Goal: Task Accomplishment & Management: Complete application form

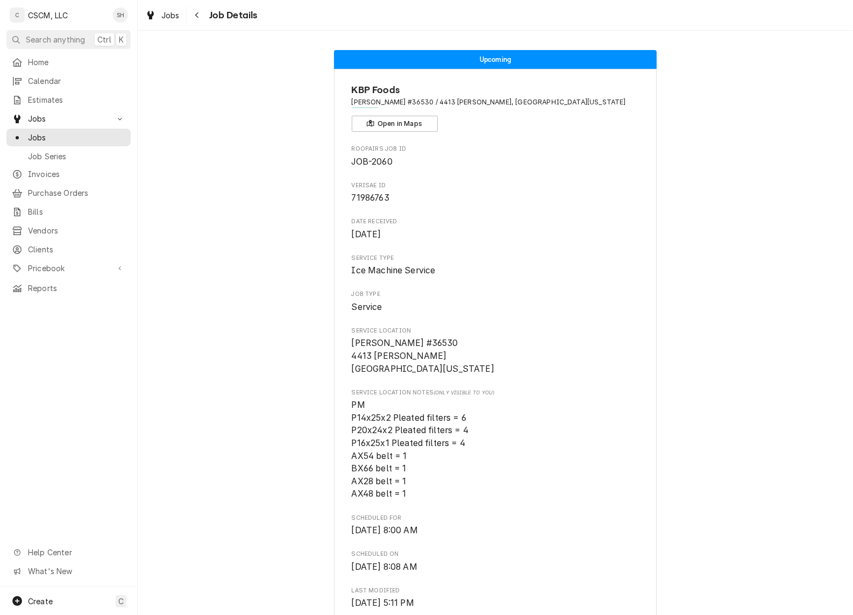
scroll to position [741, 0]
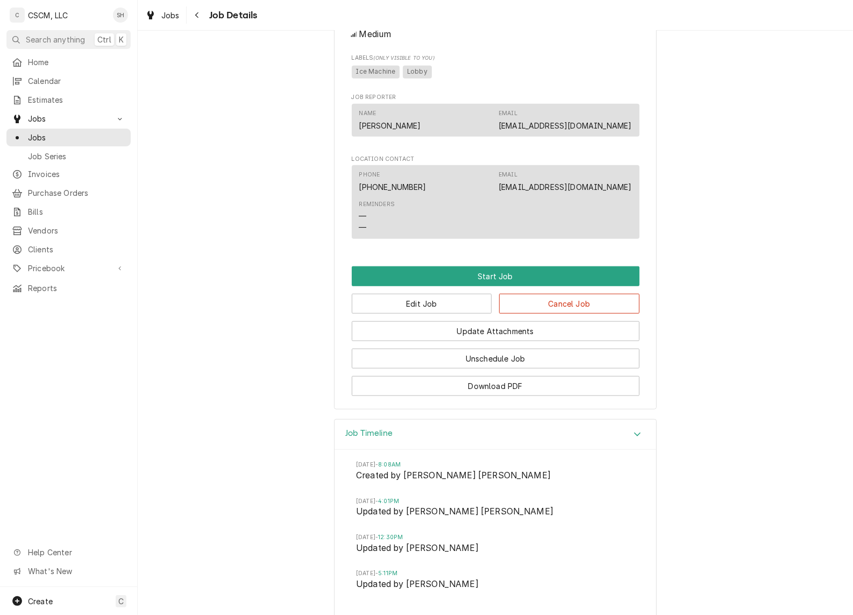
click at [197, 15] on icon "Navigate back" at bounding box center [197, 15] width 5 height 8
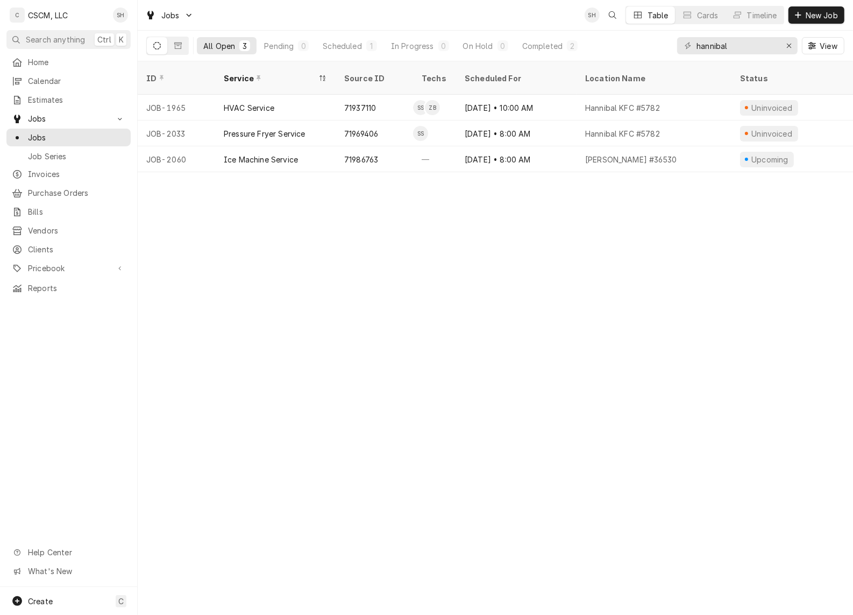
click at [480, 41] on div "On Hold" at bounding box center [478, 45] width 30 height 11
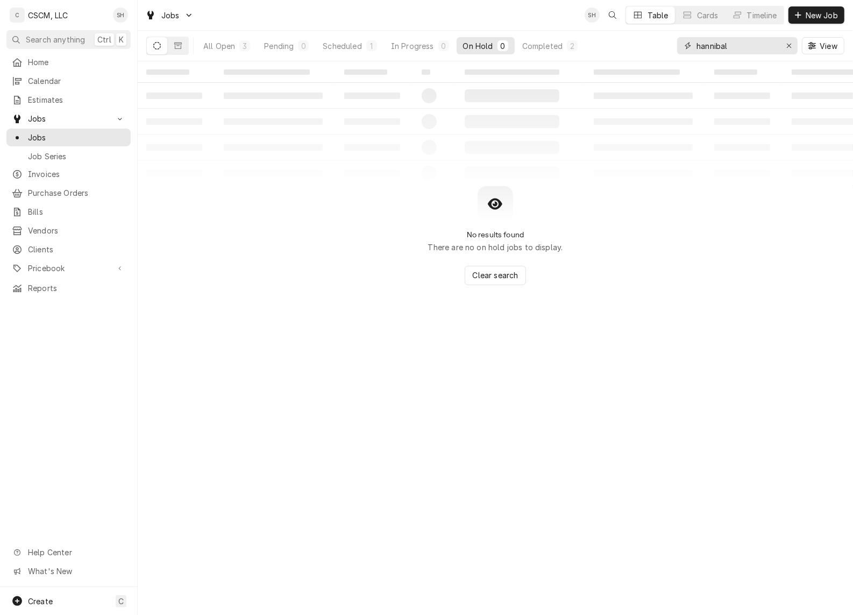
click at [791, 47] on icon "Erase input" at bounding box center [789, 46] width 6 height 8
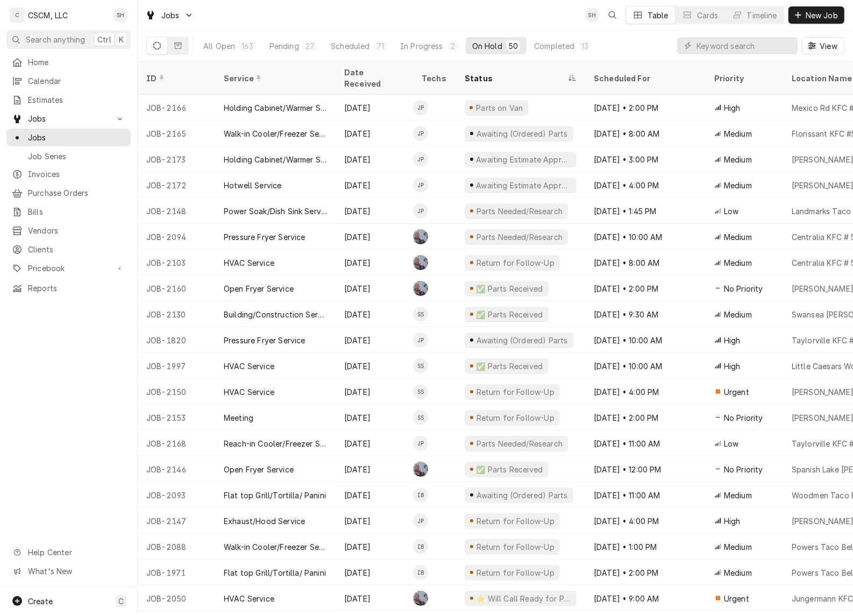
click at [821, 12] on span "New Job" at bounding box center [821, 15] width 37 height 11
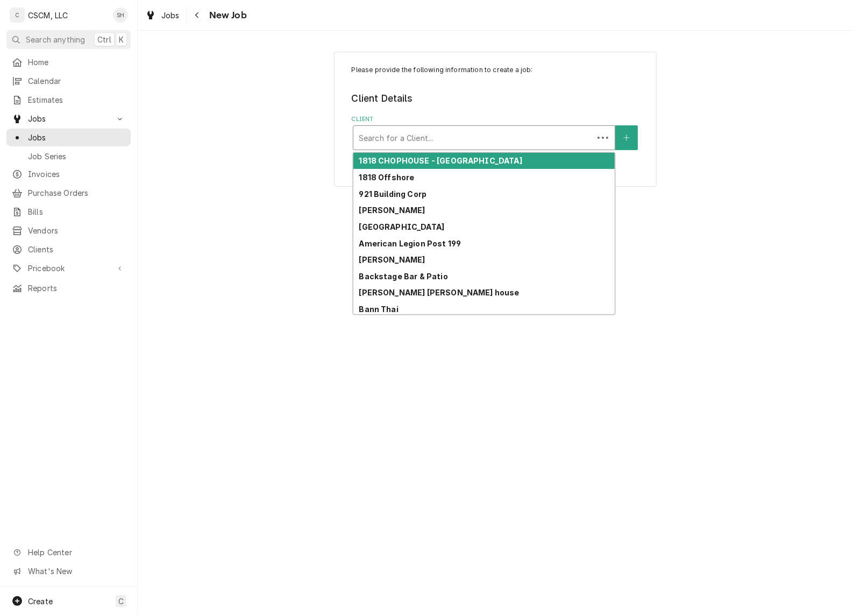
click at [477, 129] on div "Client" at bounding box center [473, 137] width 229 height 19
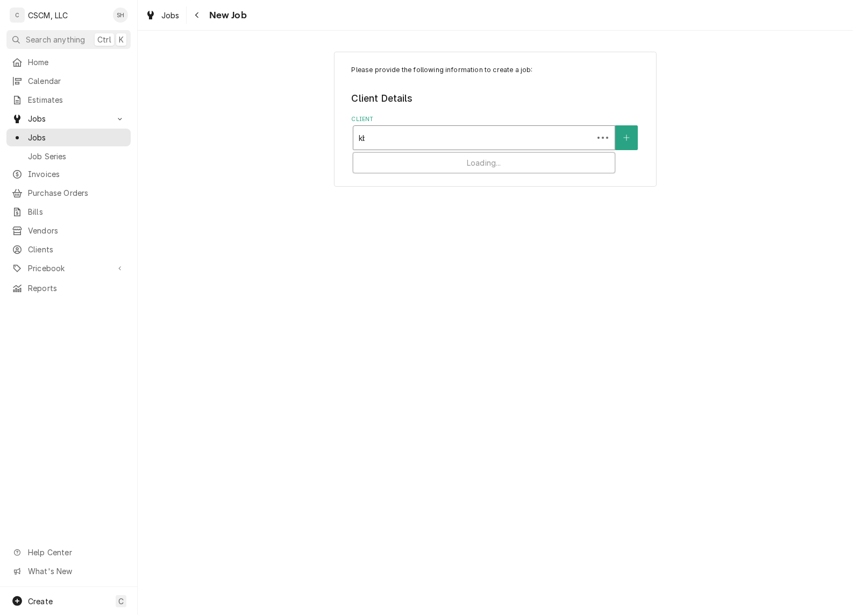
type input "kbp"
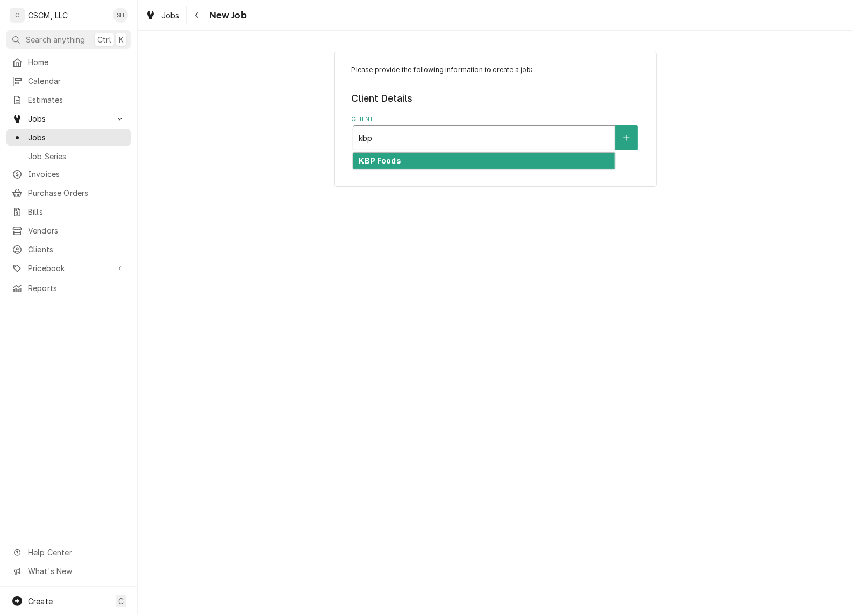
click at [454, 162] on div "KBP Foods" at bounding box center [483, 161] width 261 height 17
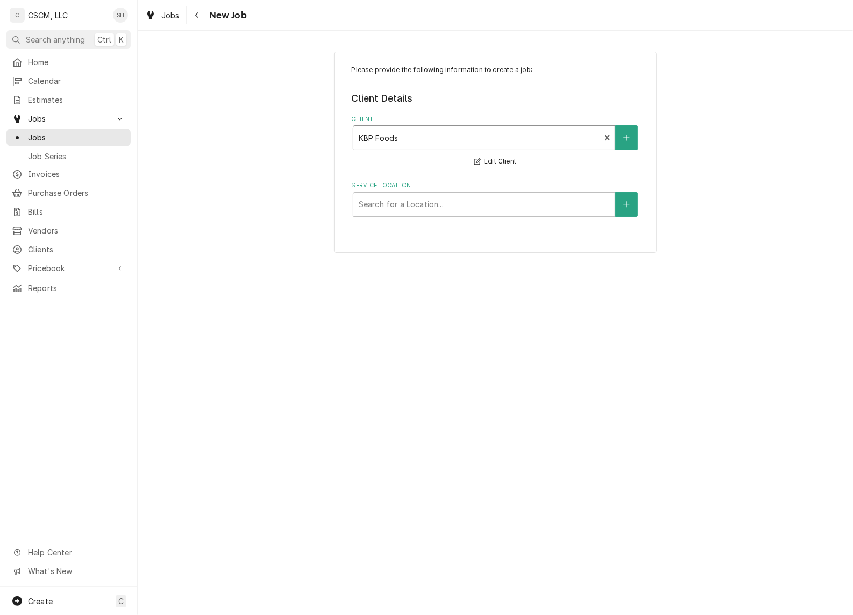
click at [425, 207] on div "Service Location" at bounding box center [484, 204] width 251 height 19
type input "austin"
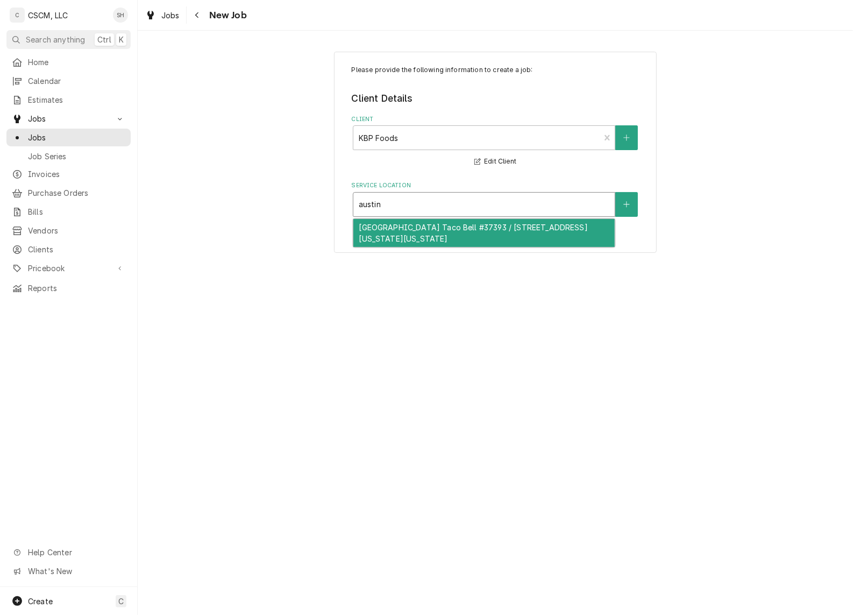
click at [438, 234] on div "Austin Bluffs Taco Bell #37393 / 4195 N. Academy Blvd, Colorado Springs, Colora…" at bounding box center [483, 233] width 261 height 28
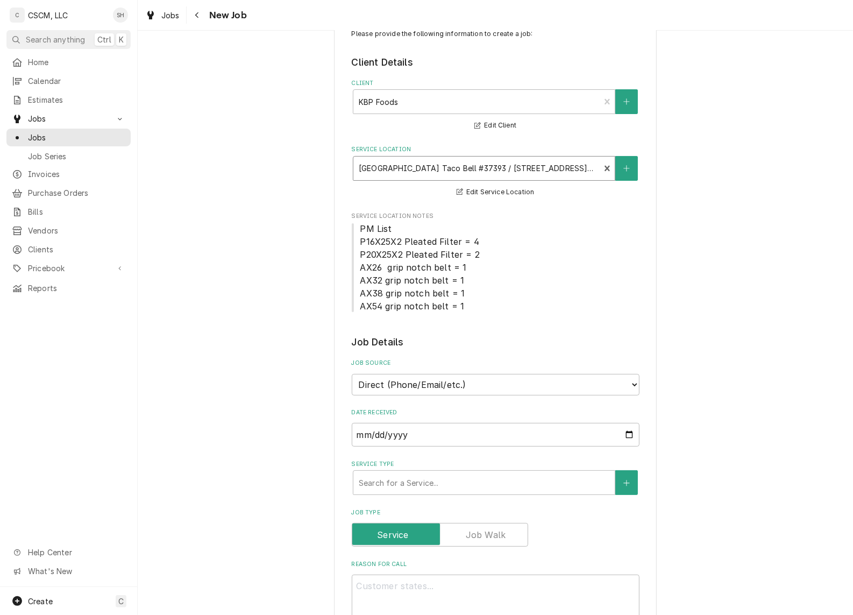
scroll to position [134, 0]
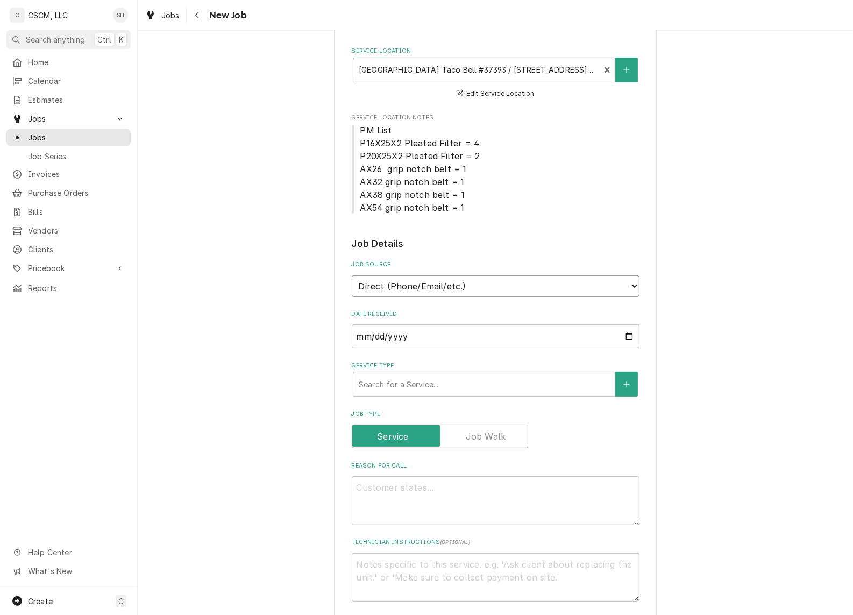
click at [456, 292] on select "Direct (Phone/Email/etc.) Other" at bounding box center [496, 286] width 288 height 22
select select "100"
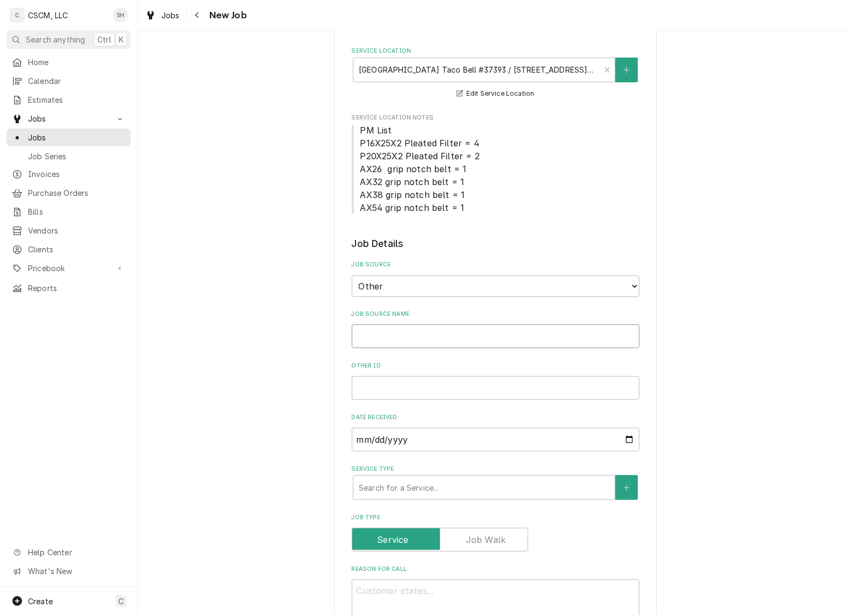
click at [445, 345] on input "Job Source Name" at bounding box center [496, 336] width 288 height 24
type textarea "x"
type input "v"
type textarea "x"
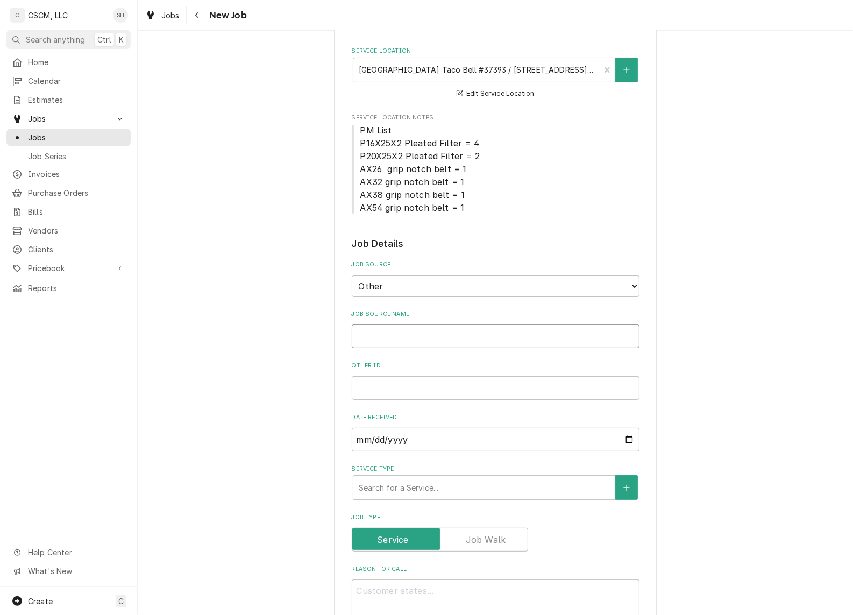
type input "V"
type textarea "x"
type input "Ve"
type textarea "x"
type input "Ver"
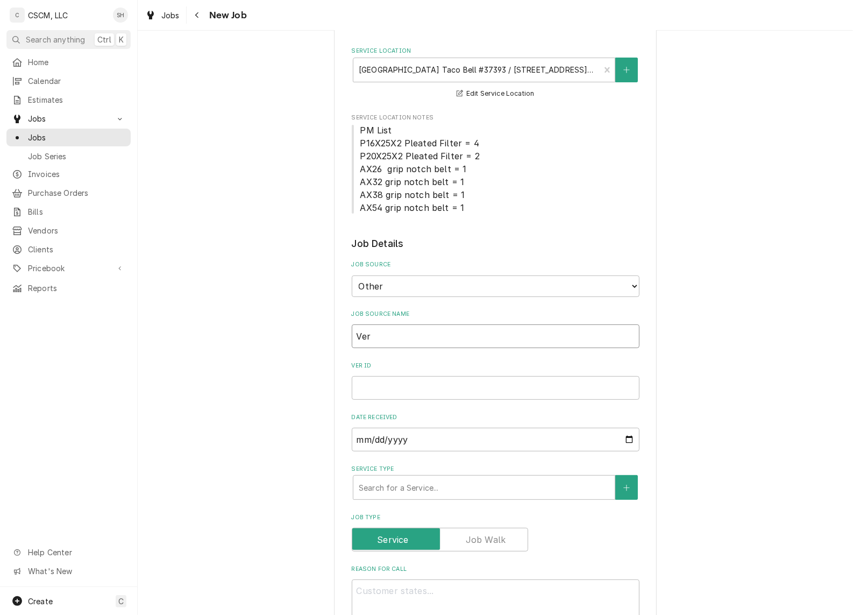
type textarea "x"
type input "Veri"
type textarea "x"
type input "Verisa"
type textarea "x"
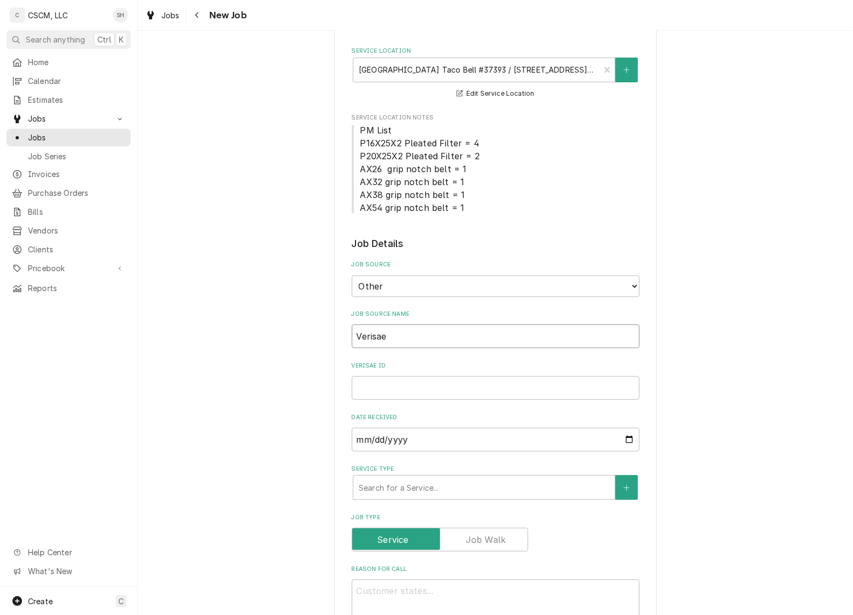
type input "Verisae"
click at [435, 389] on input "Verisae ID" at bounding box center [496, 388] width 288 height 24
paste input "72068263"
type textarea "x"
type input "72068263"
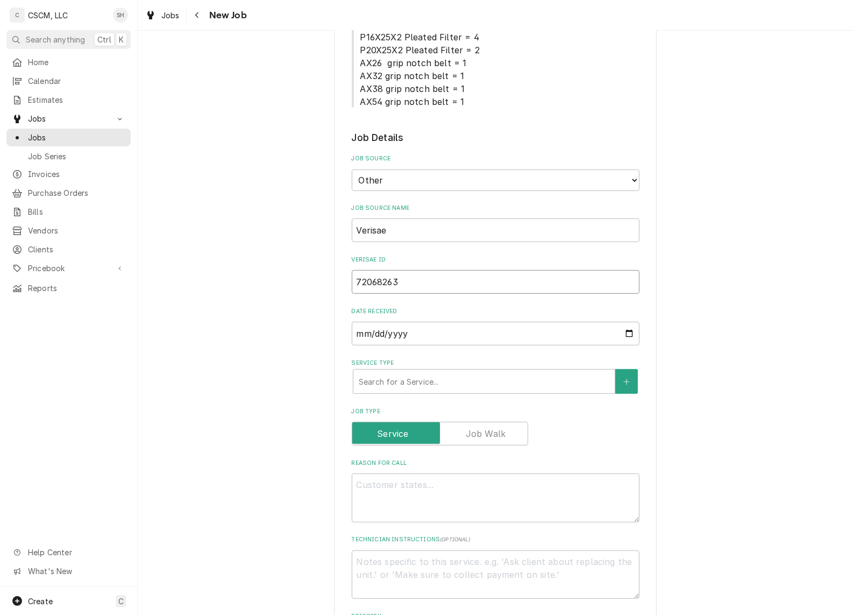
type textarea "x"
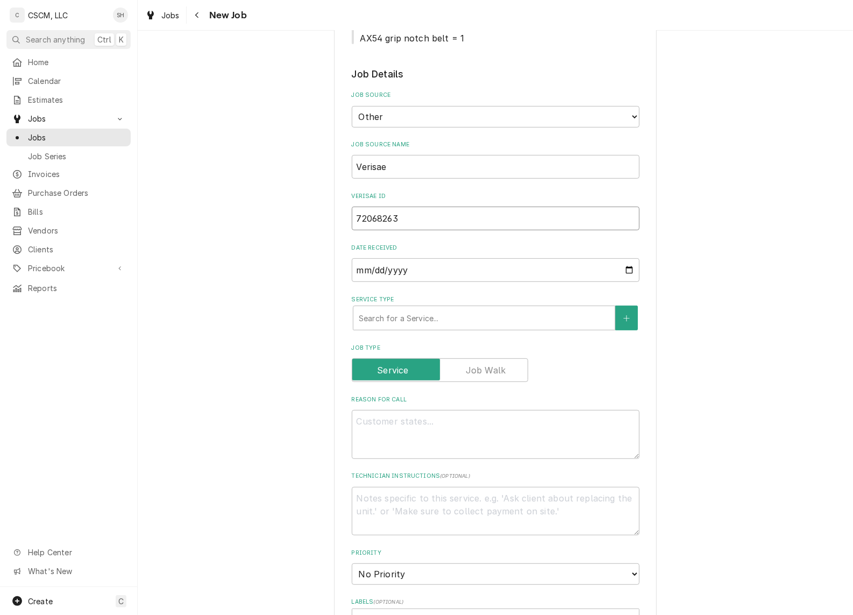
scroll to position [336, 0]
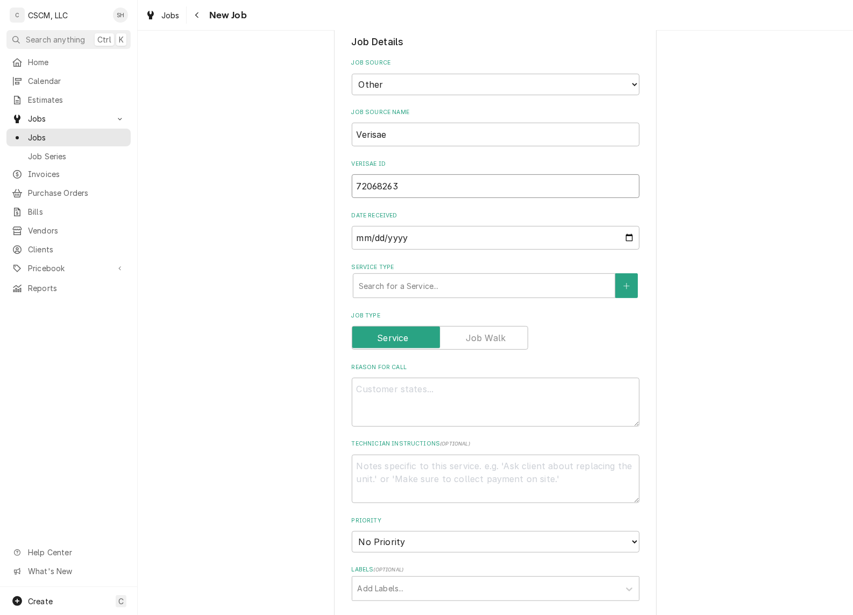
type input "72068263"
click at [408, 286] on div "Service Type" at bounding box center [484, 285] width 251 height 19
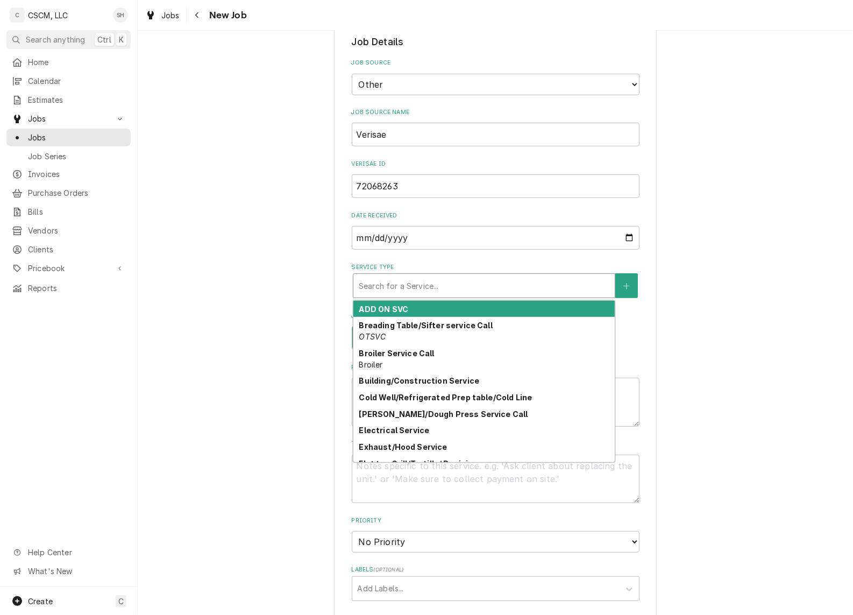
type textarea "x"
type input "h"
type textarea "x"
type input "ho"
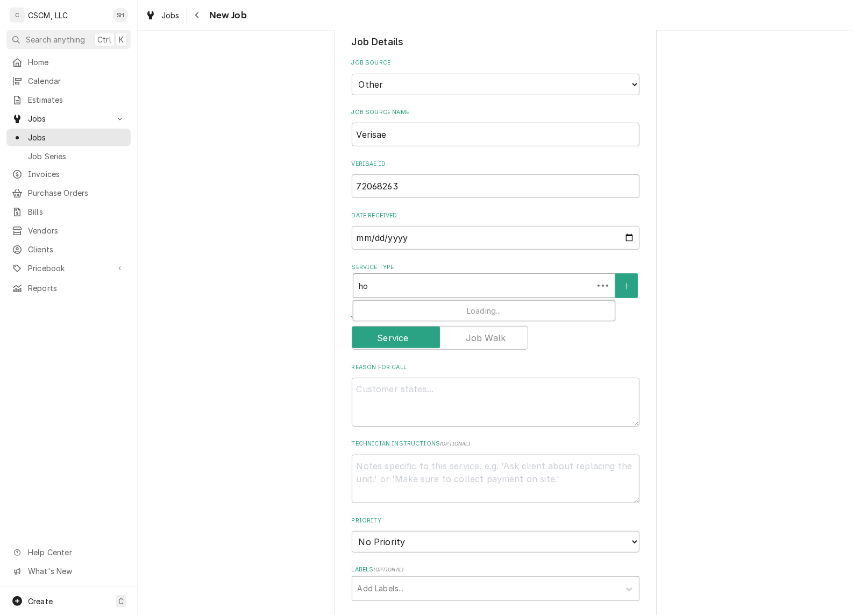
type textarea "x"
type input "hol"
type textarea "x"
type input "hold"
type textarea "x"
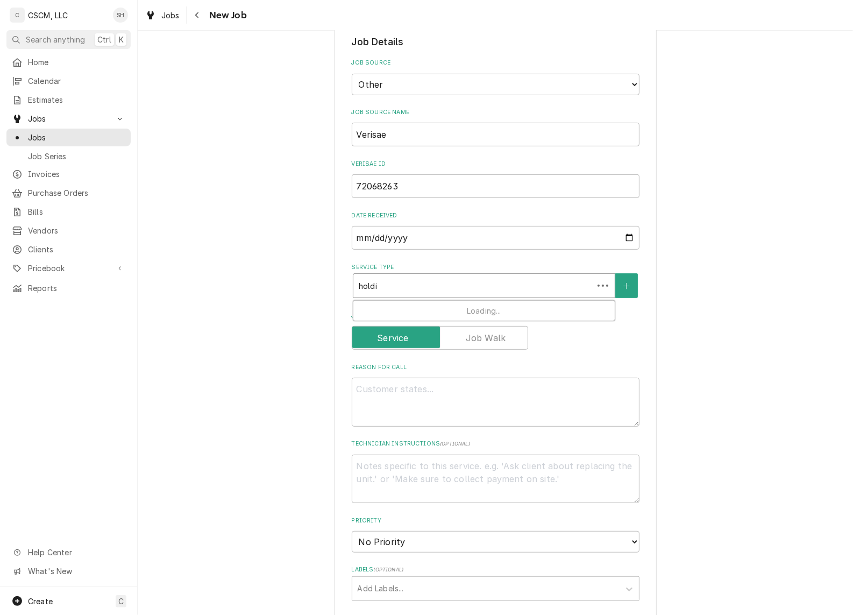
type input "holdin"
type textarea "x"
type input "holding"
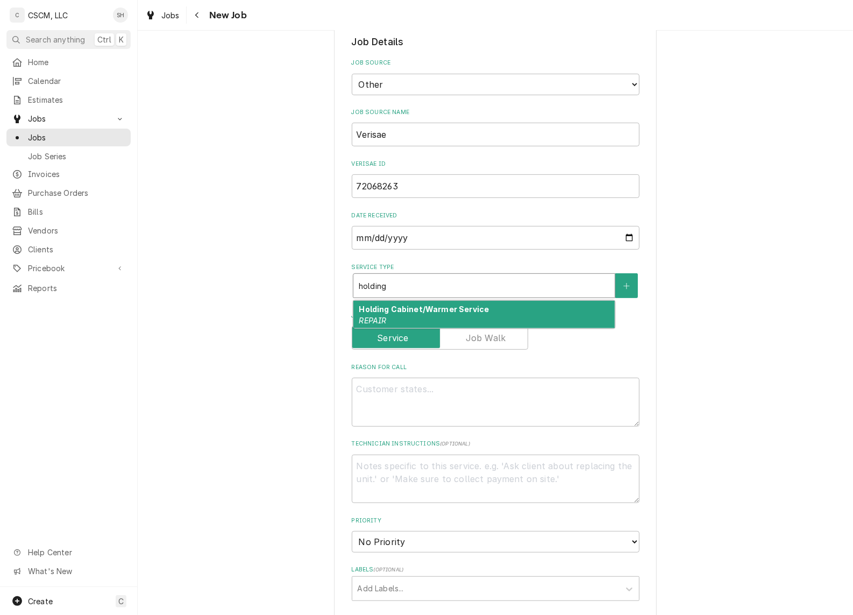
click at [436, 308] on strong "Holding Cabinet/Warmer Service" at bounding box center [424, 308] width 130 height 9
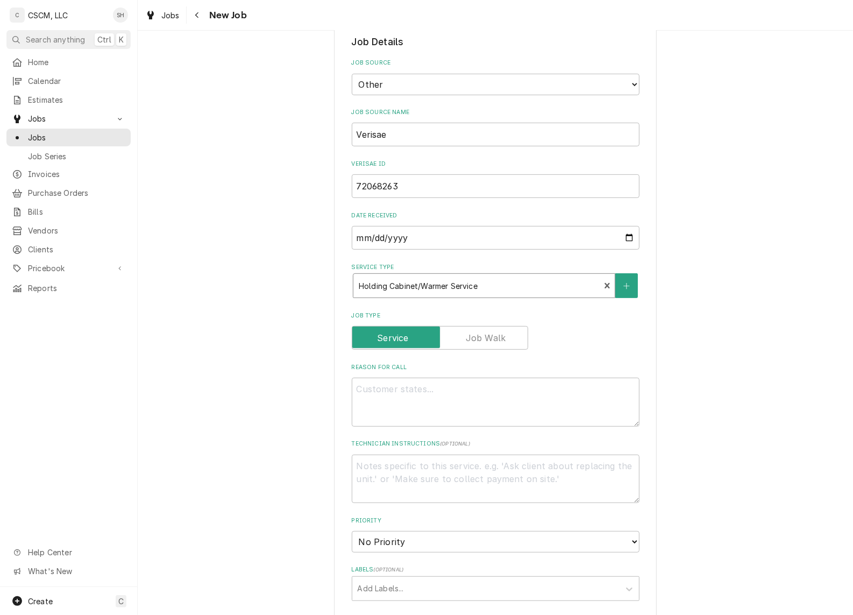
type textarea "x"
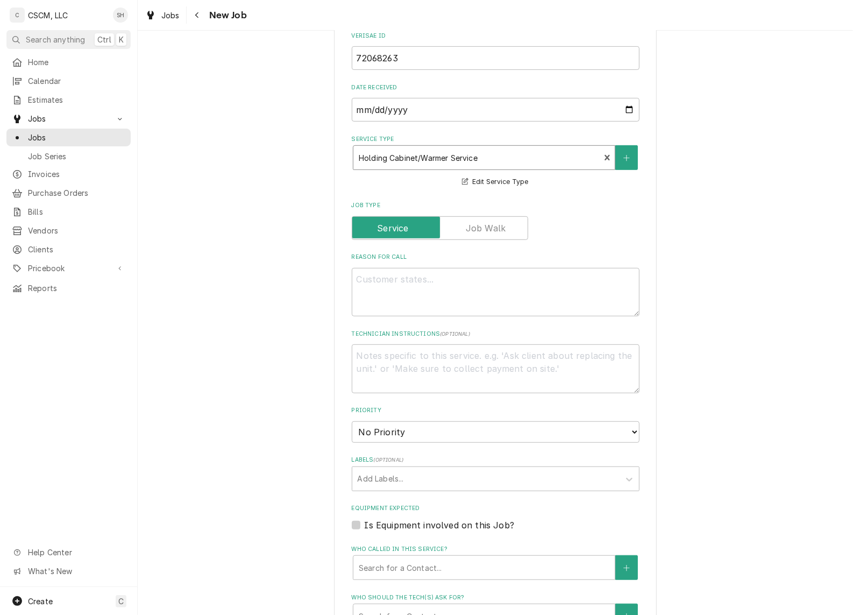
scroll to position [471, 0]
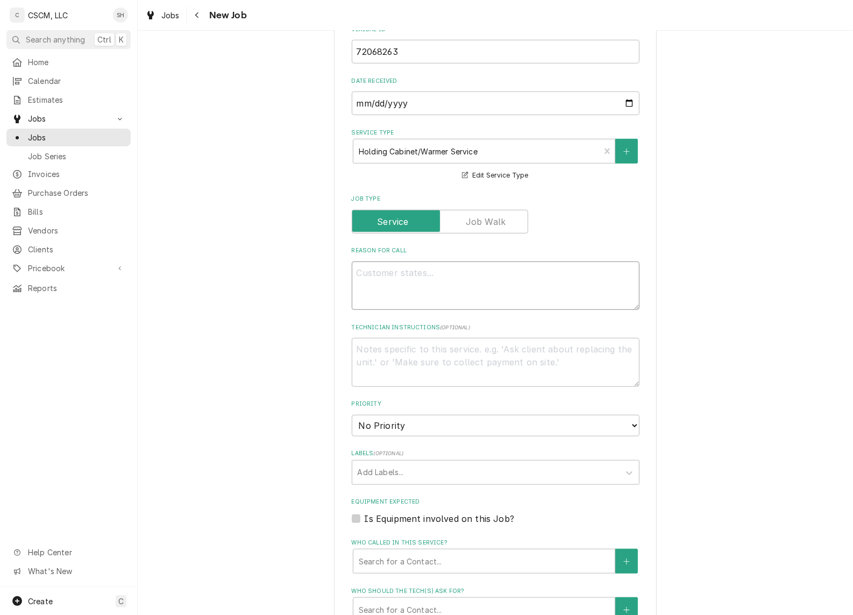
click at [402, 275] on textarea "Reason For Call" at bounding box center [496, 285] width 288 height 49
paste textarea "158 box does not heat up and beeps when it reaches 80 degrees"
type textarea "158 box does not heat up and beeps when it reaches 80 degrees"
click at [415, 284] on textarea "158 box does not heat up and beeps when it reaches 80 degrees" at bounding box center [496, 285] width 288 height 49
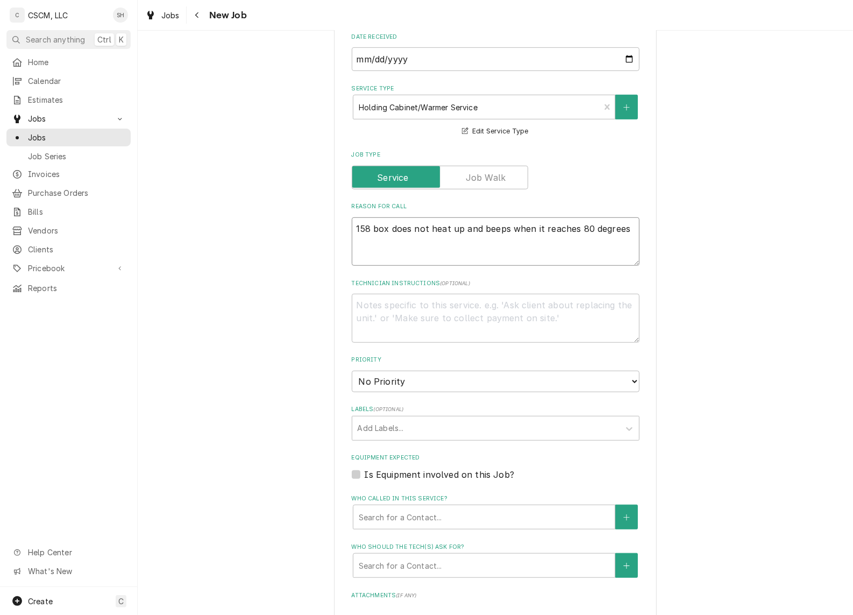
scroll to position [538, 0]
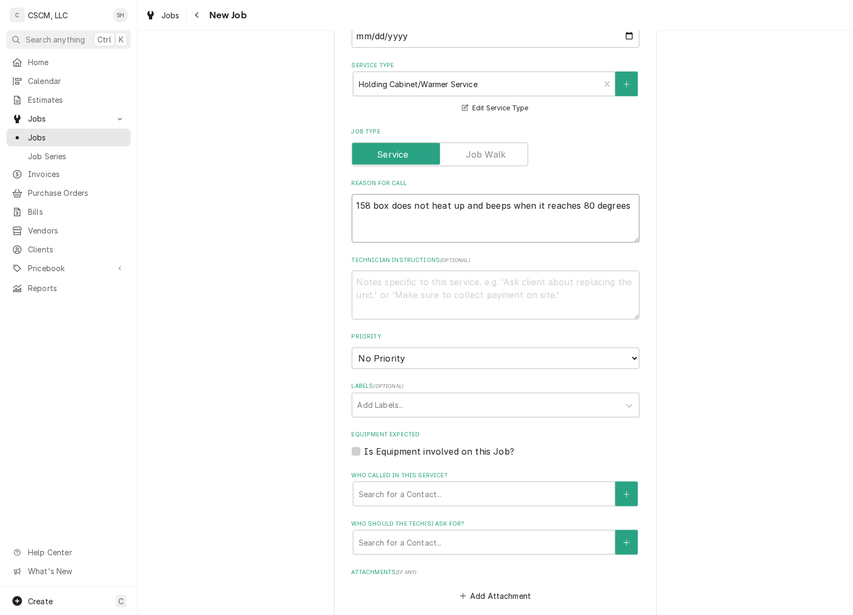
click at [625, 205] on textarea "158 box does not heat up and beeps when it reaches 80 degrees" at bounding box center [496, 218] width 288 height 49
type textarea "x"
type textarea "158 box does not heat up and beeps when it reaches 80 degrees"
type textarea "x"
type textarea "158 box does not heat up and beeps when it reaches 80 degrees N"
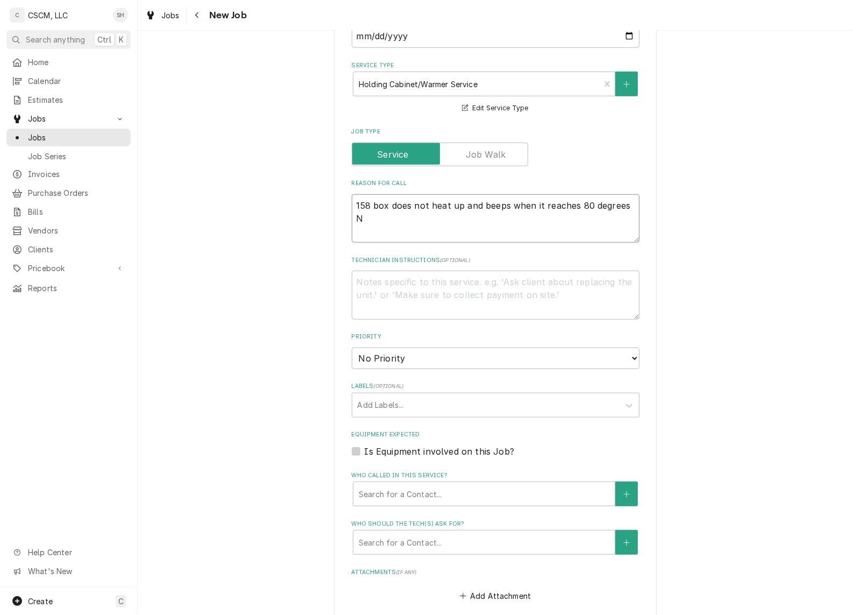
type textarea "x"
type textarea "158 box does not heat up and beeps when it reaches 80 degrees NT"
type textarea "x"
type textarea "158 box does not heat up and beeps when it reaches 80 degrees NTE"
type textarea "x"
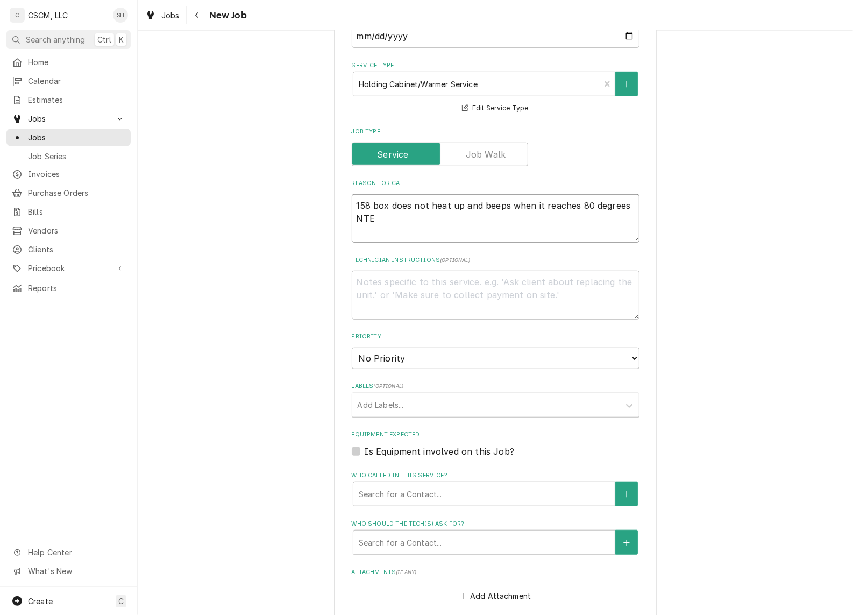
type textarea "158 box does not heat up and beeps when it reaches 80 degrees NTE:"
type textarea "x"
type textarea "158 box does not heat up and beeps when it reaches 80 degrees NTE:"
type textarea "x"
type textarea "158 box does not heat up and beeps when it reaches 80 degrees NTE: $"
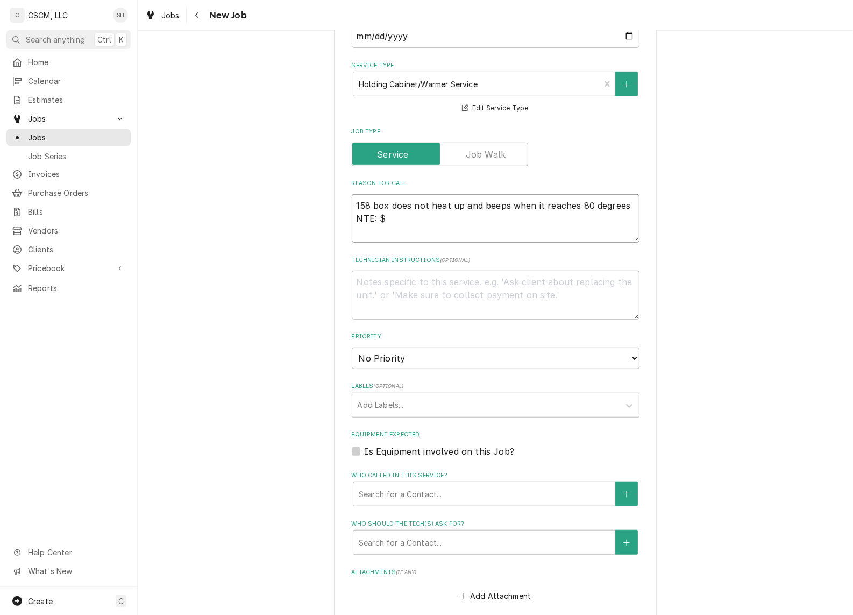
type textarea "x"
type textarea "158 box does not heat up and beeps when it reaches 80 degrees NTE: $5"
type textarea "x"
type textarea "158 box does not heat up and beeps when it reaches 80 degrees NTE: $50"
type textarea "x"
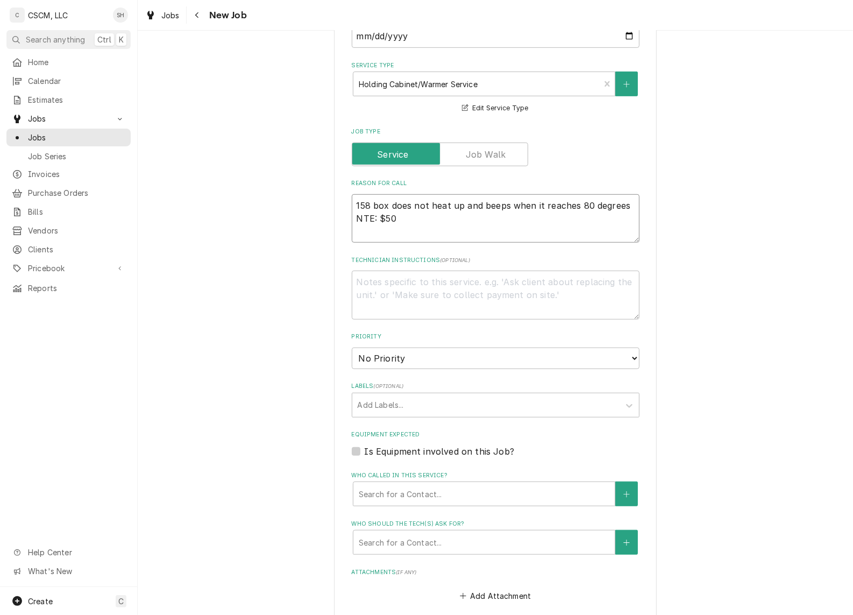
type textarea "158 box does not heat up and beeps when it reaches 80 degrees NTE: $500"
type textarea "x"
type textarea "158 box does not heat up and beeps when it reaches 80 degrees NTE: $500"
type textarea "x"
type textarea "158 box does not heat up and beeps when it reaches 80 degrees NTE: $500 P"
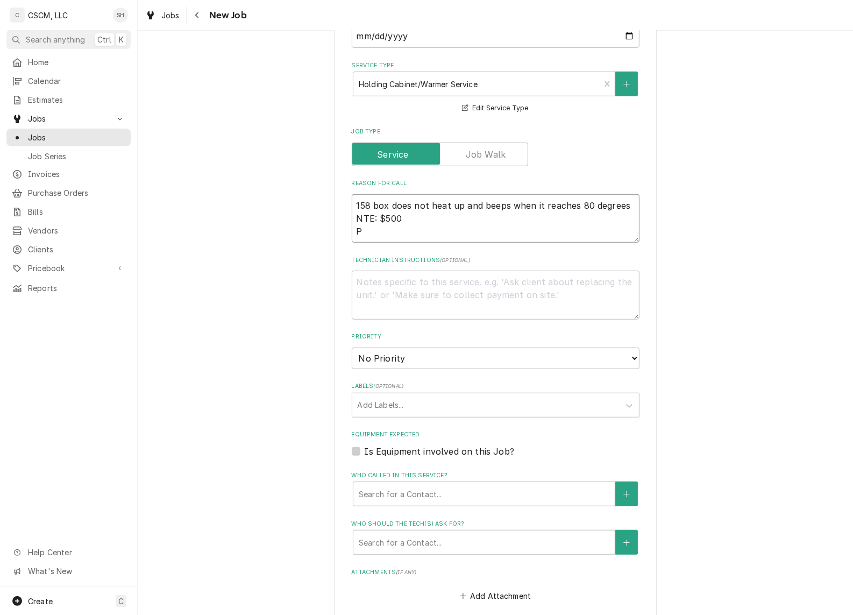
type textarea "x"
type textarea "158 box does not heat up and beeps when it reaches 80 degrees NTE: $500 PO"
type textarea "x"
type textarea "158 box does not heat up and beeps when it reaches 80 degrees NTE: $500 PO #"
type textarea "x"
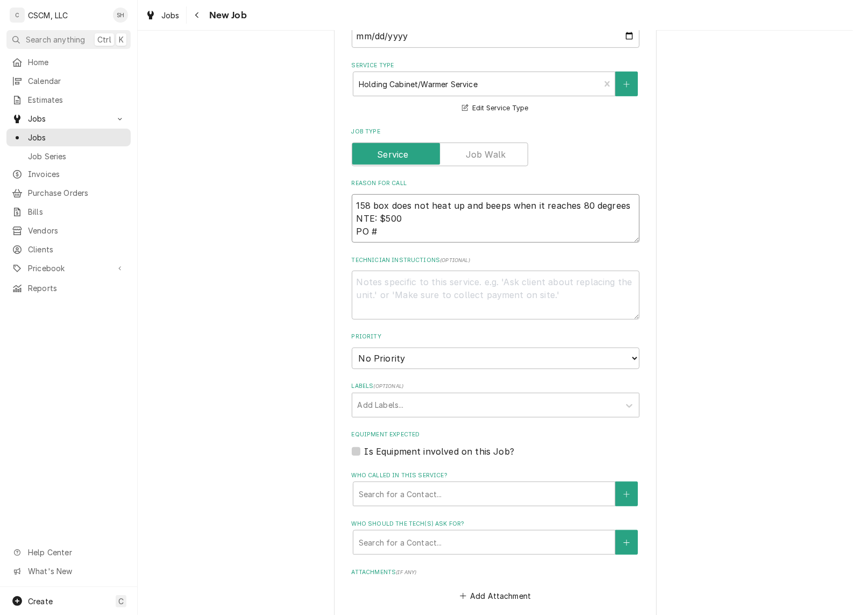
type textarea "158 box does not heat up and beeps when it reaches 80 degrees NTE: $500 PO #"
type textarea "x"
type textarea "158 box does not heat up and beeps when it reaches 80 degrees NTE: $500 PO # 8"
type textarea "x"
type textarea "158 box does not heat up and beeps when it reaches 80 degrees NTE: $500 PO # 83"
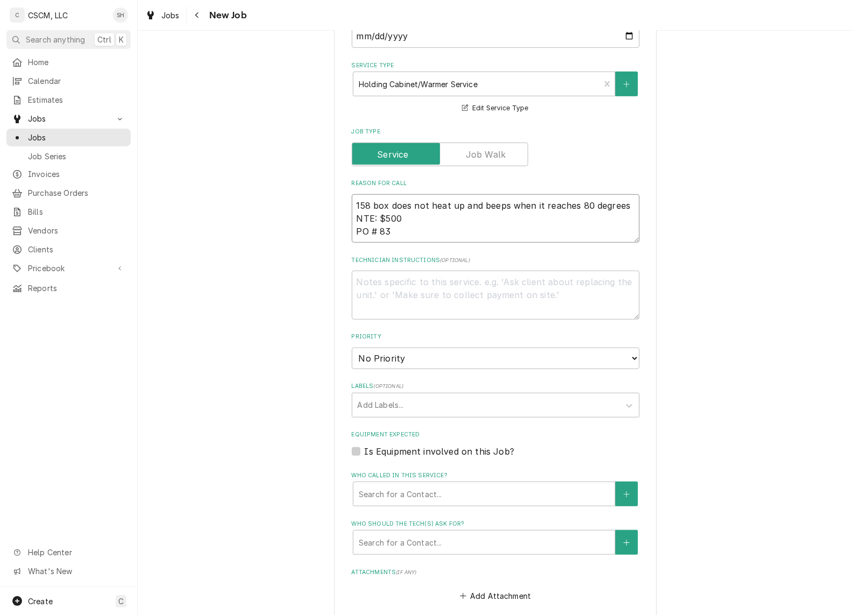
type textarea "x"
type textarea "158 box does not heat up and beeps when it reaches 80 degrees NTE: $500 PO # 83."
type textarea "x"
type textarea "158 box does not heat up and beeps when it reaches 80 degrees NTE: $500 PO # 83…"
type textarea "x"
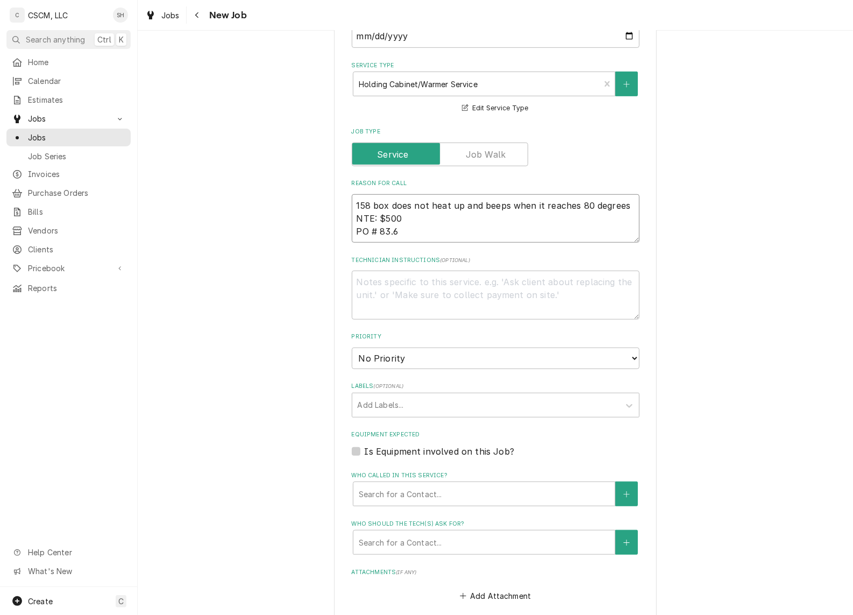
type textarea "158 box does not heat up and beeps when it reaches 80 degrees NTE: $500 PO # 83…"
type textarea "x"
type textarea "158 box does not heat up and beeps when it reaches 80 degrees NTE: $500 PO # 83…"
type textarea "x"
type textarea "158 box does not heat up and beeps when it reaches 80 degrees NTE: $500 PO # 83…"
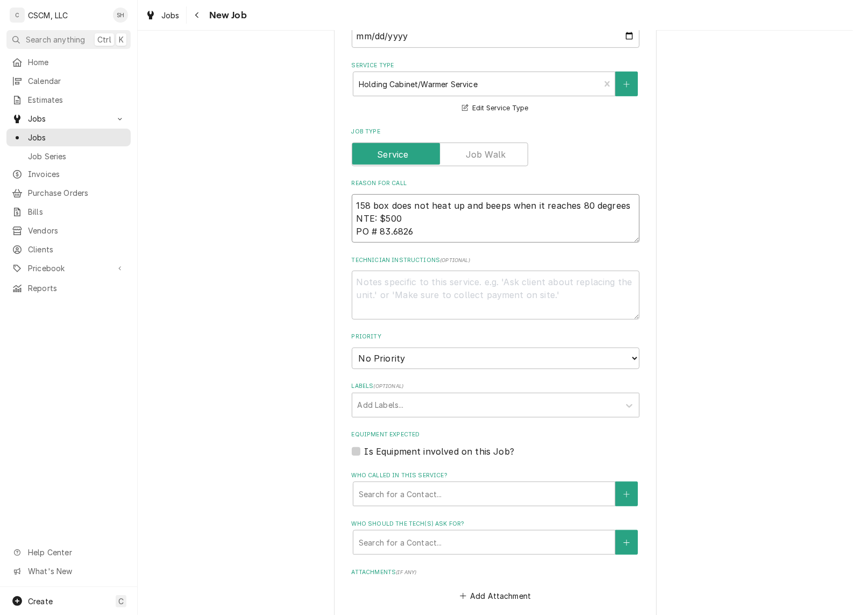
type textarea "x"
type textarea "158 box does not heat up and beeps when it reaches 80 degrees NTE: $500 PO # 83…"
click at [386, 233] on textarea "158 box does not heat up and beeps when it reaches 80 degrees NTE: $500 PO # 83…" at bounding box center [496, 218] width 288 height 49
type textarea "x"
type textarea "158 box does not heat up and beeps when it reaches 80 degrees NTE: $500 PO # 83…"
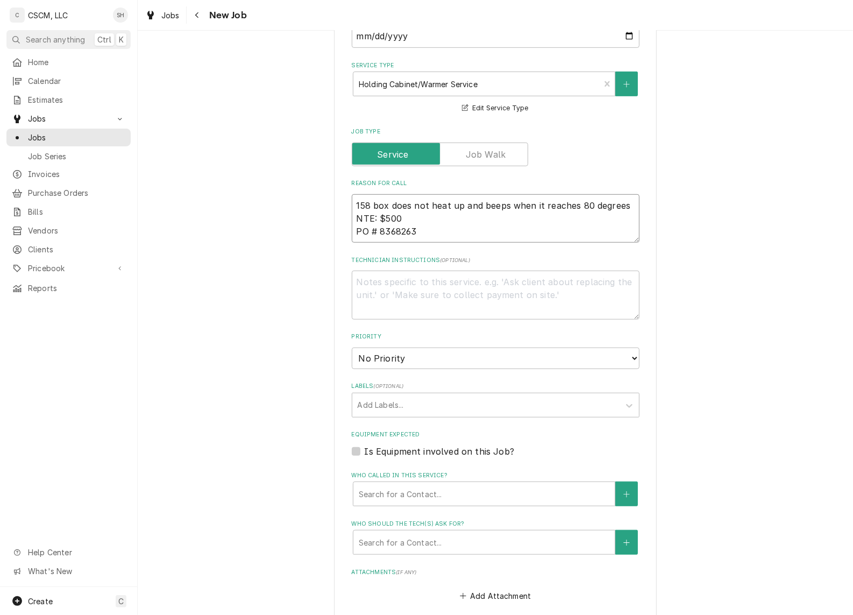
type textarea "x"
type textarea "158 box does not heat up and beeps when it reaches 80 degrees NTE: $500 PO # 86…"
type textarea "x"
type textarea "158 box does not heat up and beeps when it reaches 80 degrees NTE: $500 PO # 68…"
type textarea "x"
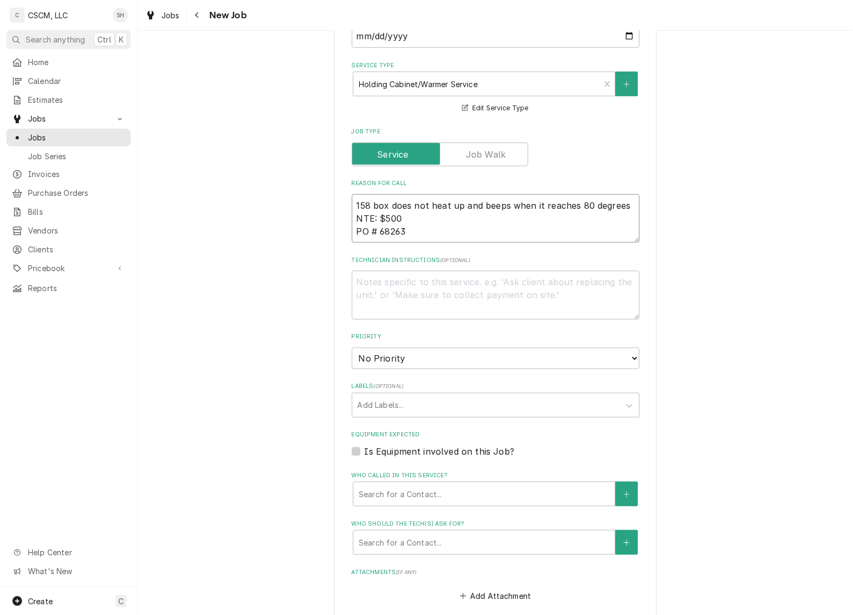
type textarea "158 box does not heat up and beeps when it reaches 80 degrees NTE: $500 PO # 76…"
type textarea "x"
type textarea "158 box does not heat up and beeps when it reaches 80 degrees NTE: $500 PO # 72…"
type textarea "x"
type textarea "158 box does not heat up and beeps when it reaches 80 degrees NTE: $500 PO # 72…"
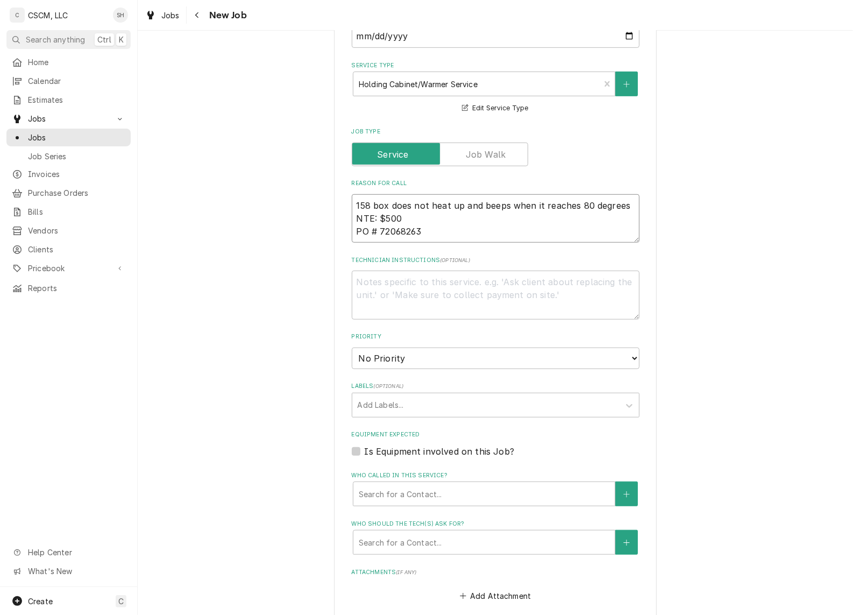
type textarea "x"
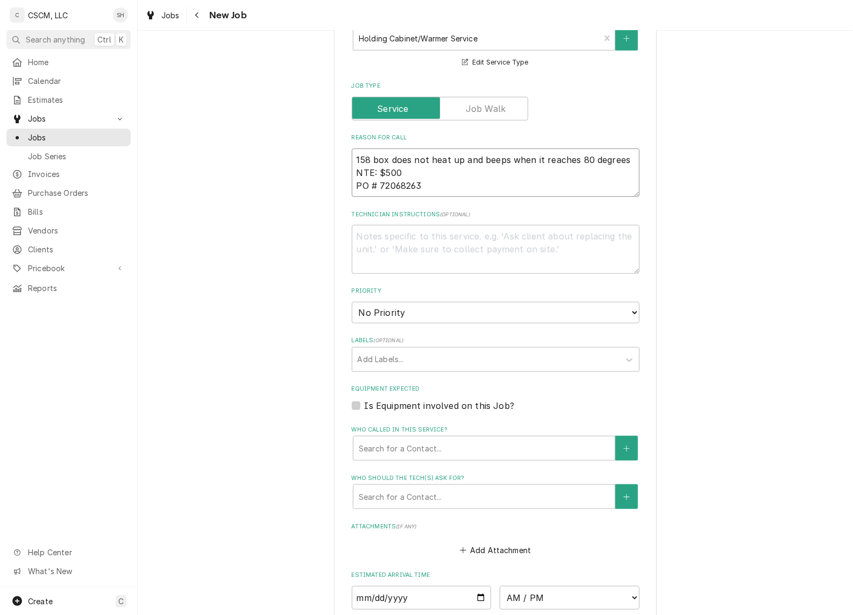
type textarea "158 box does not heat up and beeps when it reaches 80 degrees NTE: $500 PO # 72…"
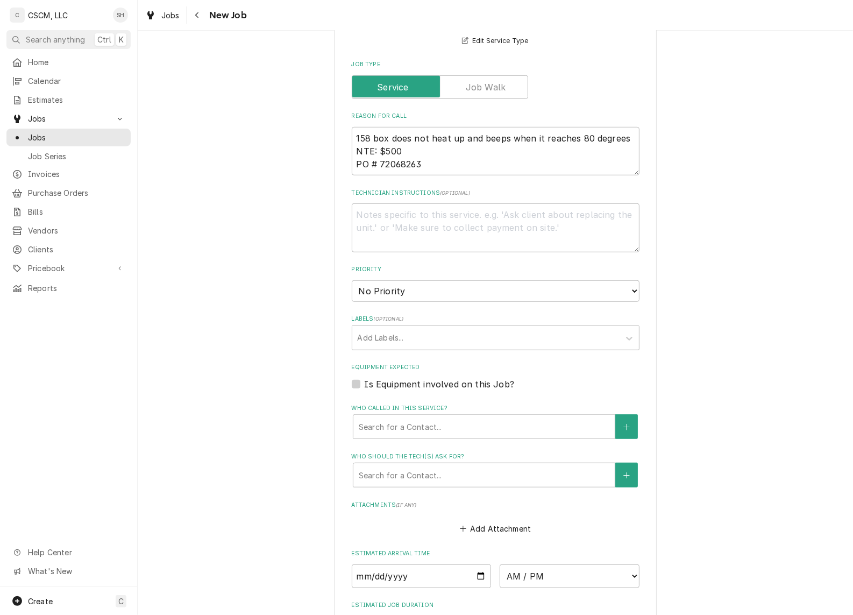
click at [437, 348] on fieldset "Job Details Job Source Direct (Phone/Email/etc.) Other Job Source Name Verisae …" at bounding box center [496, 226] width 288 height 921
click at [430, 296] on select "No Priority Urgent High Medium Low" at bounding box center [496, 291] width 288 height 22
select select "3"
click at [352, 280] on select "No Priority Urgent High Medium Low" at bounding box center [496, 291] width 288 height 22
type textarea "x"
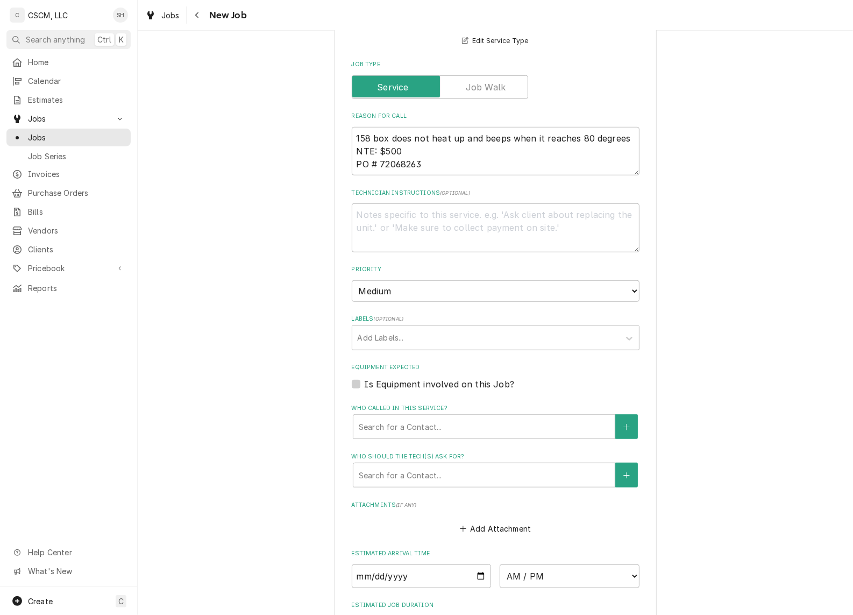
click at [421, 339] on div "Labels" at bounding box center [486, 337] width 257 height 19
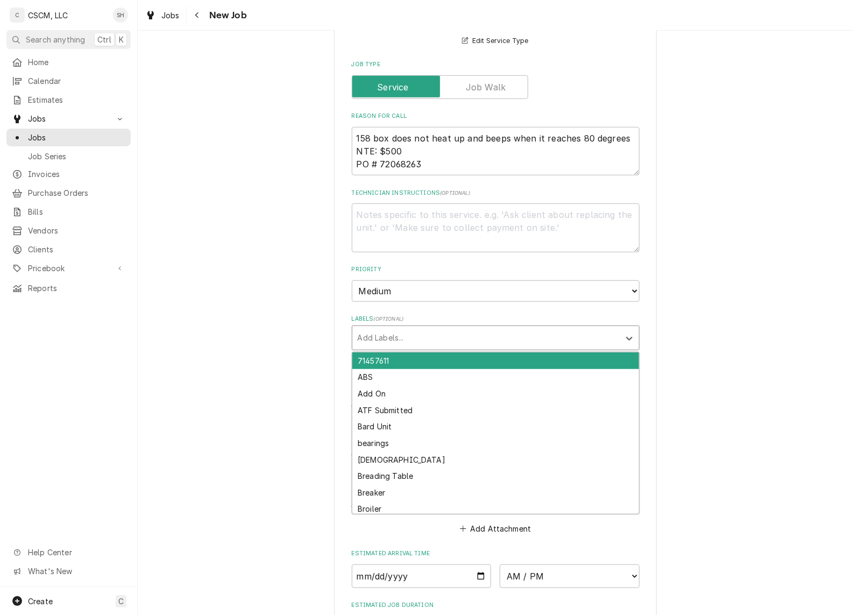
click at [421, 339] on div "Labels" at bounding box center [486, 337] width 257 height 19
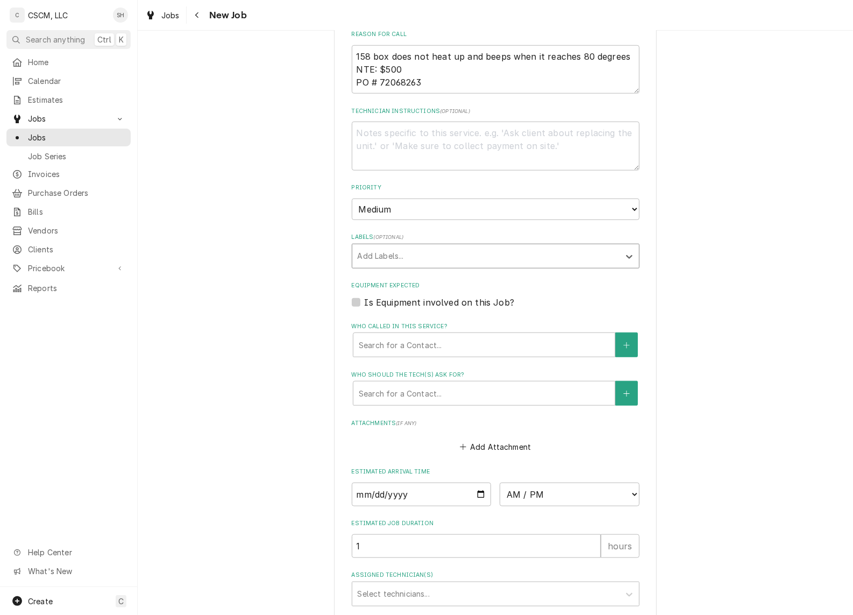
scroll to position [770, 0]
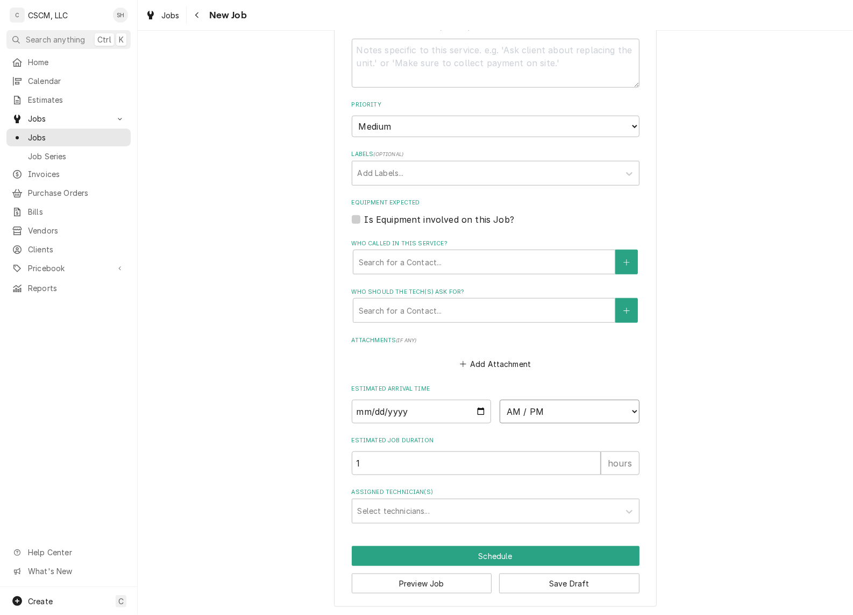
click at [555, 407] on select "AM / PM 6:00 AM 6:15 AM 6:30 AM 6:45 AM 7:00 AM 7:15 AM 7:30 AM 7:45 AM 8:00 AM…" at bounding box center [570, 412] width 140 height 24
select select "14:00:00"
click at [500, 400] on select "AM / PM 6:00 AM 6:15 AM 6:30 AM 6:45 AM 7:00 AM 7:15 AM 7:30 AM 7:45 AM 8:00 AM…" at bounding box center [570, 412] width 140 height 24
type textarea "x"
click at [477, 408] on input "Date" at bounding box center [422, 412] width 140 height 24
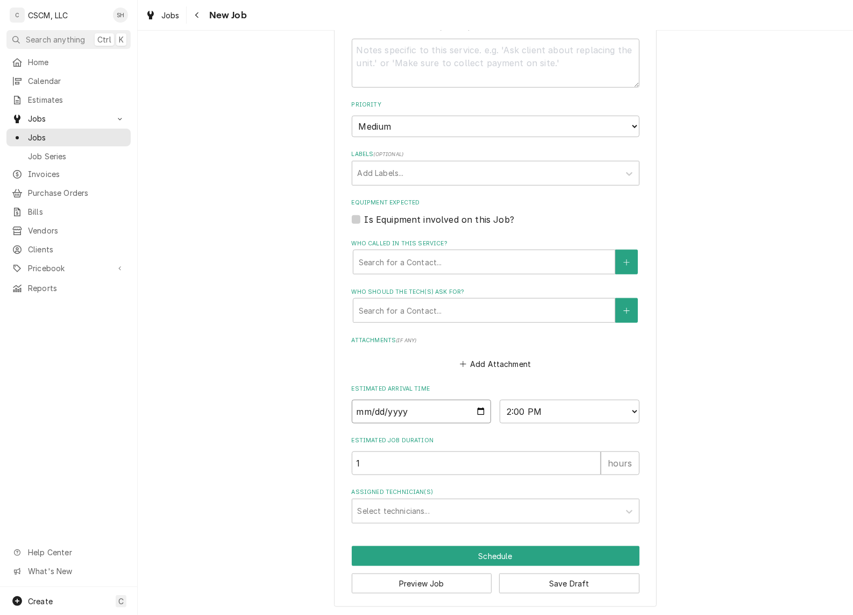
type input "2025-09-09"
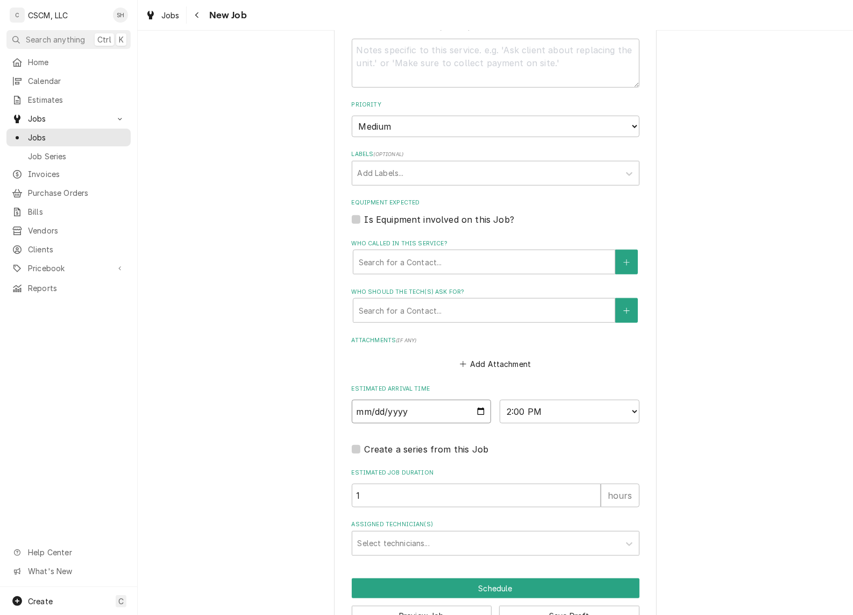
scroll to position [802, 0]
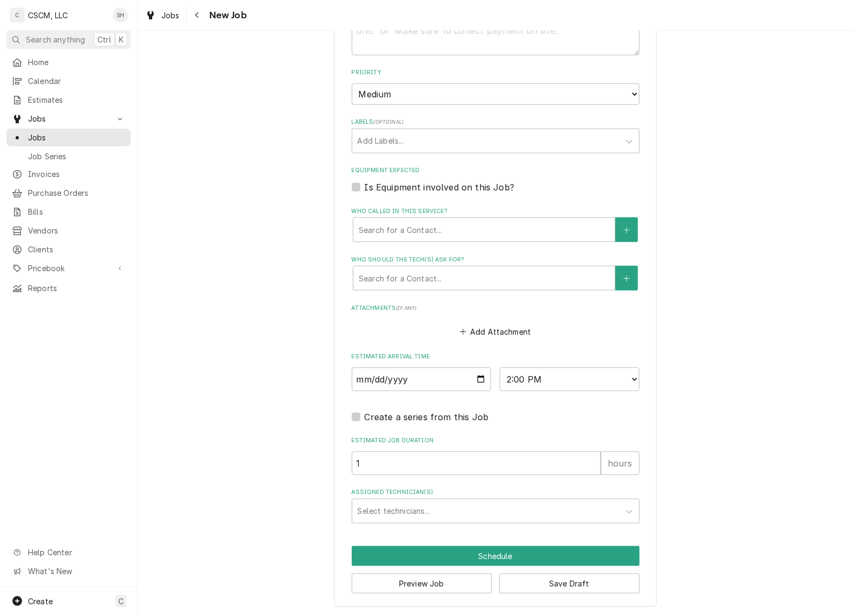
click at [423, 512] on div "Assigned Technician(s)" at bounding box center [486, 510] width 257 height 19
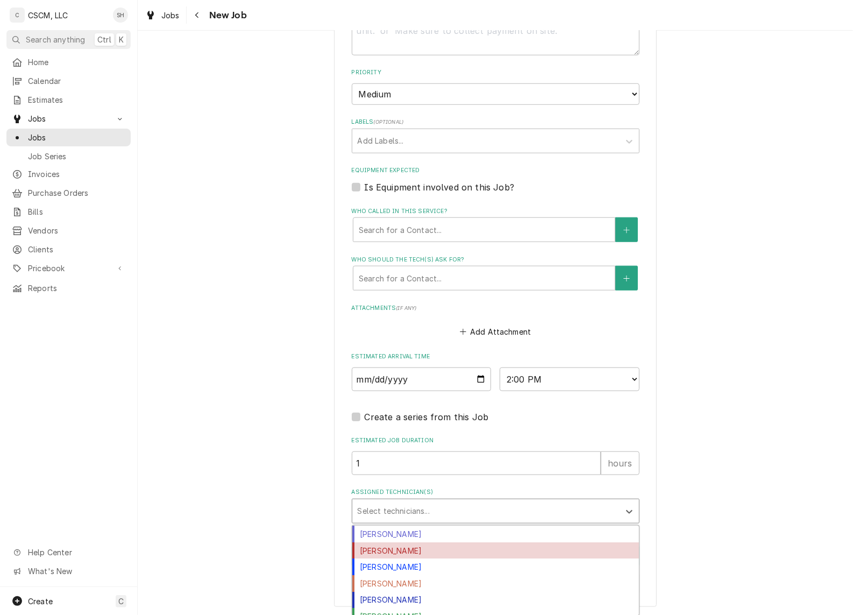
click at [426, 546] on div "[PERSON_NAME]" at bounding box center [495, 550] width 287 height 17
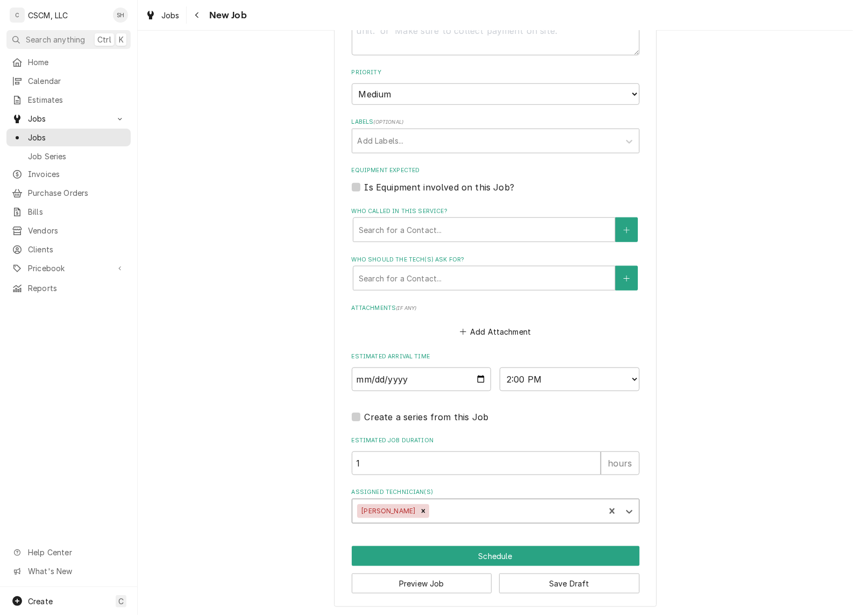
click at [432, 501] on div "Assigned Technician(s)" at bounding box center [515, 510] width 168 height 19
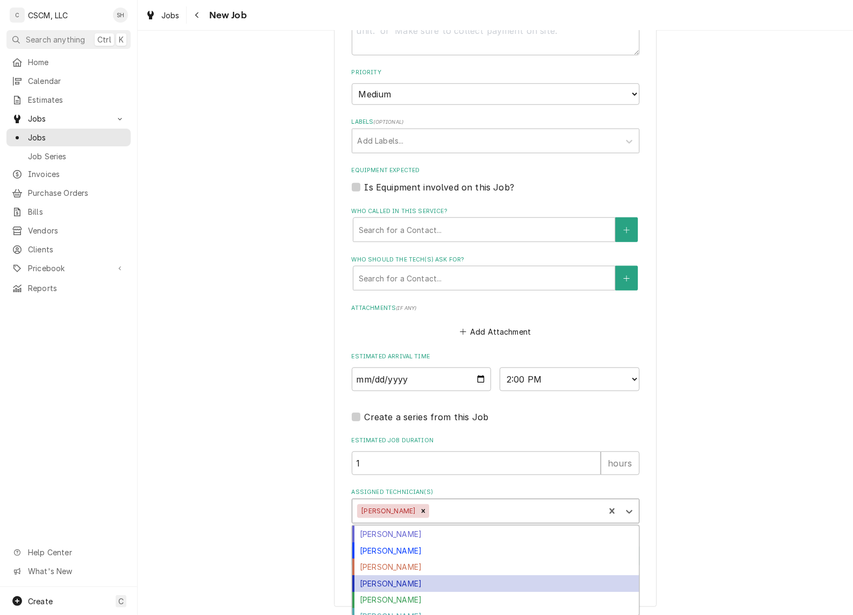
click at [425, 585] on div "[PERSON_NAME]" at bounding box center [495, 583] width 287 height 17
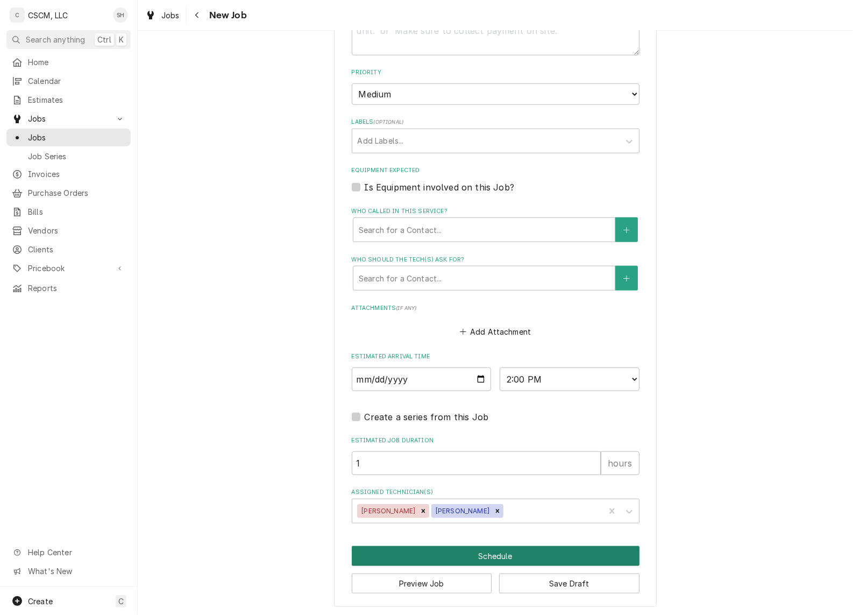
click at [528, 555] on button "Schedule" at bounding box center [496, 556] width 288 height 20
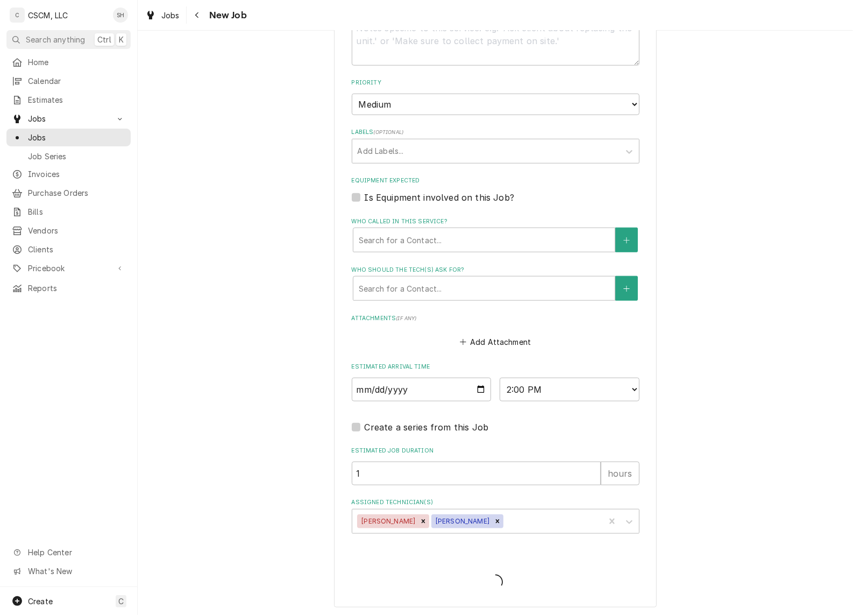
type textarea "x"
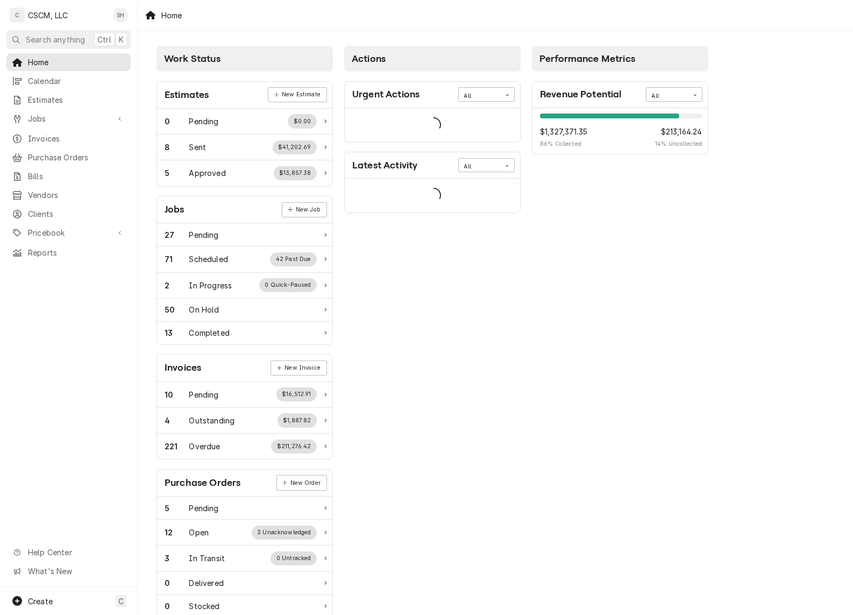
click at [82, 116] on span "Jobs" at bounding box center [68, 118] width 81 height 11
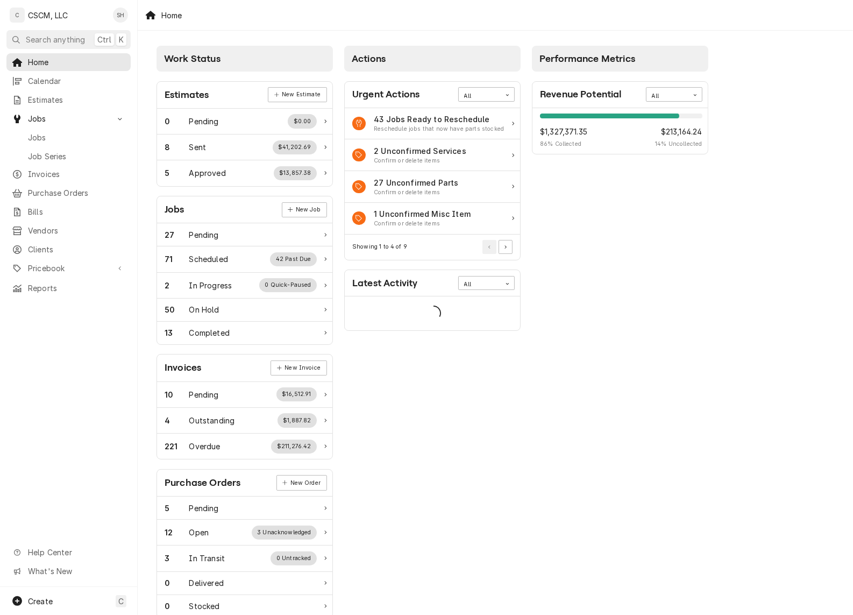
click at [74, 135] on span "Jobs" at bounding box center [76, 137] width 97 height 11
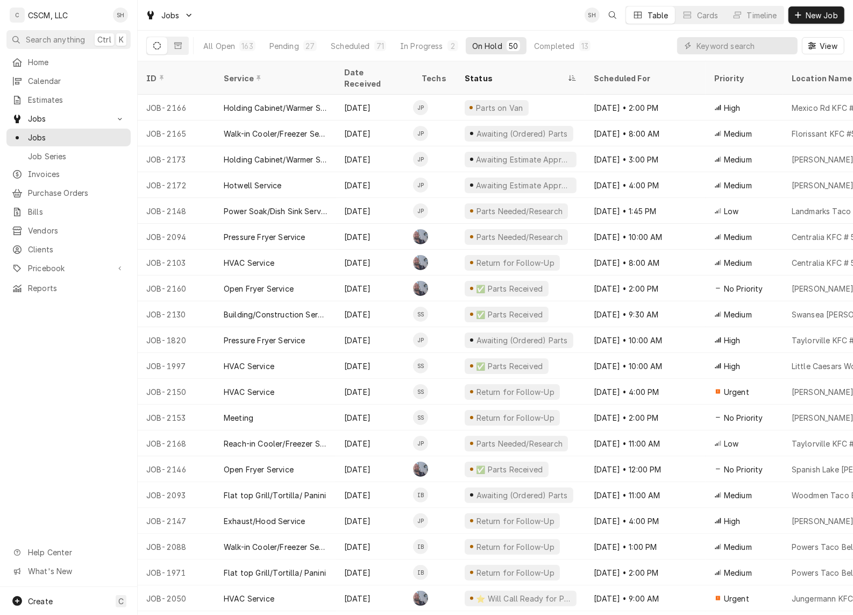
click at [70, 77] on span "Calendar" at bounding box center [76, 80] width 97 height 11
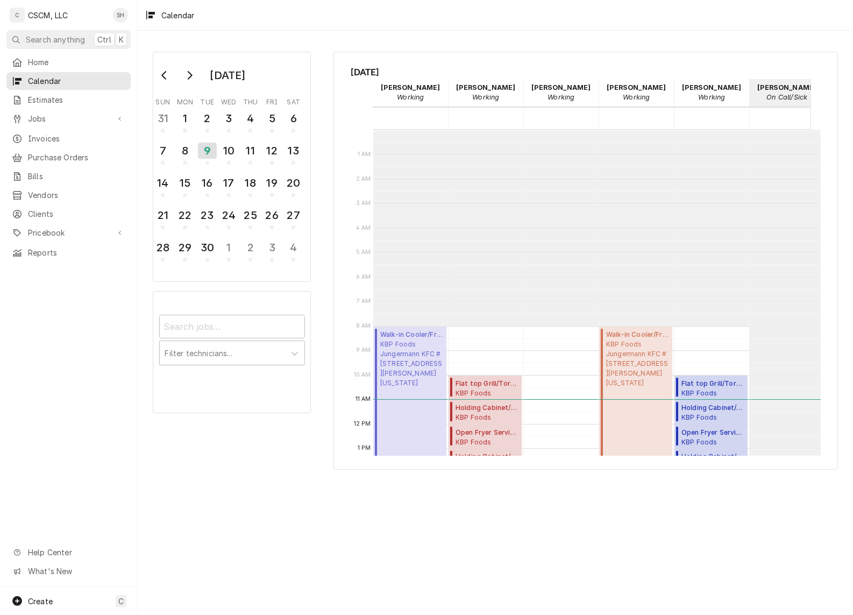
scroll to position [195, 0]
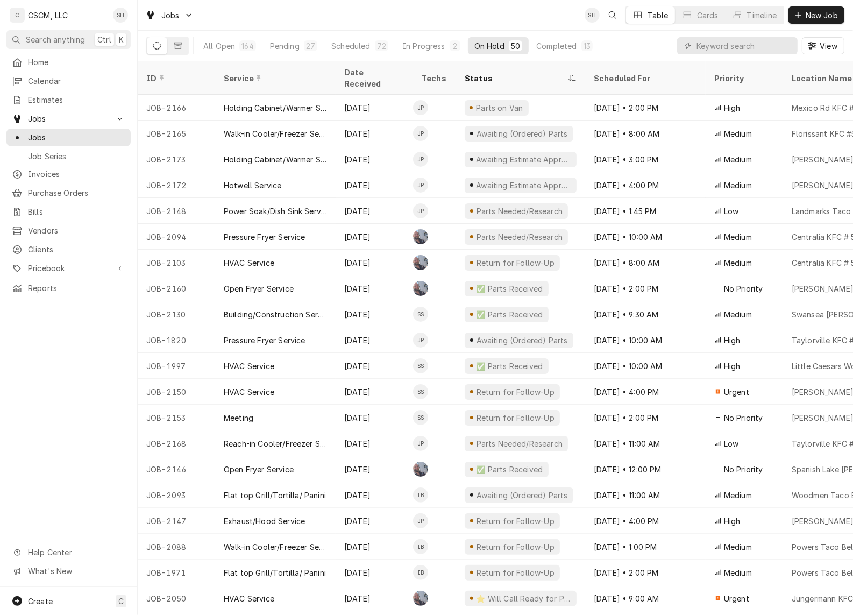
click at [811, 14] on span "New Job" at bounding box center [821, 15] width 37 height 11
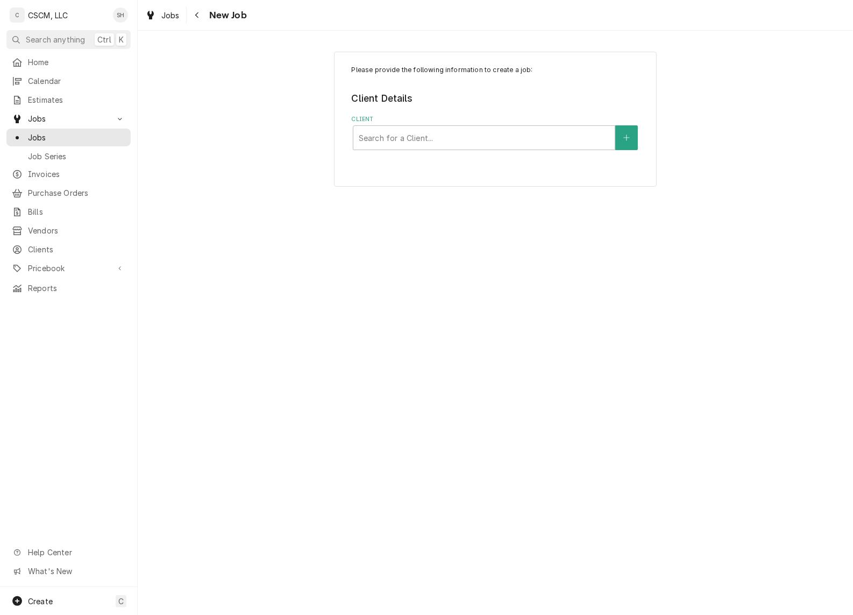
click at [413, 136] on div "Client" at bounding box center [484, 137] width 251 height 19
type input "KBP"
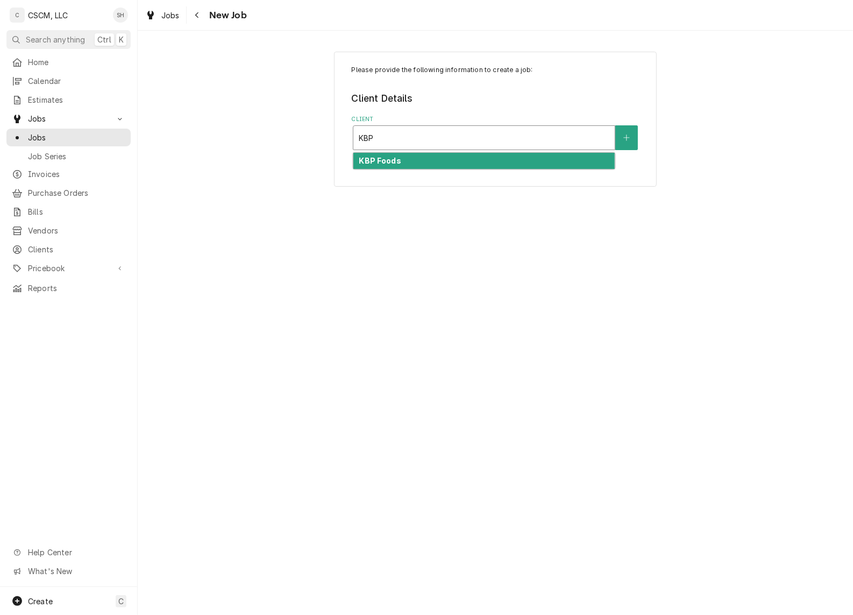
click at [418, 167] on div "KBP Foods" at bounding box center [483, 161] width 261 height 17
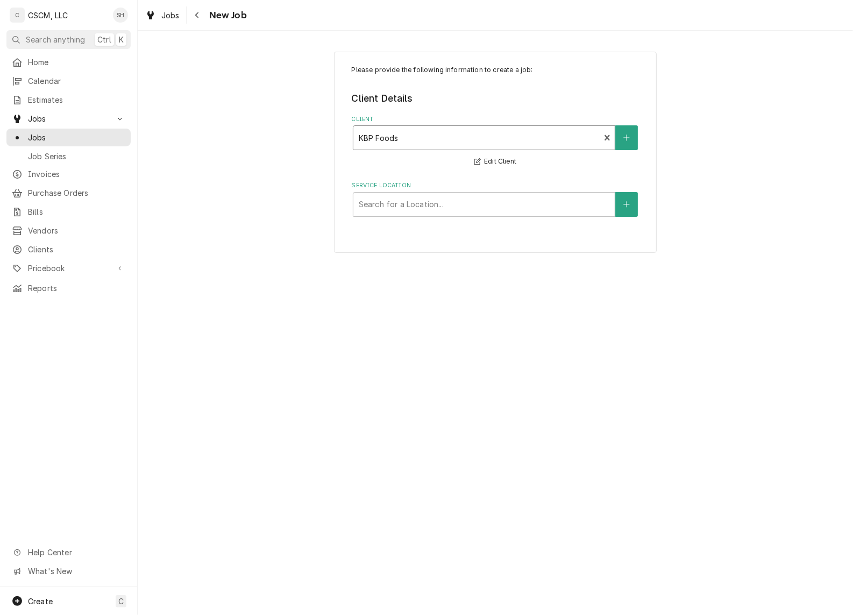
click at [407, 206] on div "Service Location" at bounding box center [484, 204] width 251 height 19
type input "SOURCE"
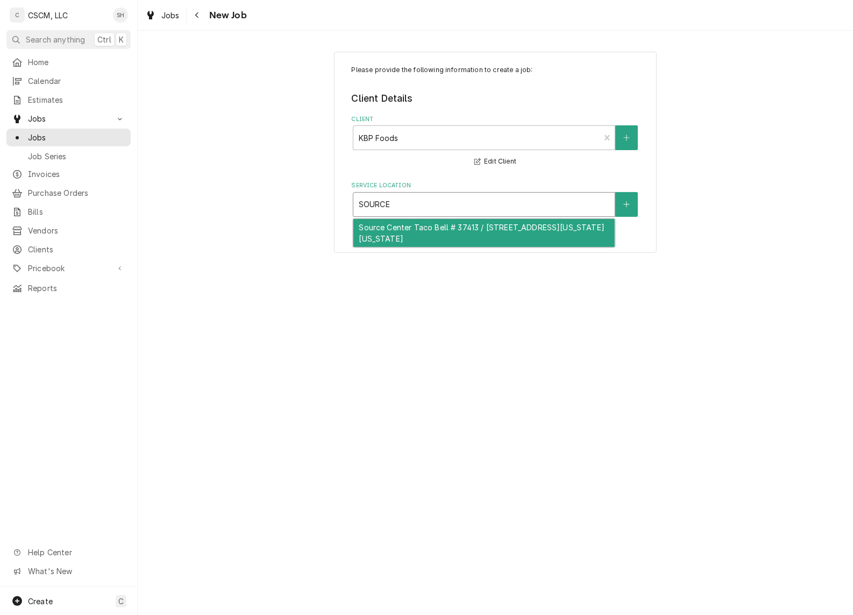
click at [411, 227] on div "Source Center Taco Bell # 37413 / 6425 Source Center Point, Colorado Springs, C…" at bounding box center [483, 233] width 261 height 28
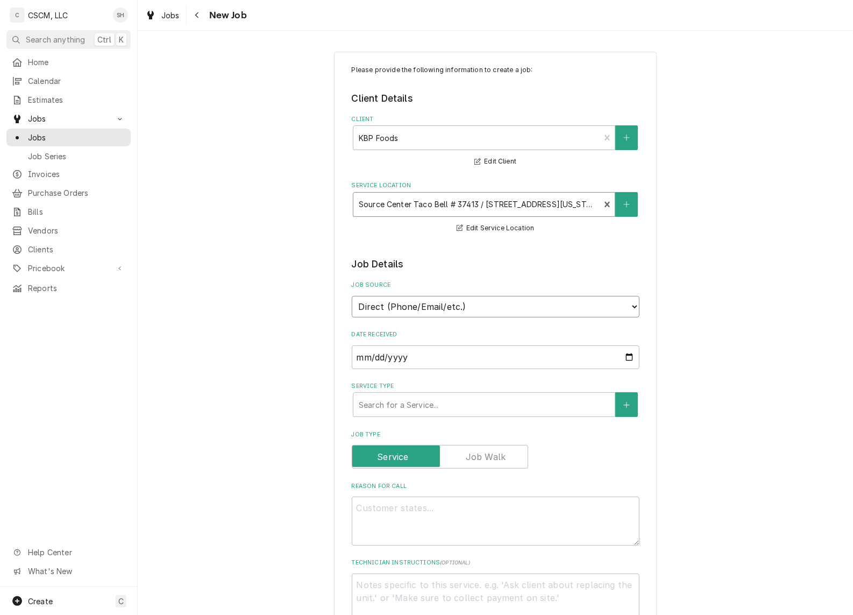
drag, startPoint x: 421, startPoint y: 313, endPoint x: 419, endPoint y: 318, distance: 5.5
click at [421, 313] on select "Direct (Phone/Email/etc.) Other" at bounding box center [496, 307] width 288 height 22
select select "100"
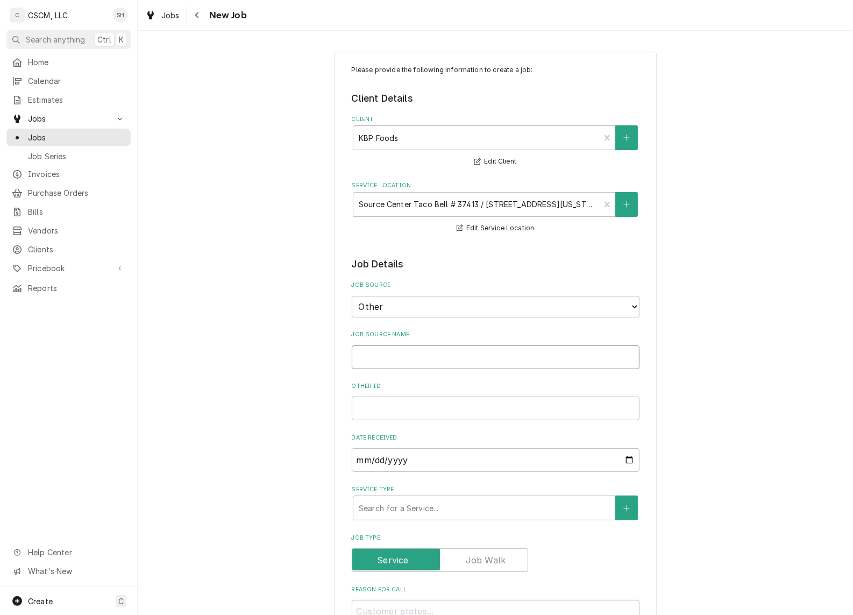
click at [411, 355] on input "Job Source Name" at bounding box center [496, 357] width 288 height 24
type textarea "x"
type input "v"
type textarea "x"
type input "vE"
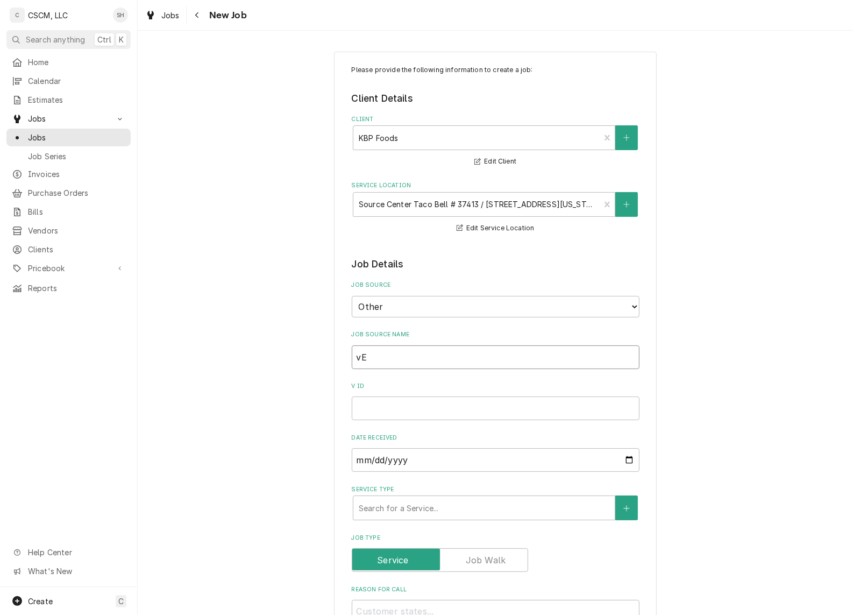
type textarea "x"
type input "vER"
type textarea "x"
type input "vERIS"
type textarea "x"
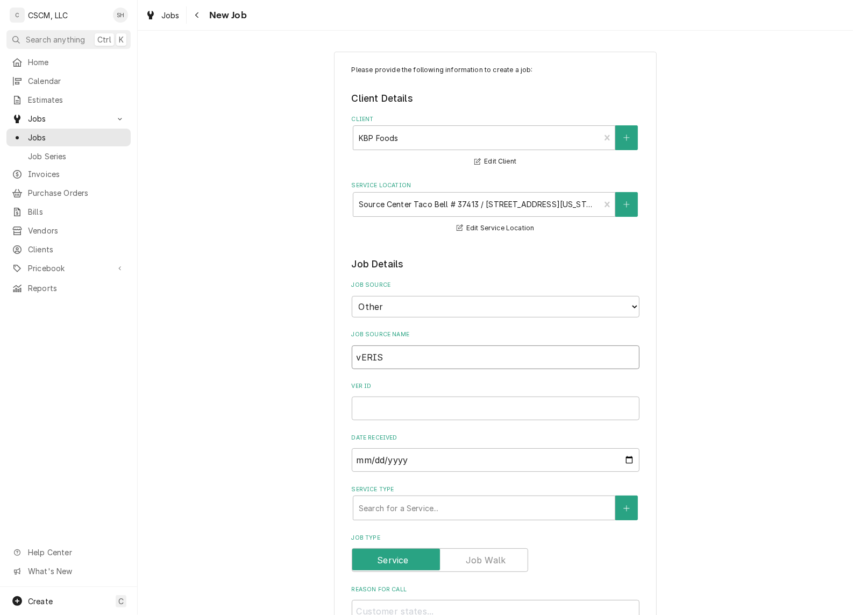
type input "vERISD"
type textarea "x"
type input "vERIS"
type textarea "x"
type input "vERI"
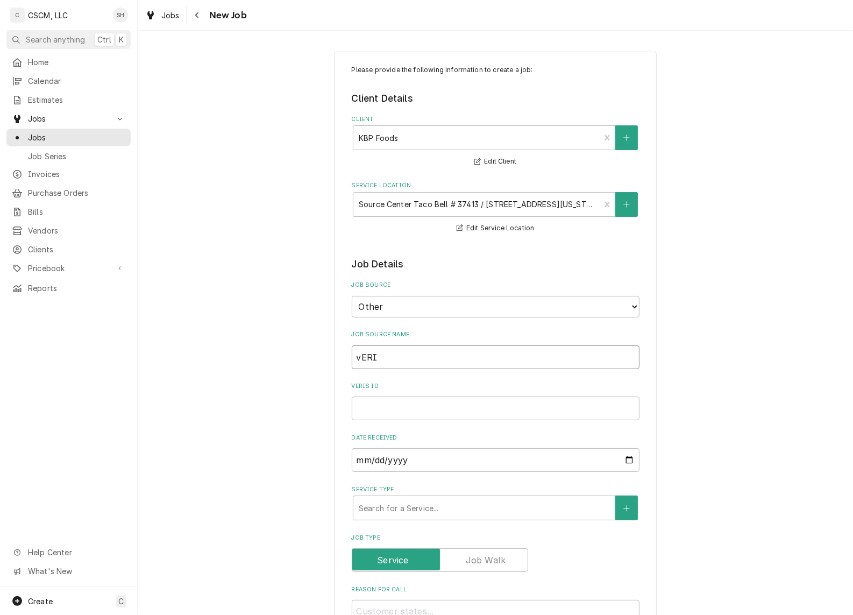
type textarea "x"
type input "vER"
type textarea "x"
type input "vE"
type textarea "x"
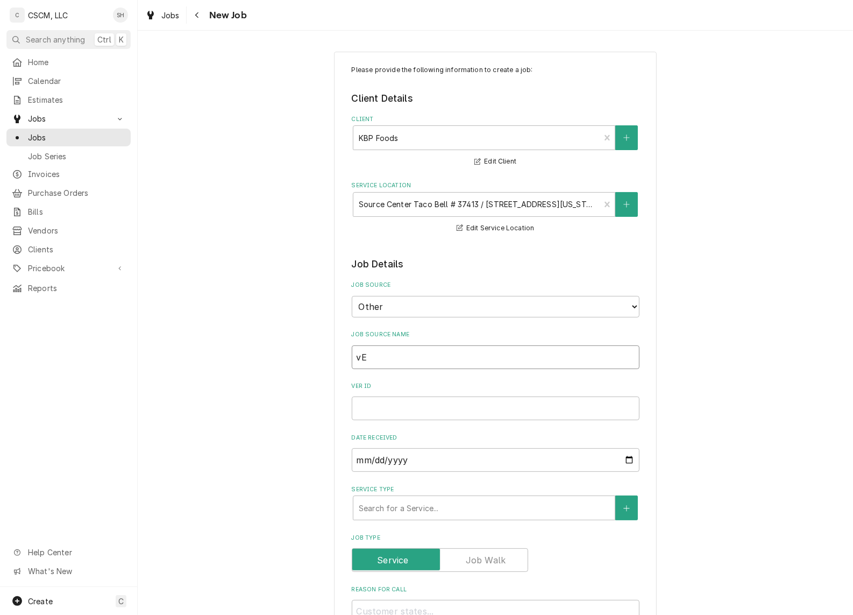
type input "v"
type textarea "x"
type input "V"
type textarea "x"
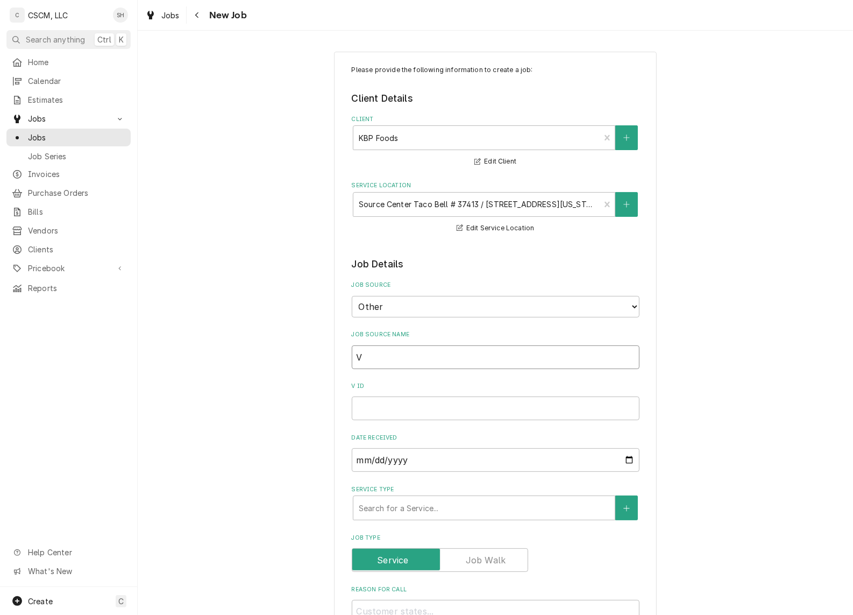
type input "Ve"
type textarea "x"
type input "Veru"
type textarea "x"
type input "Ver"
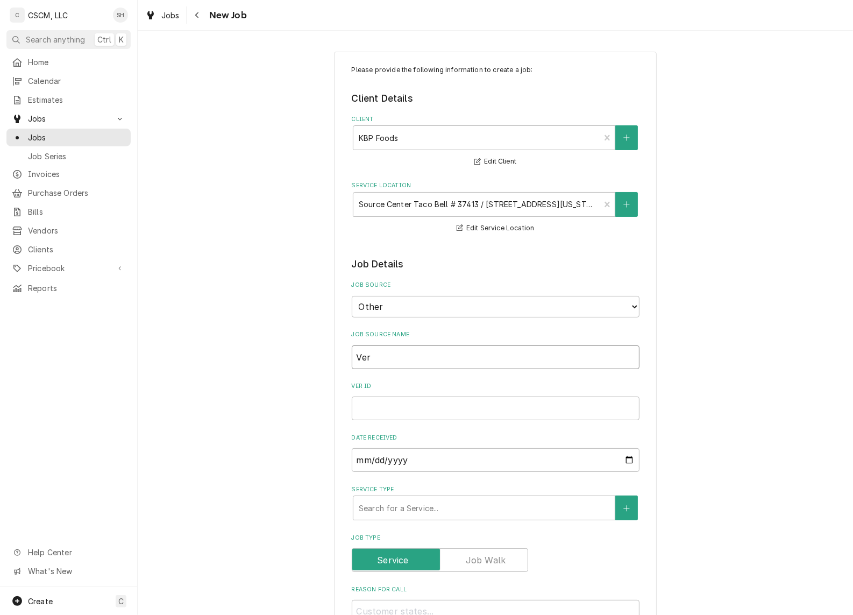
type textarea "x"
type input "Veri"
type textarea "x"
type input "Veris"
type textarea "x"
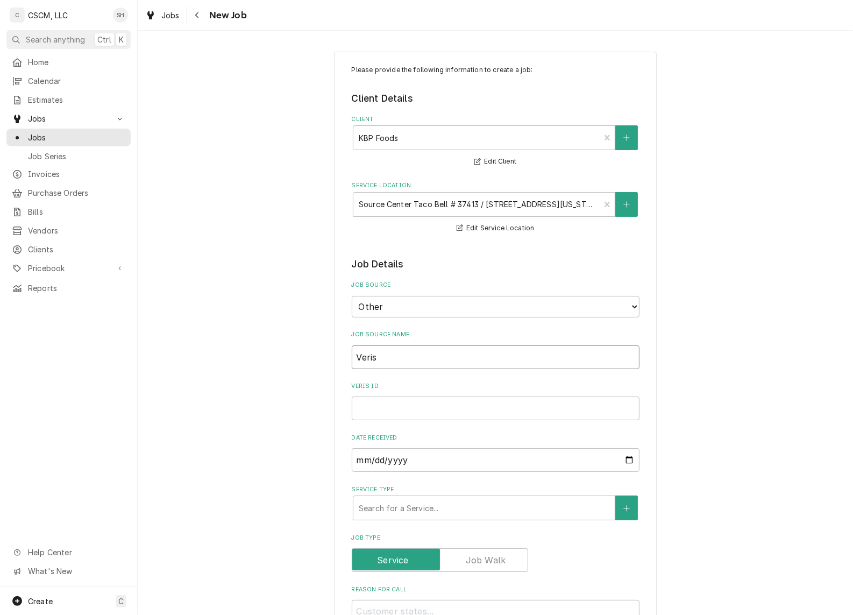
type input "Verisa"
type textarea "x"
type input "Verisae"
click at [435, 404] on input "Verisae ID" at bounding box center [496, 408] width 288 height 24
paste input "72070219"
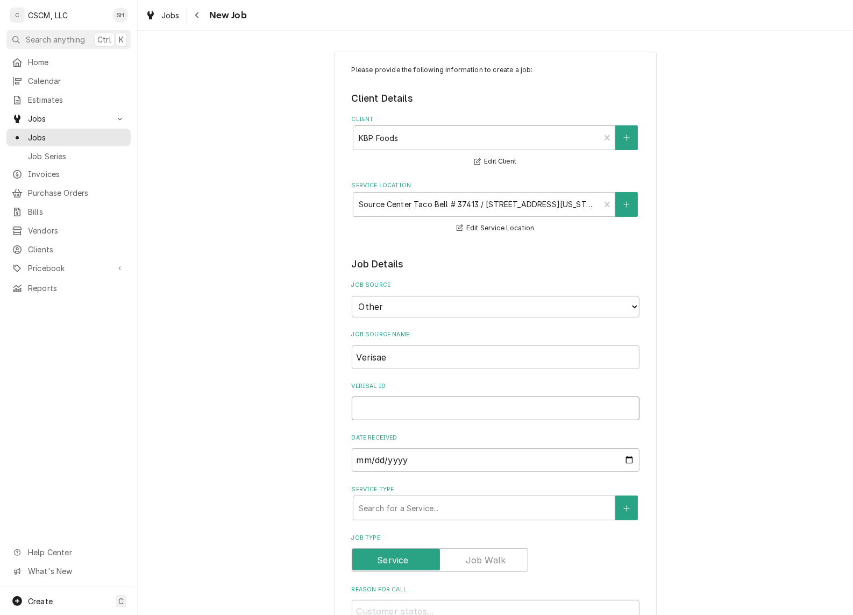
type textarea "x"
type input "72070219"
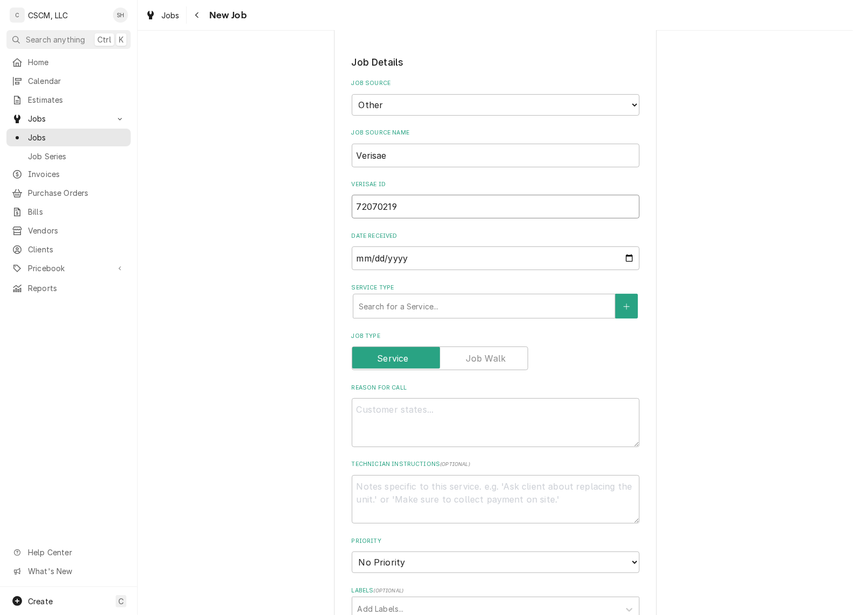
type textarea "x"
type input "72070219"
click at [423, 415] on textarea "Reason For Call" at bounding box center [496, 422] width 288 height 49
type textarea "x"
type textarea "P"
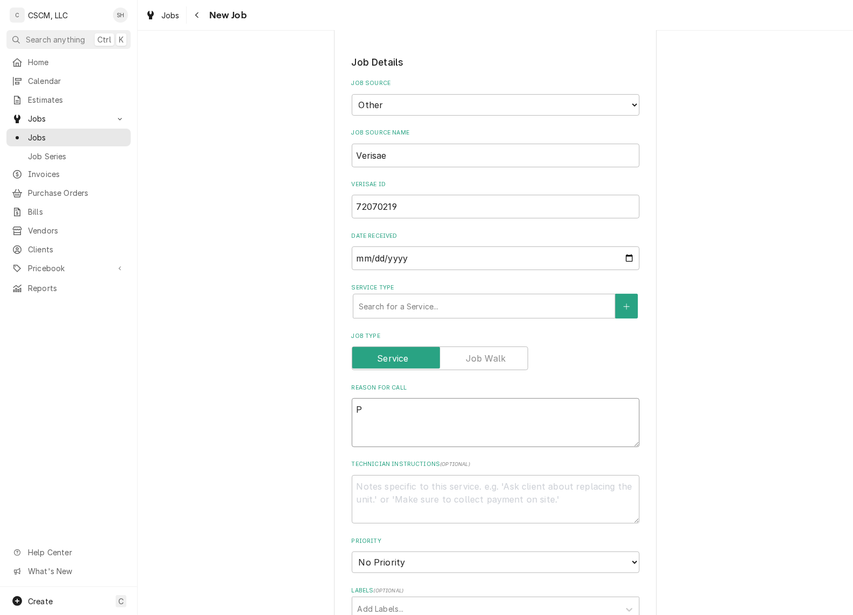
type textarea "x"
type textarea "PO"
type textarea "x"
type textarea "PO"
type textarea "x"
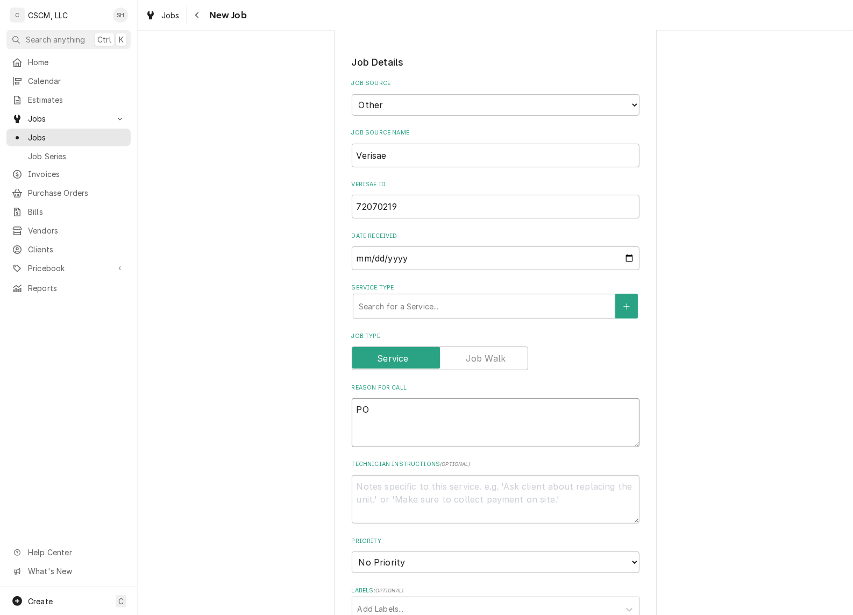
type textarea "PO #"
type textarea "x"
type textarea "PO #"
paste textarea "72070219"
type textarea "x"
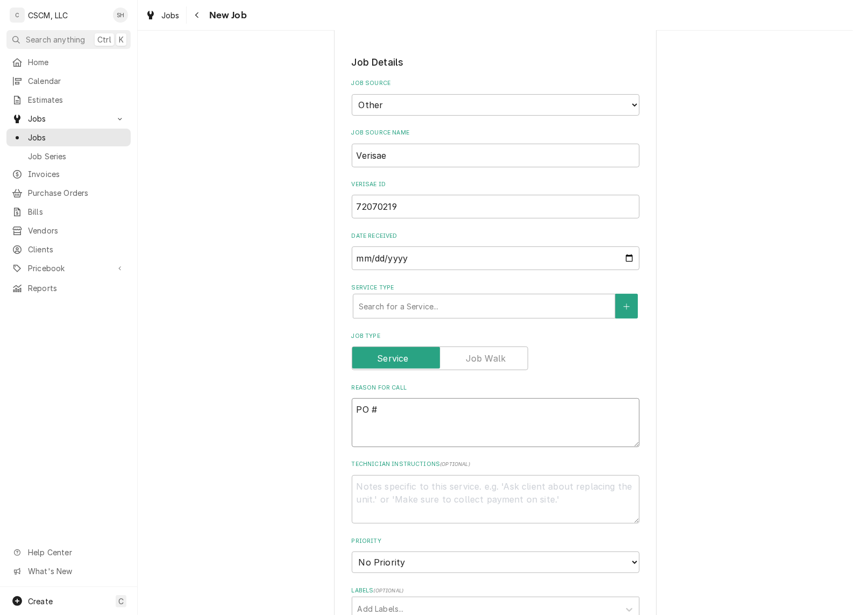
type textarea "PO # 72070219"
type textarea "x"
type textarea "NPO # 72070219"
type textarea "x"
type textarea "NTEPO # 72070219"
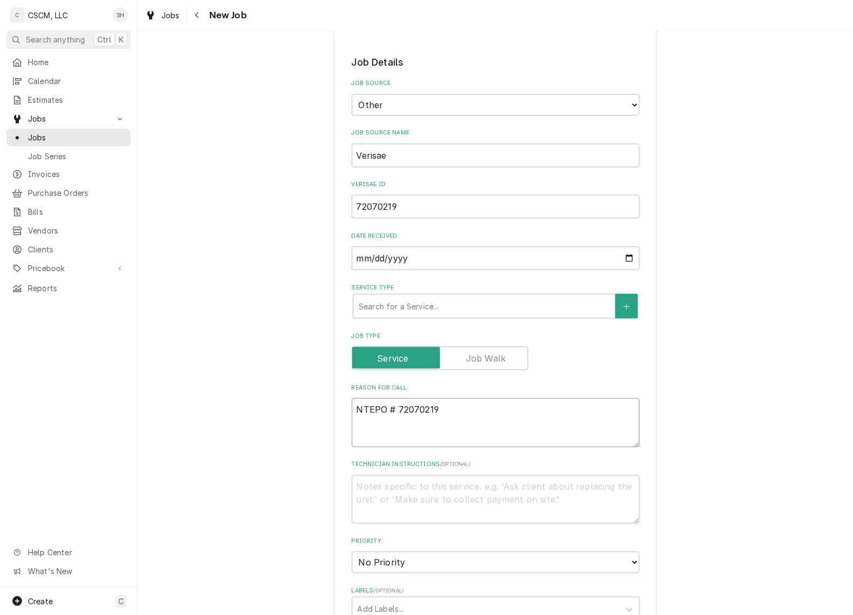
type textarea "x"
type textarea "NTE:PO # 72070219"
type textarea "x"
type textarea "NTE: PO # 72070219"
type textarea "x"
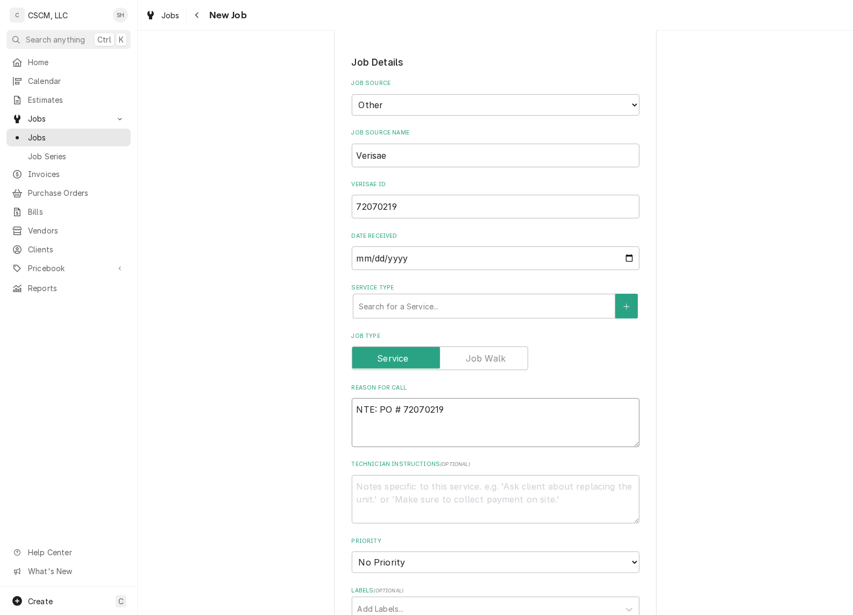
type textarea "NTE: $PO # 72070219"
type textarea "x"
type textarea "NTE: $5PO # 72070219"
type textarea "x"
type textarea "NTE: $50PO # 72070219"
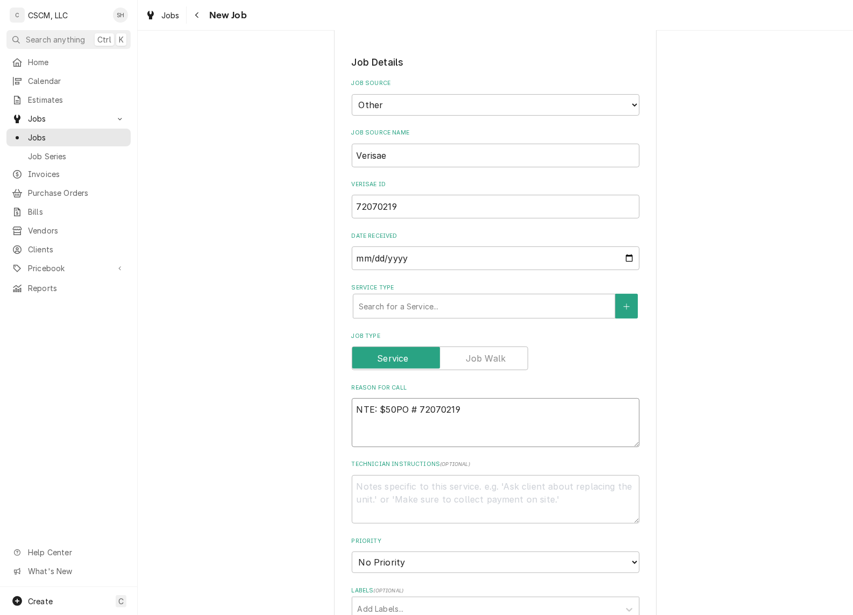
type textarea "x"
type textarea "NTE: $500PO # 72070219"
type textarea "x"
type textarea "NTE: $500 PO # 72070219"
type textarea "x"
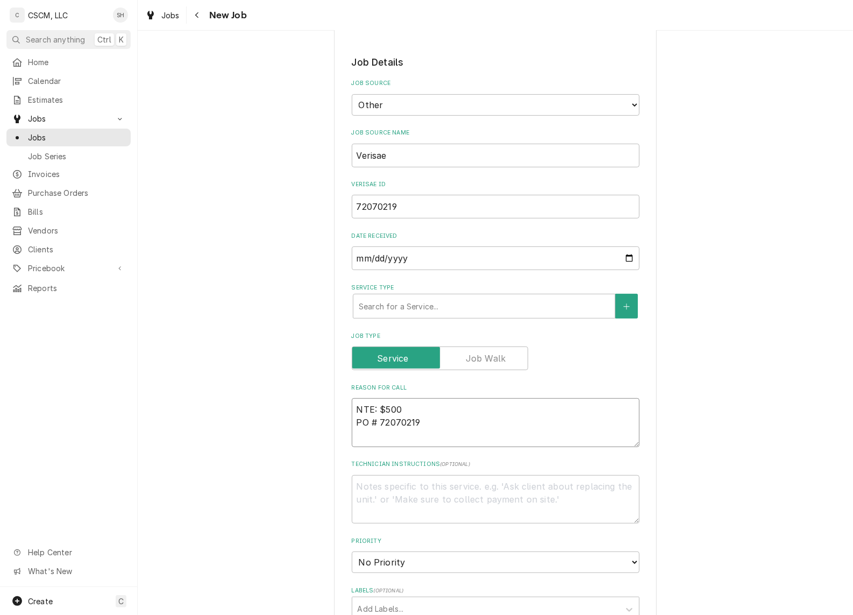
type textarea "NTE: $500 PO # 72070219"
click at [352, 407] on textarea "NTE: $500 PO # 72070219" at bounding box center [496, 422] width 288 height 49
type textarea "x"
type textarea "CNTE: $500 PO # 72070219"
type textarea "x"
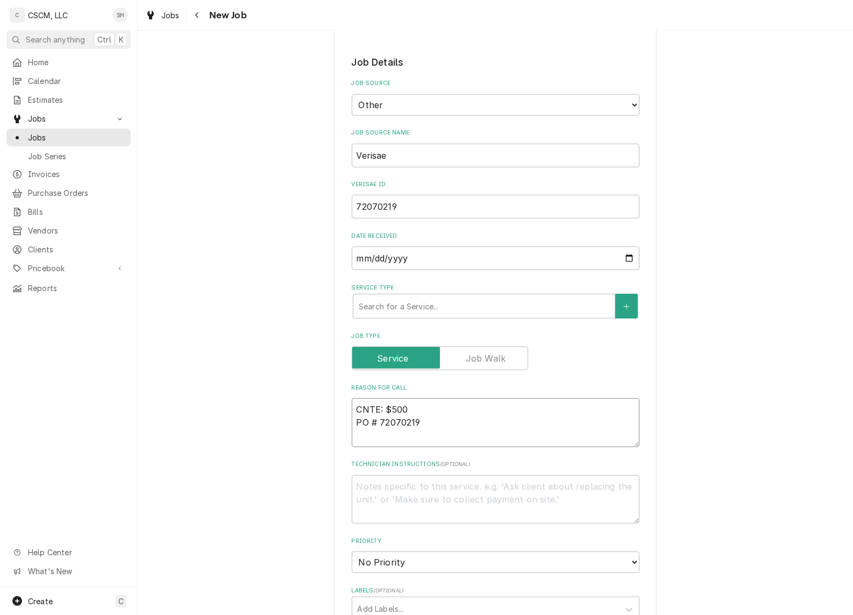
type textarea "CONTE: $500 PO # 72070219"
type textarea "x"
type textarea "COLNTE: $500 PO # 72070219"
type textarea "x"
type textarea "COLDNTE: $500 PO # 72070219"
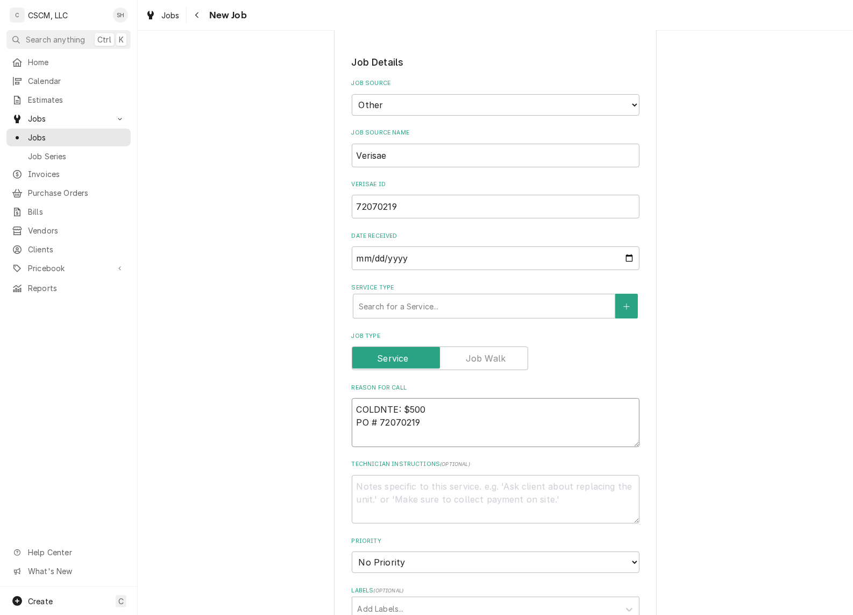
type textarea "x"
type textarea "COLD NTE: $500 PO # 72070219"
type textarea "x"
type textarea "COLD LINTE: $500 PO # 72070219"
type textarea "x"
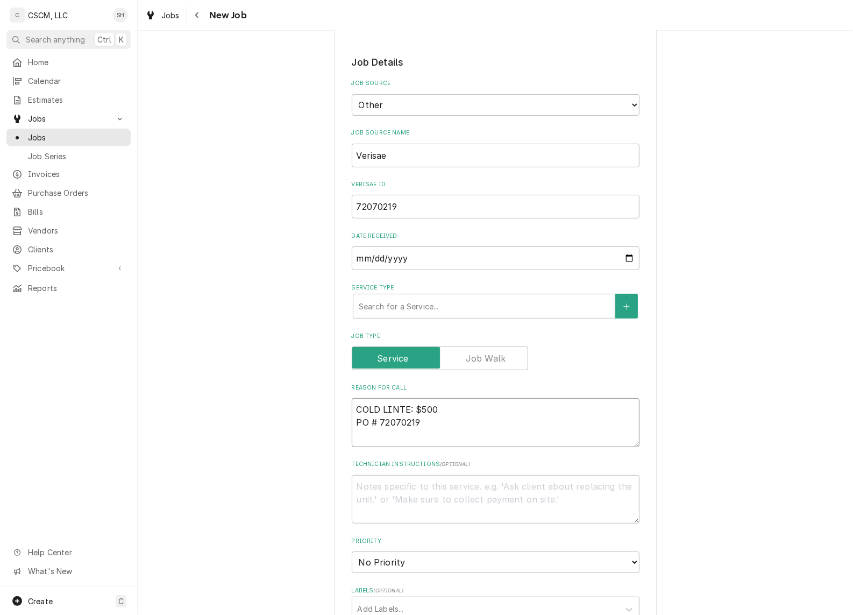
type textarea "COLD LINNTE: $500 PO # 72070219"
type textarea "x"
type textarea "COLD LINENTE: $500 PO # 72070219"
type textarea "x"
type textarea "COLD LINE NTE: $500 PO # 72070219"
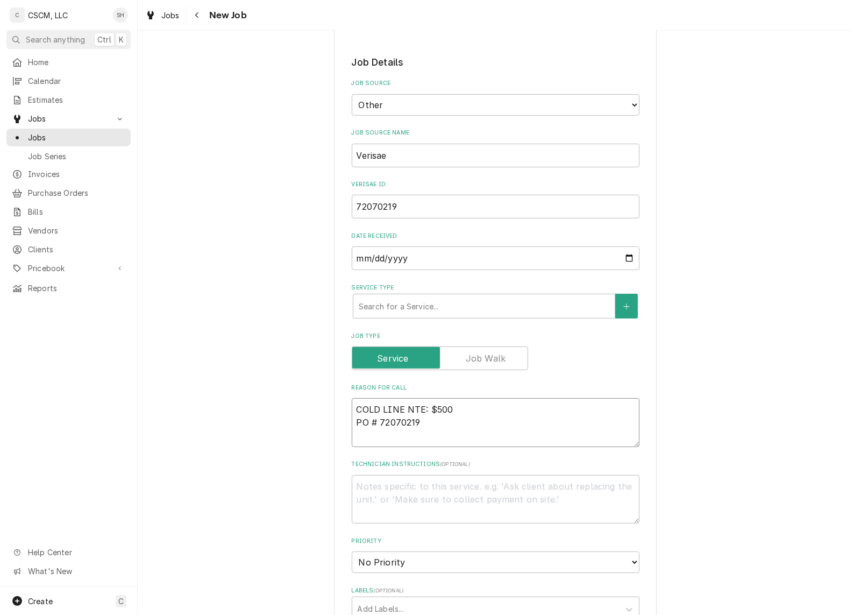
paste textarea "Under line fridges temping at 53 degrees"
type textarea "x"
type textarea "COLD LINE Under line fridges temping at 53 degreesNTE: $500 PO # 72070219"
type textarea "x"
type textarea "COLD LINE Under line fridges temping at 53 degrees NTE: $500 PO # 72070219"
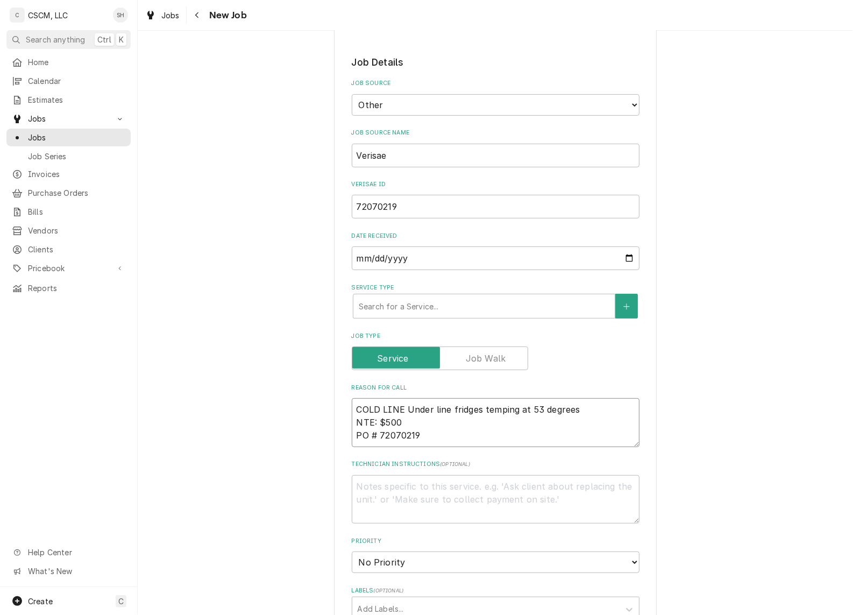
click at [400, 407] on textarea "COLD LINE Under line fridges temping at 53 degrees NTE: $500 PO # 72070219" at bounding box center [496, 422] width 288 height 49
type textarea "x"
type textarea "COLD LINE Under line fridges temping at 53 degrees NTE: $500 PO # 72070219"
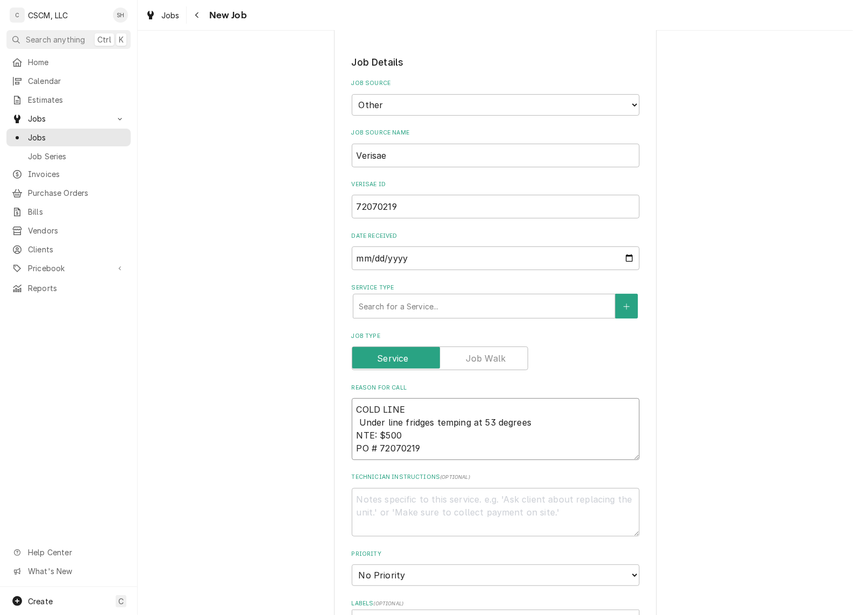
type textarea "x"
type textarea "COLD LINE Under line fridges temping at 53 degrees NTE: $500 PO # 72070219"
click at [424, 298] on div "Service Type" at bounding box center [484, 305] width 251 height 19
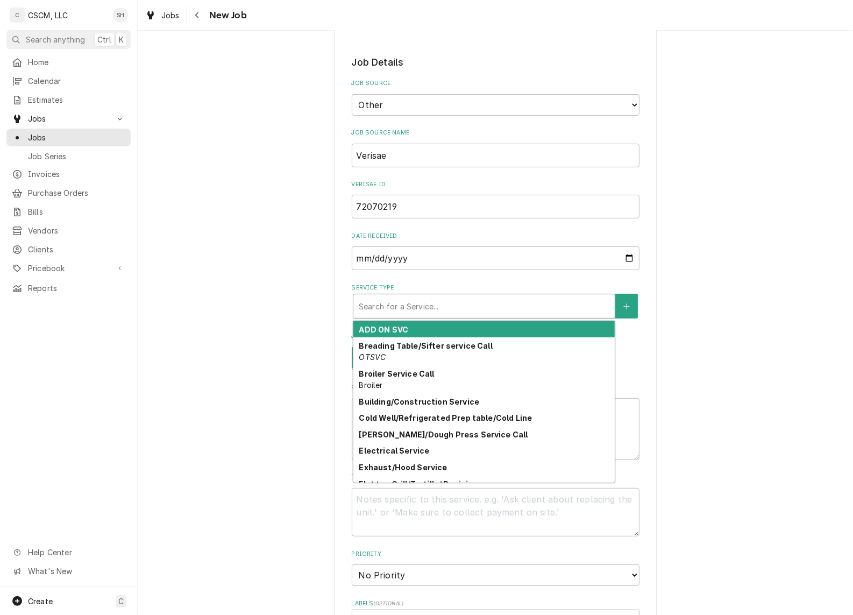
type textarea "x"
type input "C"
type textarea "x"
type input "CO"
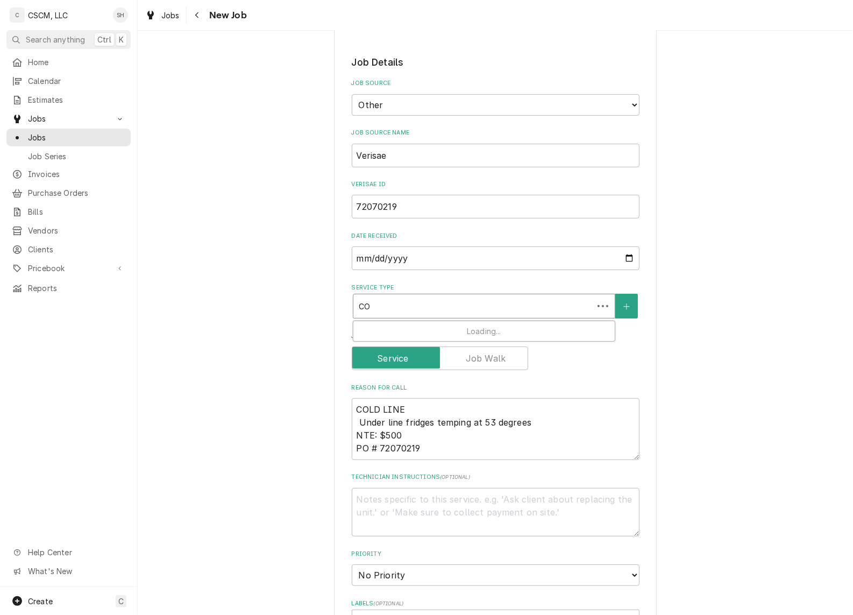
type textarea "x"
type input "COL"
type textarea "x"
type input "COLD"
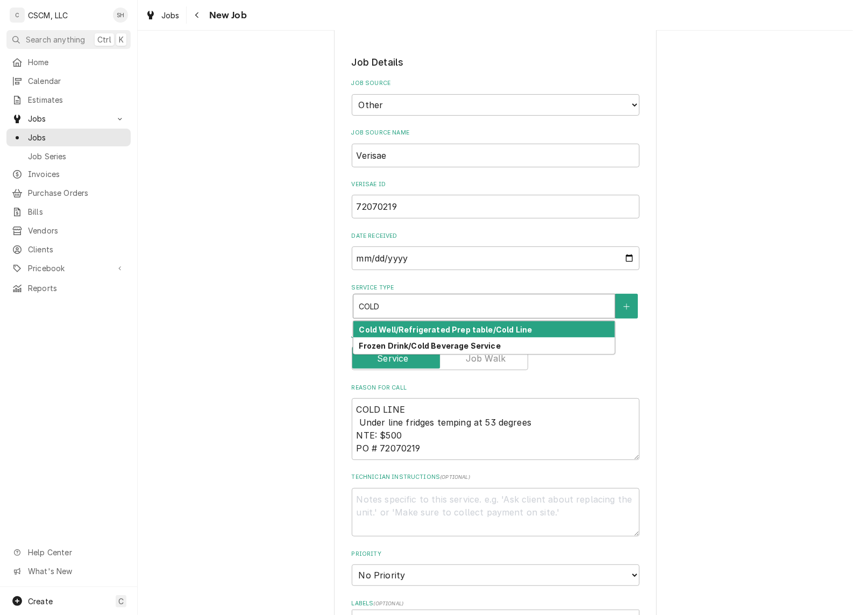
click at [437, 326] on strong "Cold Well/Refrigerated Prep table/Cold Line" at bounding box center [445, 329] width 173 height 9
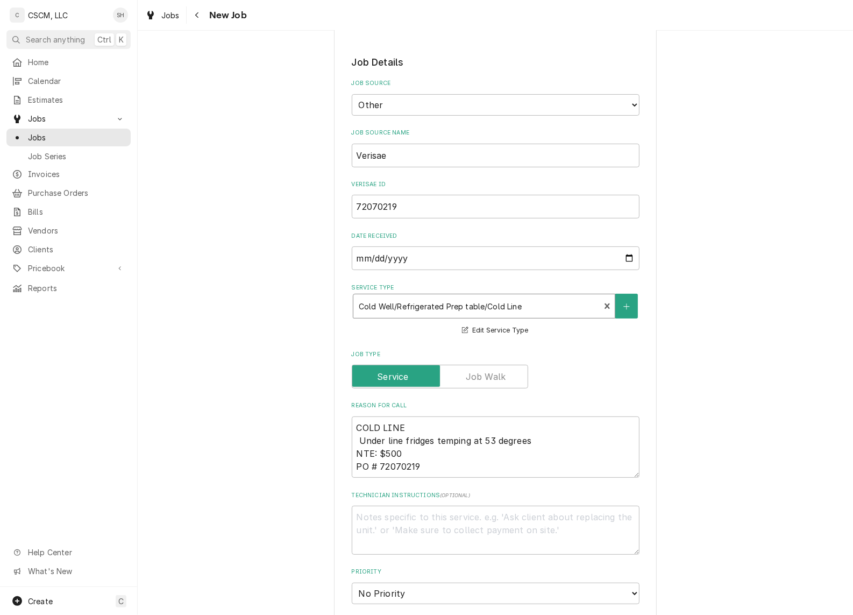
type textarea "x"
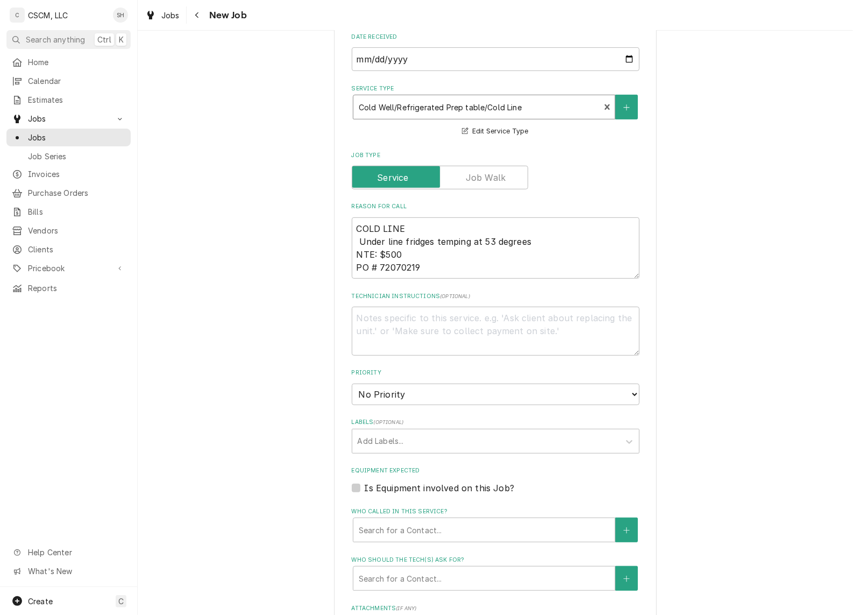
scroll to position [403, 0]
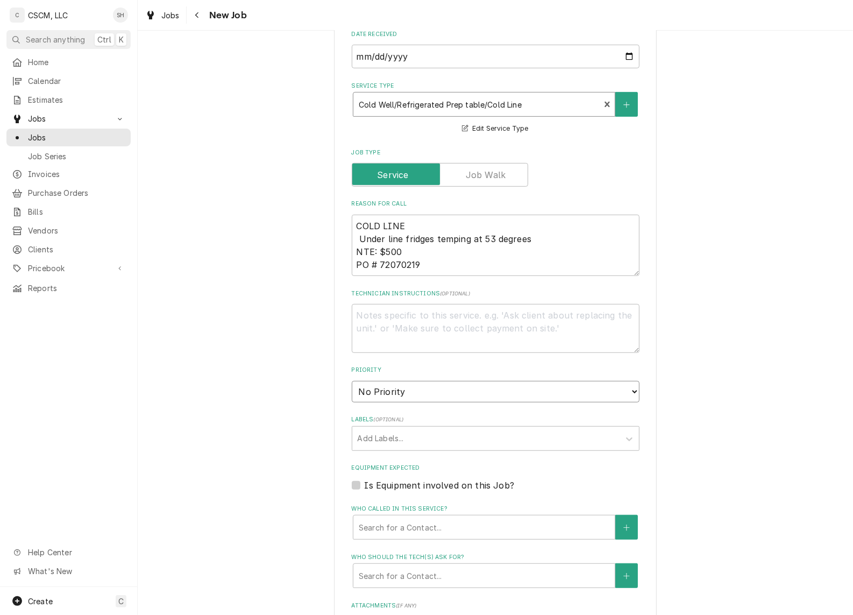
click at [447, 393] on select "No Priority Urgent High Medium Low" at bounding box center [496, 392] width 288 height 22
select select "2"
click at [352, 381] on select "No Priority Urgent High Medium Low" at bounding box center [496, 392] width 288 height 22
type textarea "x"
click at [430, 391] on select "No Priority Urgent High Medium Low" at bounding box center [496, 392] width 288 height 22
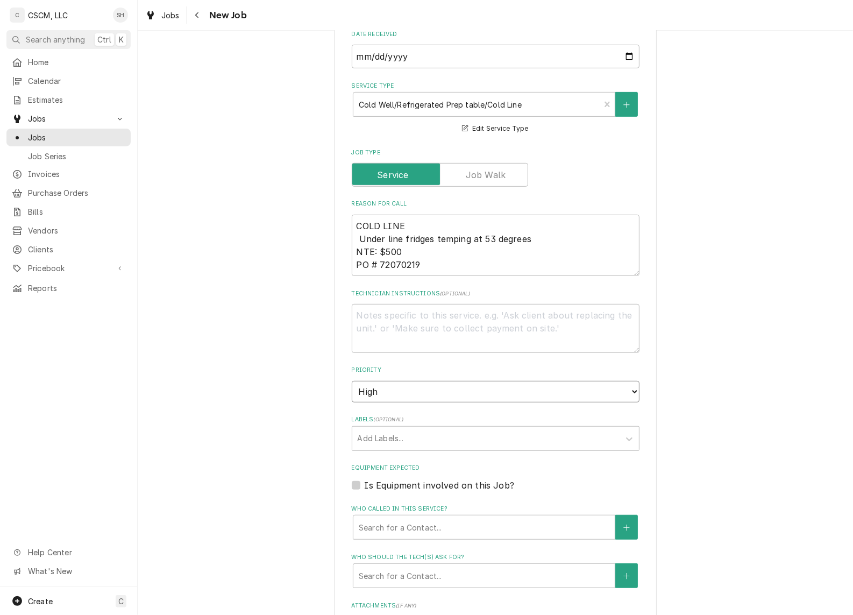
select select "1"
click at [352, 381] on select "No Priority Urgent High Medium Low" at bounding box center [496, 392] width 288 height 22
type textarea "x"
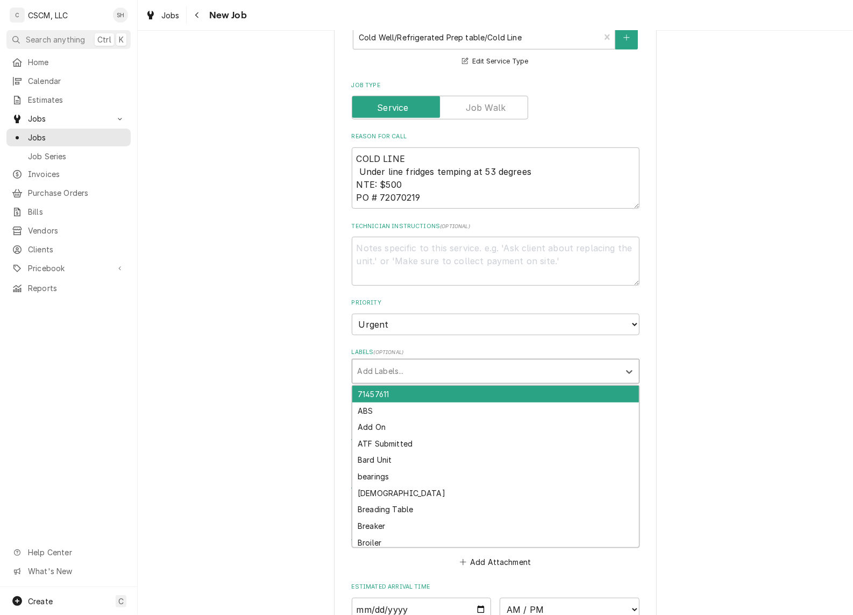
click at [431, 372] on div "Labels" at bounding box center [486, 370] width 257 height 19
type input "COLD"
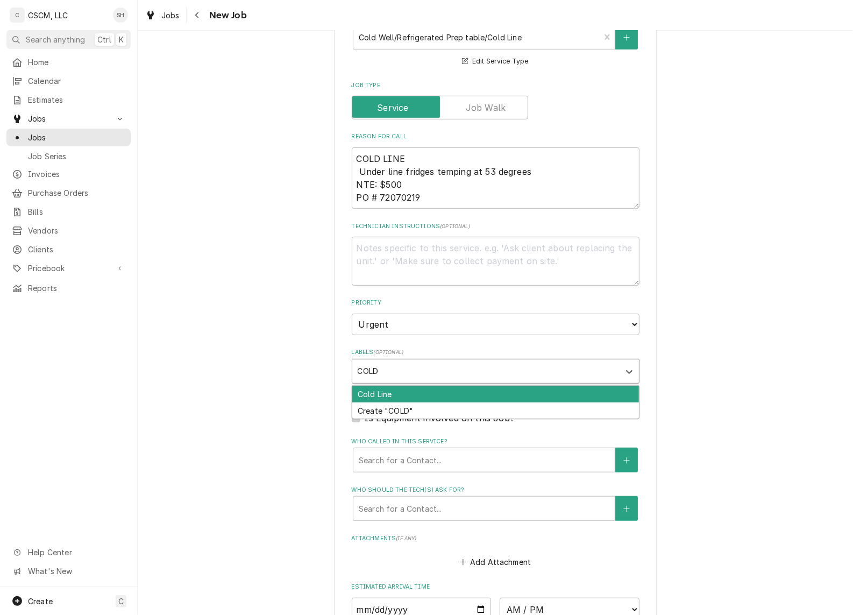
click at [501, 395] on div "Cold Line" at bounding box center [495, 394] width 287 height 17
type textarea "x"
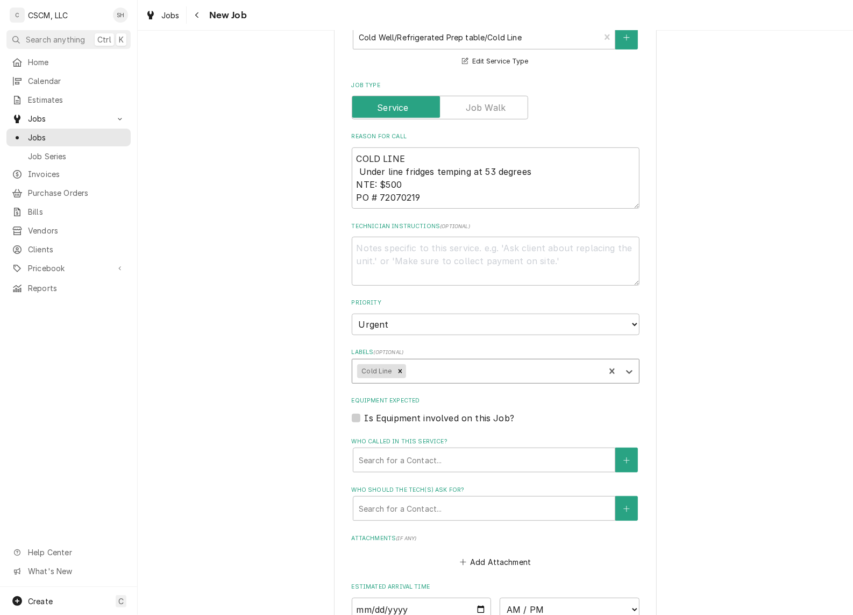
click at [440, 448] on div "Search for a Contact..." at bounding box center [483, 460] width 261 height 24
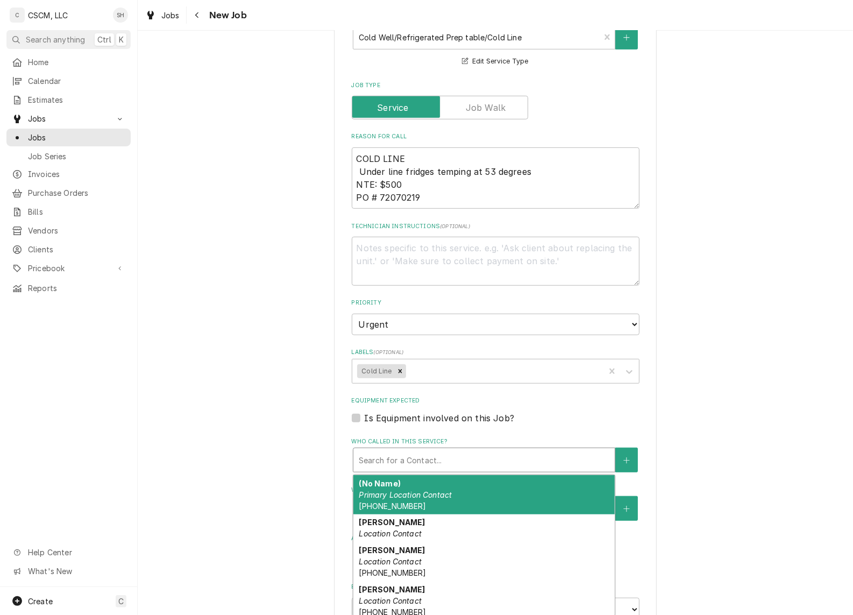
scroll to position [15, 0]
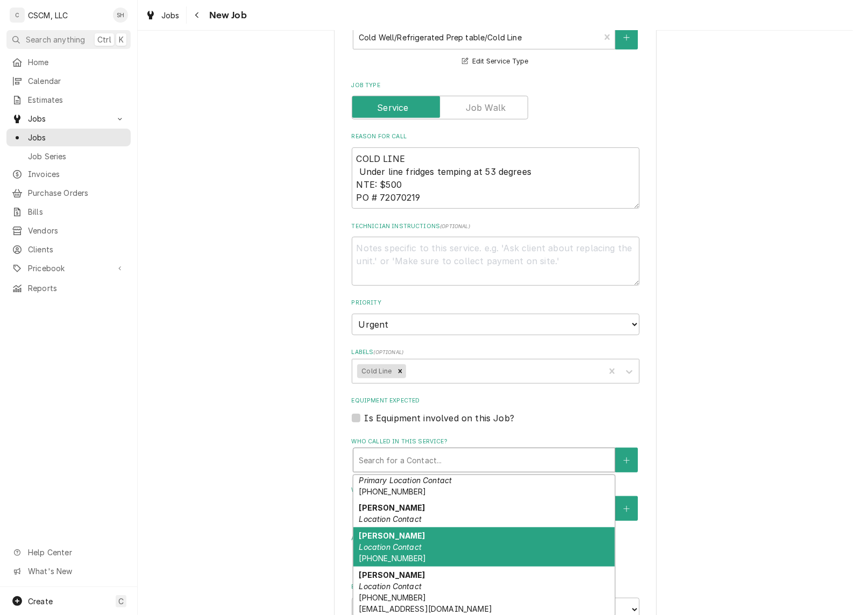
click at [502, 538] on div "Hayley Williams Kiclinski Location Contact (719) 593-5025" at bounding box center [483, 546] width 261 height 39
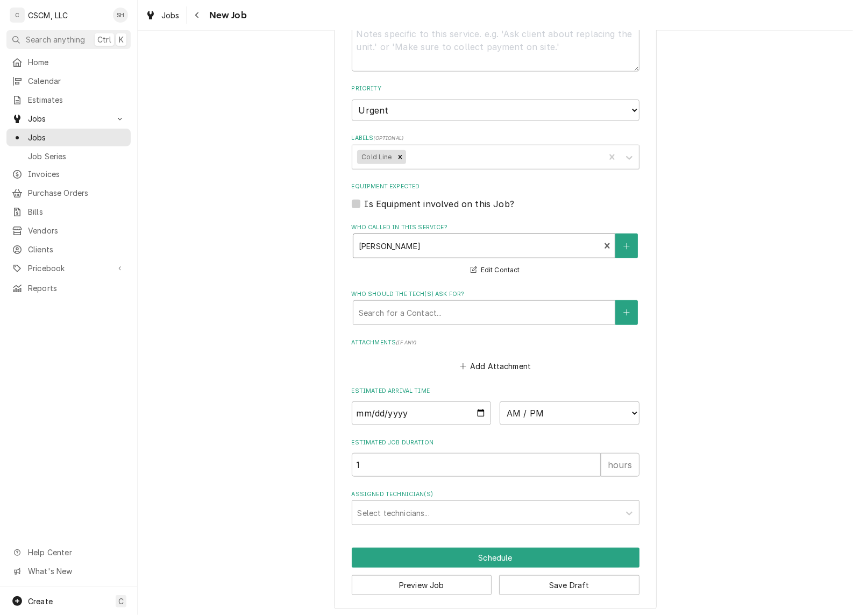
scroll to position [687, 0]
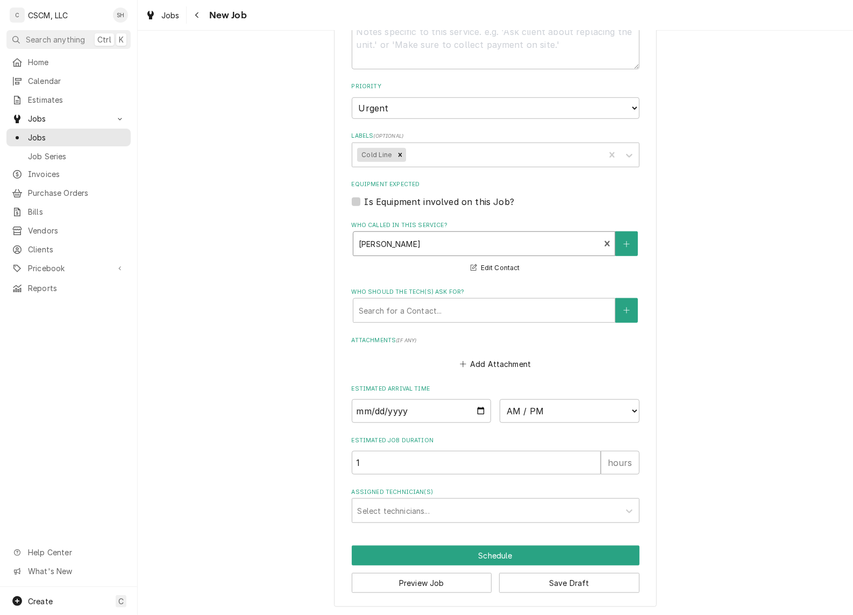
click at [380, 504] on div "Assigned Technician(s)" at bounding box center [486, 510] width 257 height 19
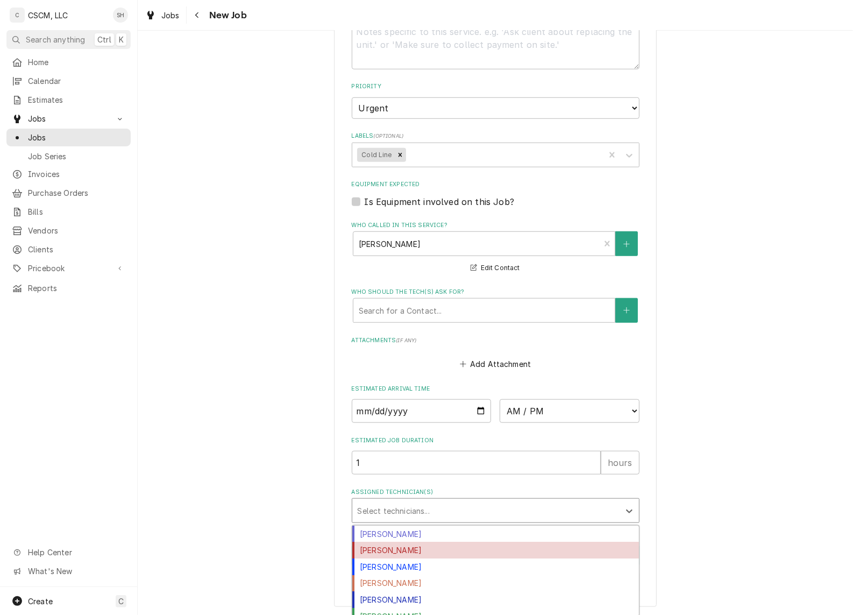
click at [387, 542] on div "[PERSON_NAME]" at bounding box center [495, 550] width 287 height 17
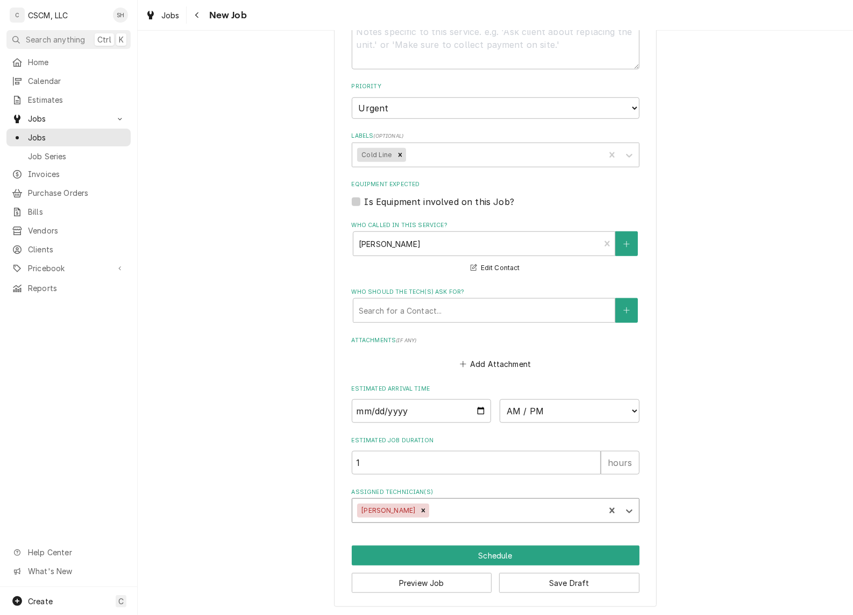
click at [431, 501] on div "Assigned Technician(s)" at bounding box center [515, 510] width 168 height 19
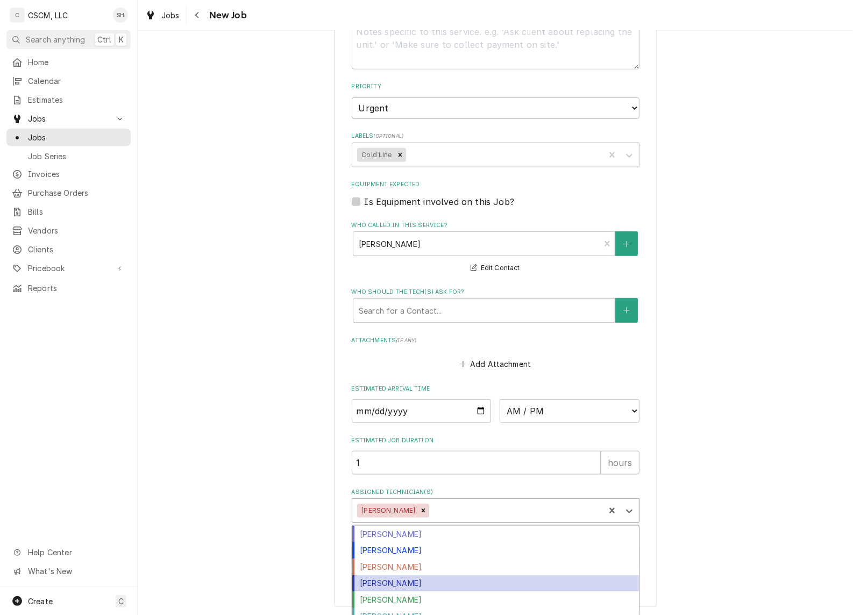
click at [406, 579] on div "[PERSON_NAME]" at bounding box center [495, 583] width 287 height 17
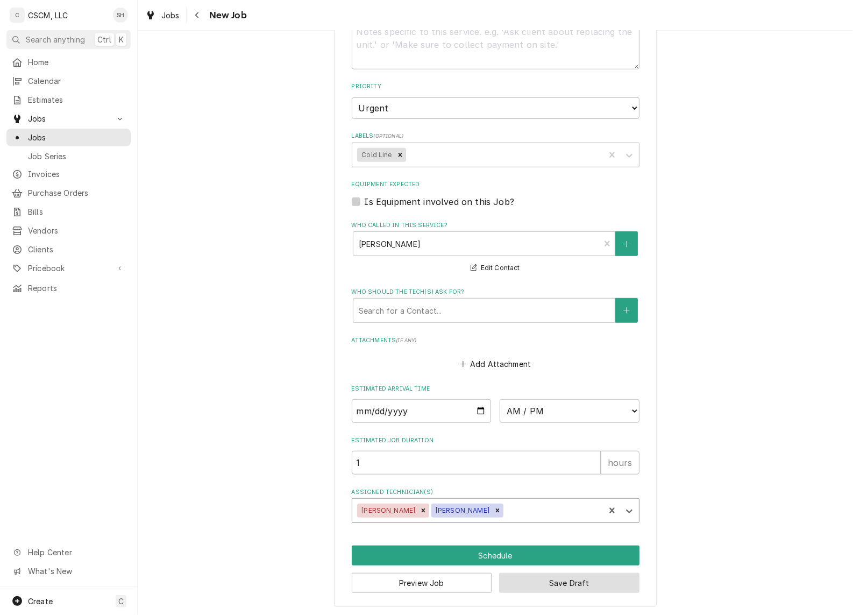
click at [567, 585] on button "Save Draft" at bounding box center [569, 583] width 140 height 20
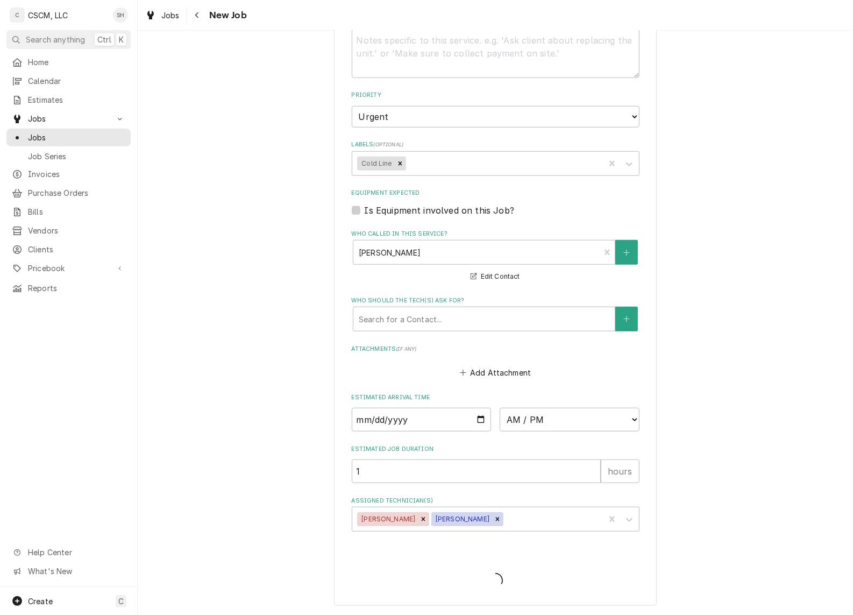
scroll to position [677, 0]
type textarea "x"
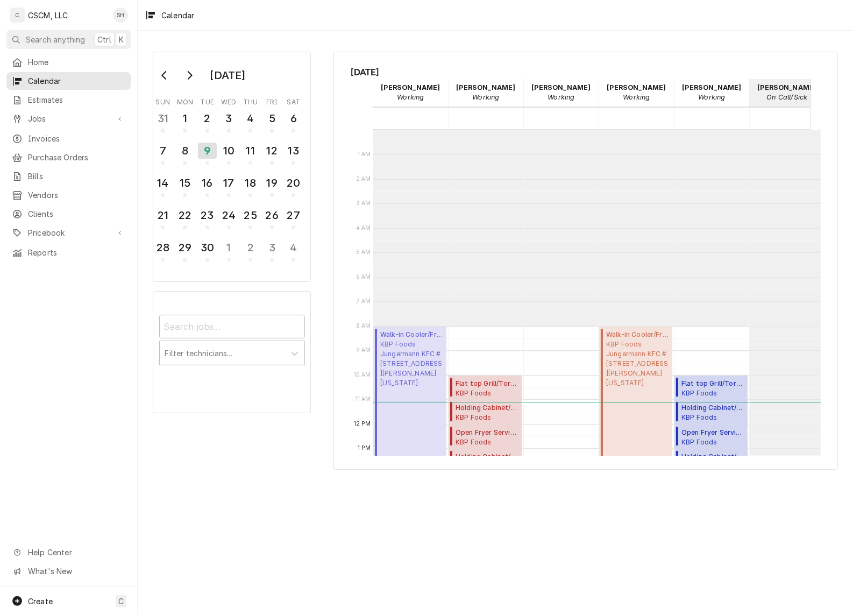
scroll to position [195, 0]
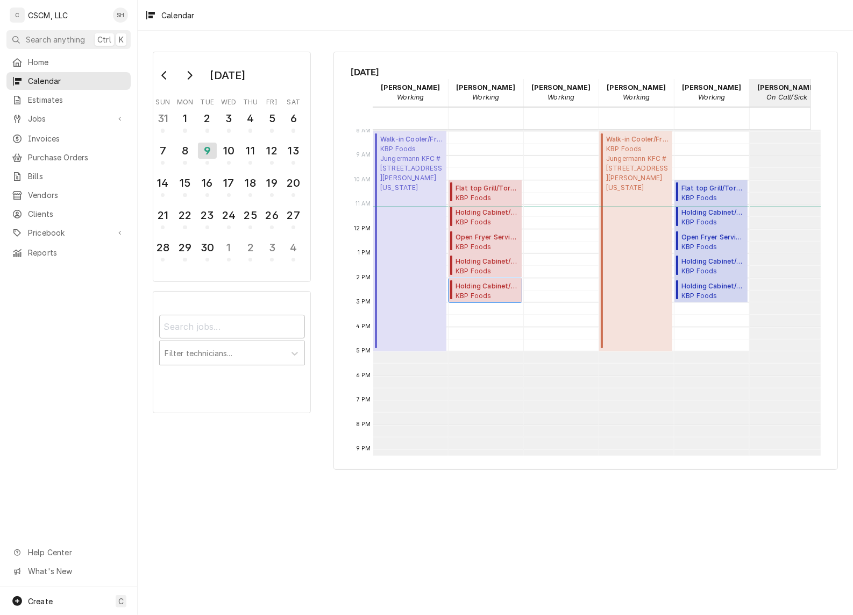
click at [488, 294] on span "KBP Foods [GEOGRAPHIC_DATA] Taco Bell #37393 / [STREET_ADDRESS][US_STATE][US_ST…" at bounding box center [487, 295] width 63 height 9
click at [621, 271] on div "Walk-in Cooler/Freezer Service Call ( Active ) KBP Foods Jungermann KFC [STREET…" at bounding box center [637, 241] width 63 height 214
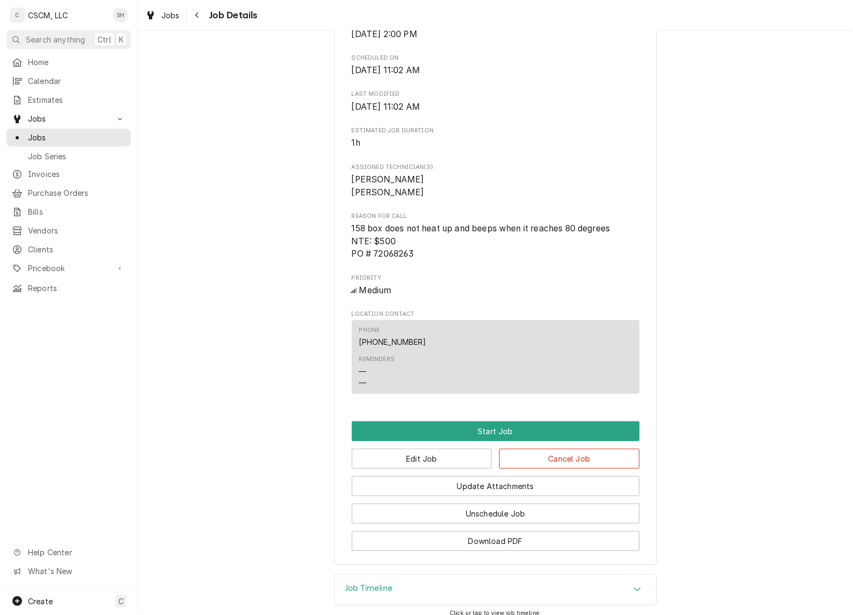
scroll to position [556, 0]
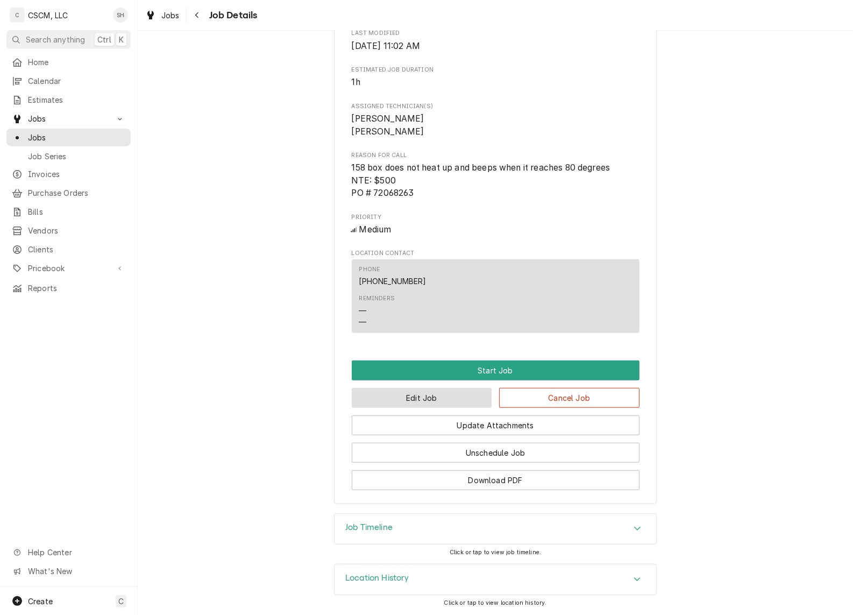
click at [428, 399] on button "Edit Job" at bounding box center [422, 398] width 140 height 20
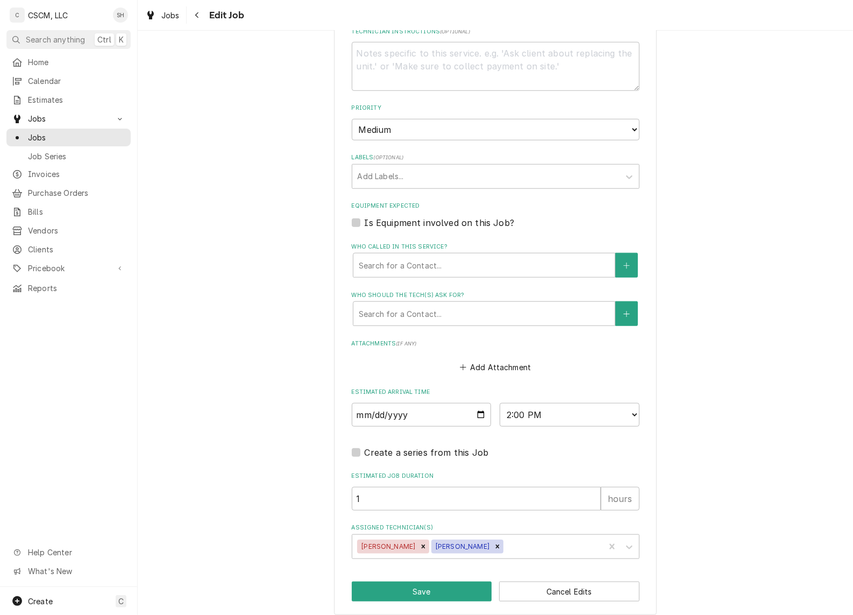
scroll to position [774, 0]
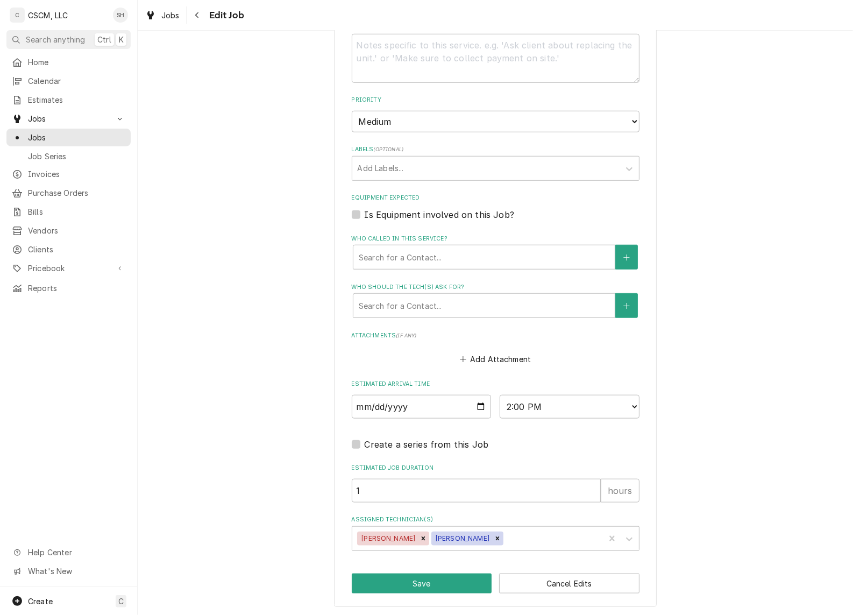
click at [481, 253] on div "Who called in this service?" at bounding box center [484, 256] width 251 height 19
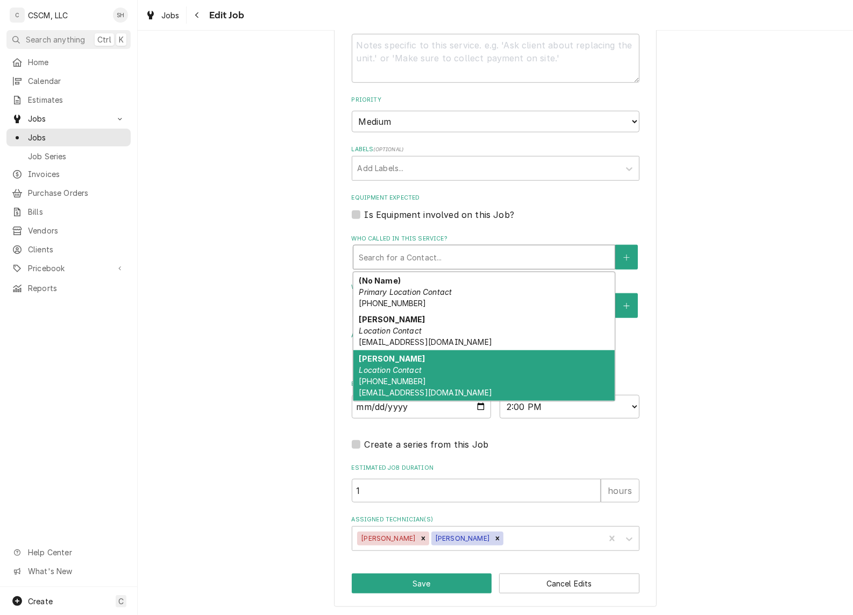
click at [457, 369] on div "[PERSON_NAME] Location Contact [PHONE_NUMBER] [EMAIL_ADDRESS][DOMAIN_NAME]" at bounding box center [483, 375] width 261 height 51
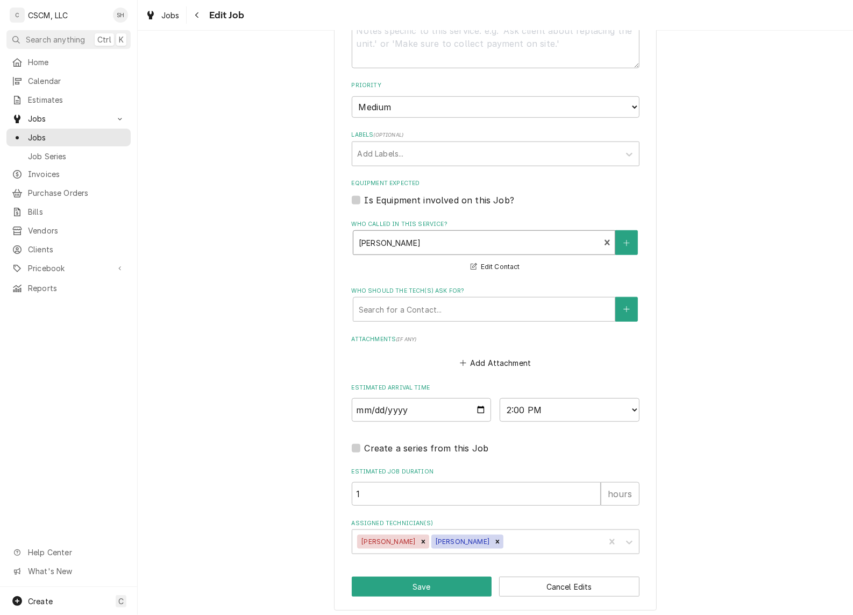
scroll to position [792, 0]
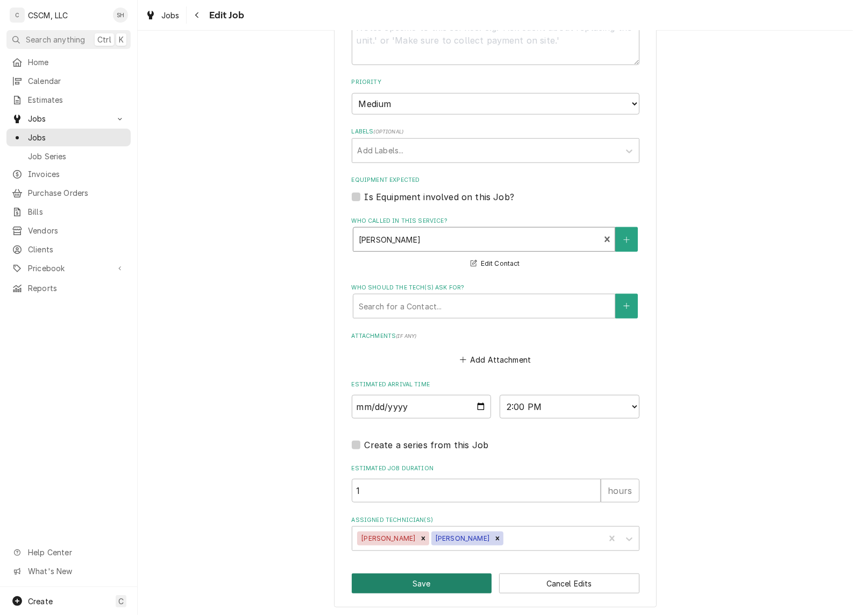
click at [419, 581] on button "Save" at bounding box center [422, 583] width 140 height 20
type textarea "x"
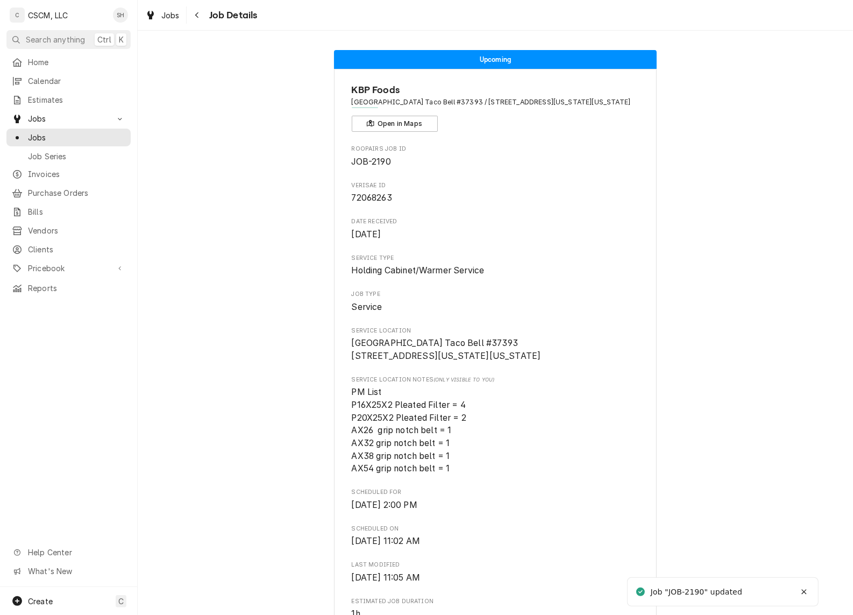
drag, startPoint x: 194, startPoint y: 15, endPoint x: 210, endPoint y: 3, distance: 19.6
click at [195, 15] on icon "Navigate back" at bounding box center [197, 15] width 5 height 8
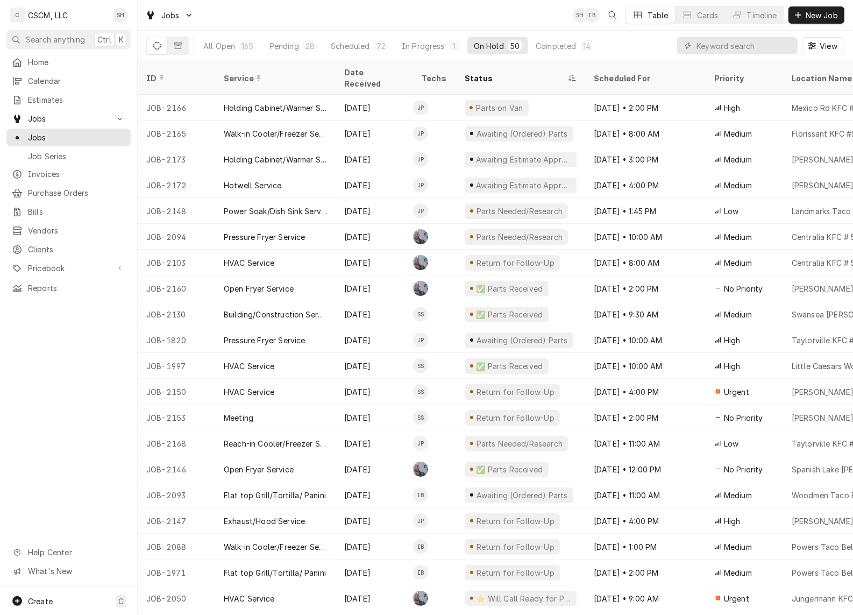
click at [288, 44] on div "Pending" at bounding box center [284, 45] width 30 height 11
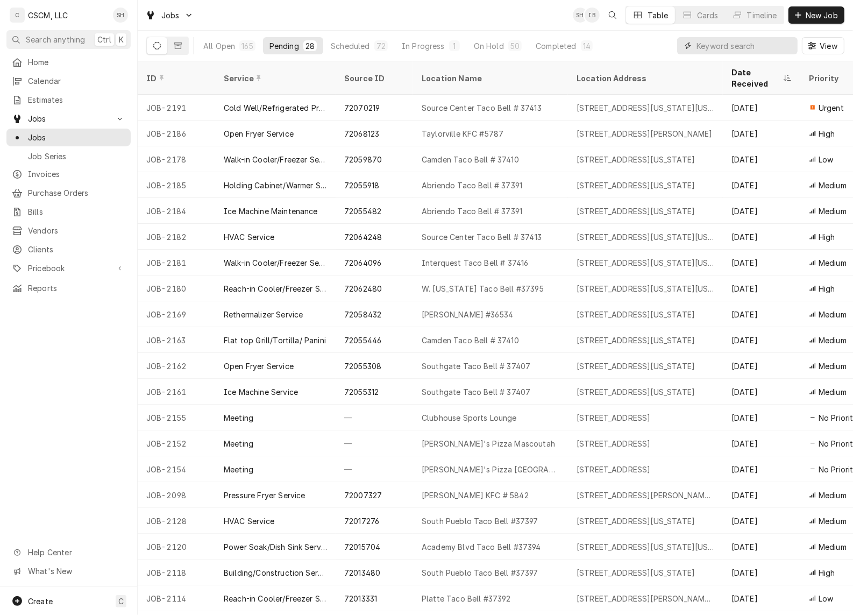
click at [715, 44] on input "Dynamic Content Wrapper" at bounding box center [744, 45] width 96 height 17
click at [719, 38] on input "Dynamic Content Wrapper" at bounding box center [744, 45] width 96 height 17
click at [74, 113] on span "Jobs" at bounding box center [68, 118] width 81 height 11
click at [70, 78] on span "Calendar" at bounding box center [76, 80] width 97 height 11
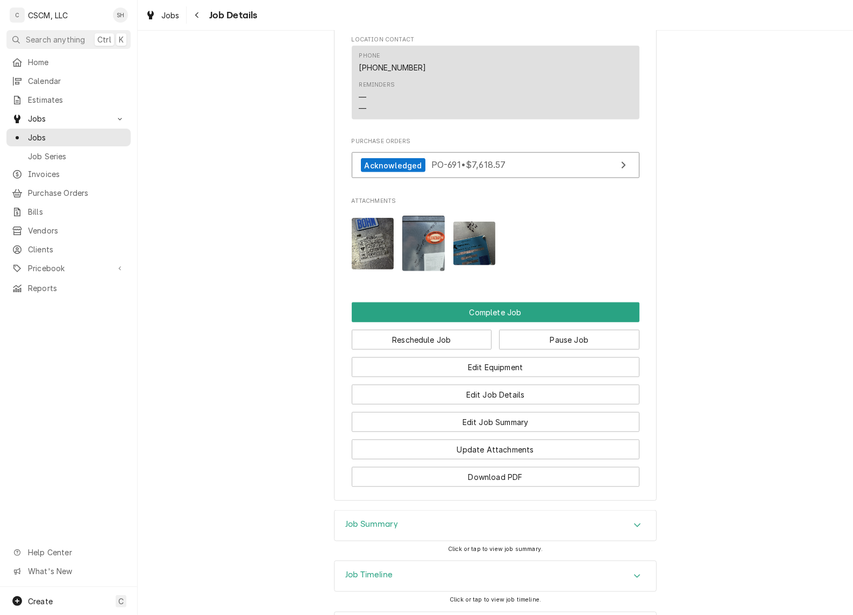
scroll to position [1055, 0]
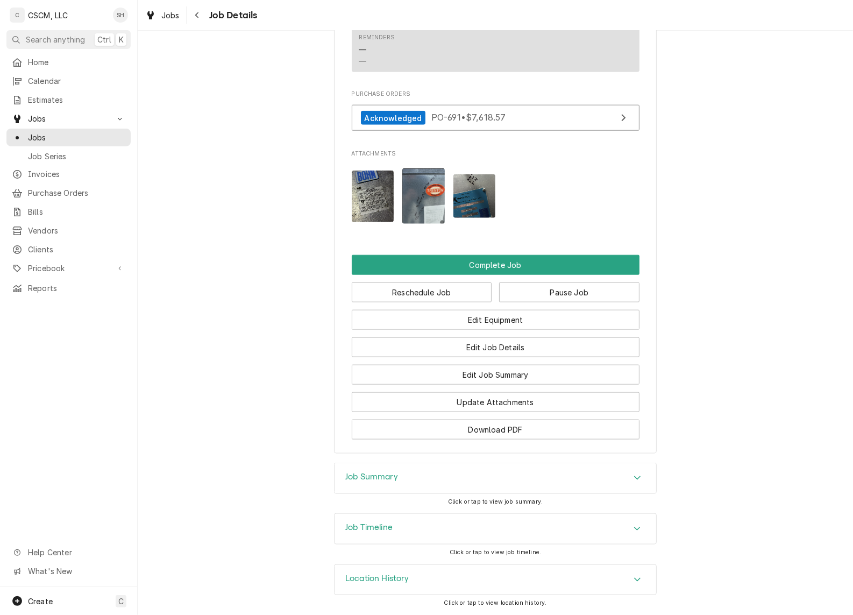
click at [474, 482] on div "Job Summary" at bounding box center [496, 478] width 322 height 30
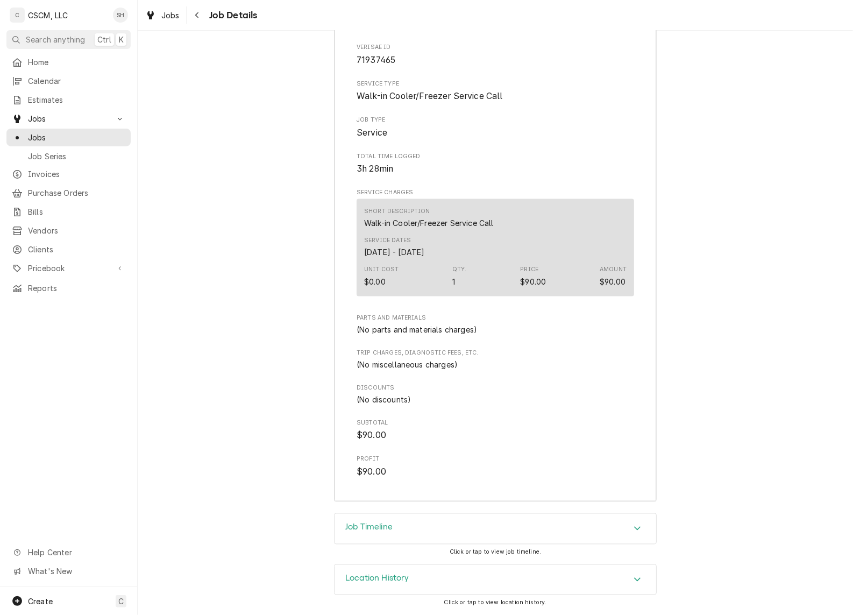
scroll to position [1553, 0]
click at [457, 533] on div "Job Timeline" at bounding box center [496, 529] width 322 height 30
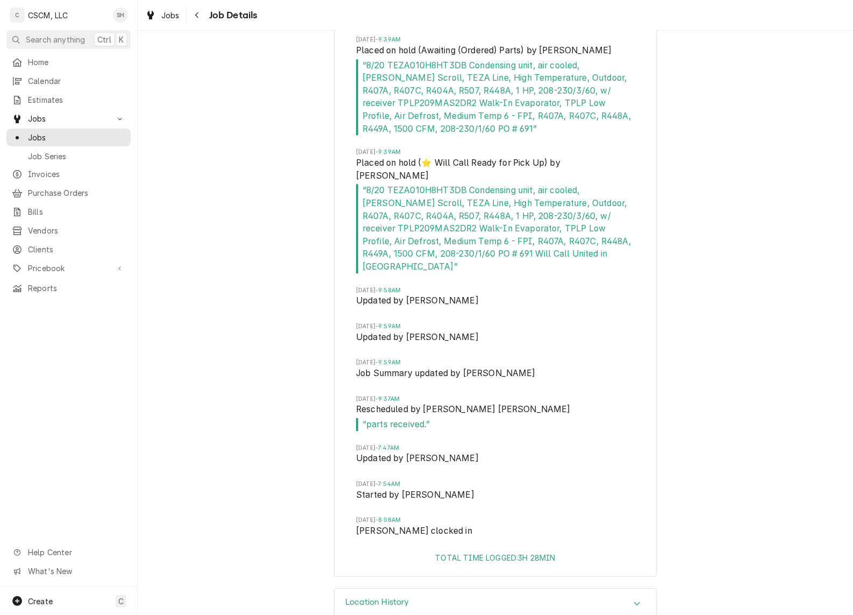
scroll to position [2386, 0]
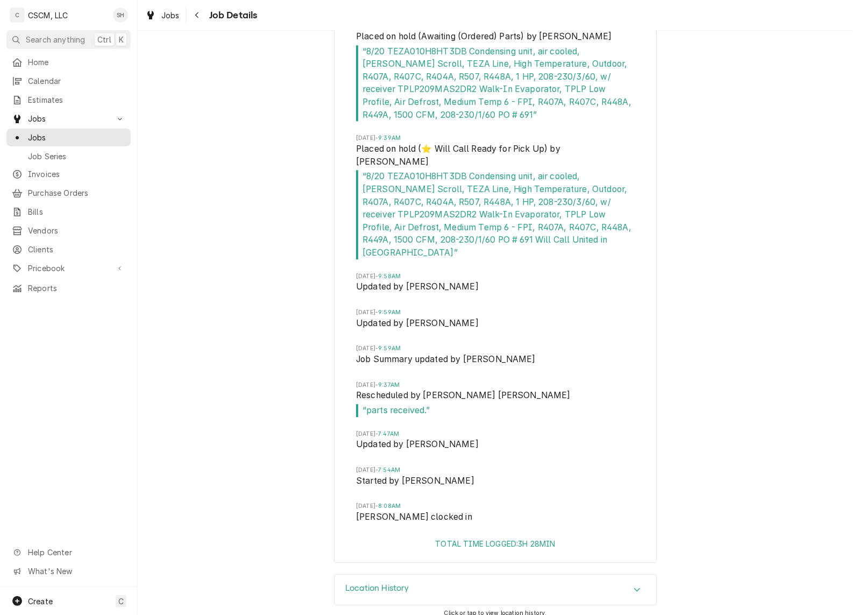
click at [506, 574] on div "Location History" at bounding box center [496, 589] width 322 height 30
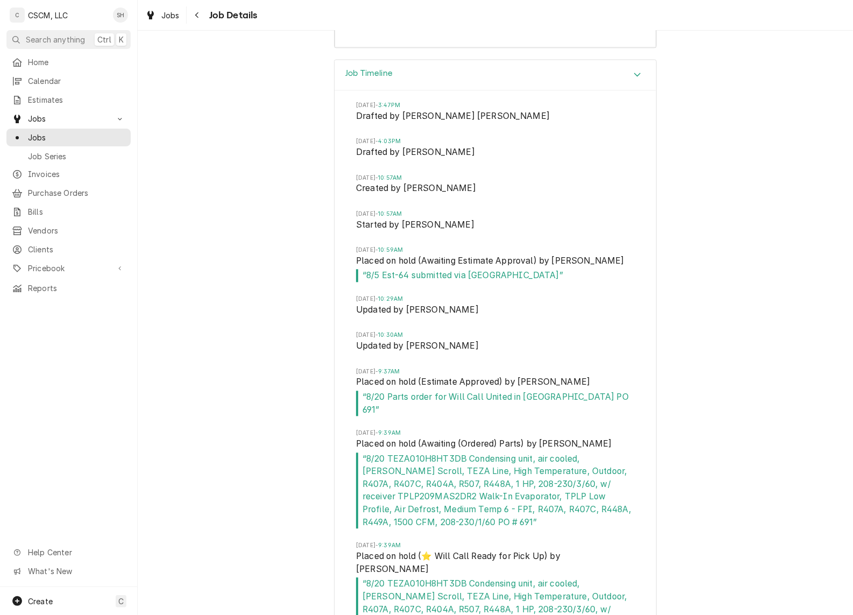
scroll to position [2050, 0]
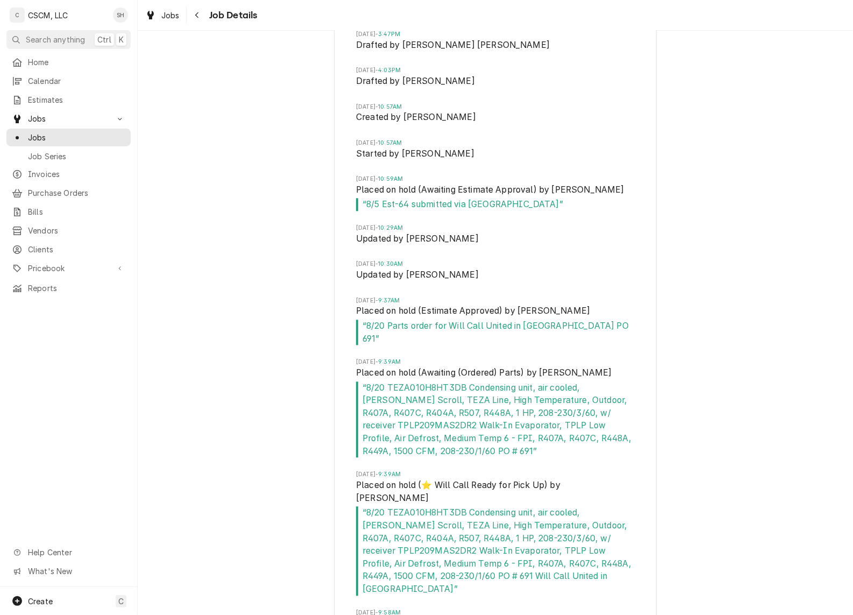
click at [193, 15] on div "Navigate back" at bounding box center [197, 15] width 11 height 11
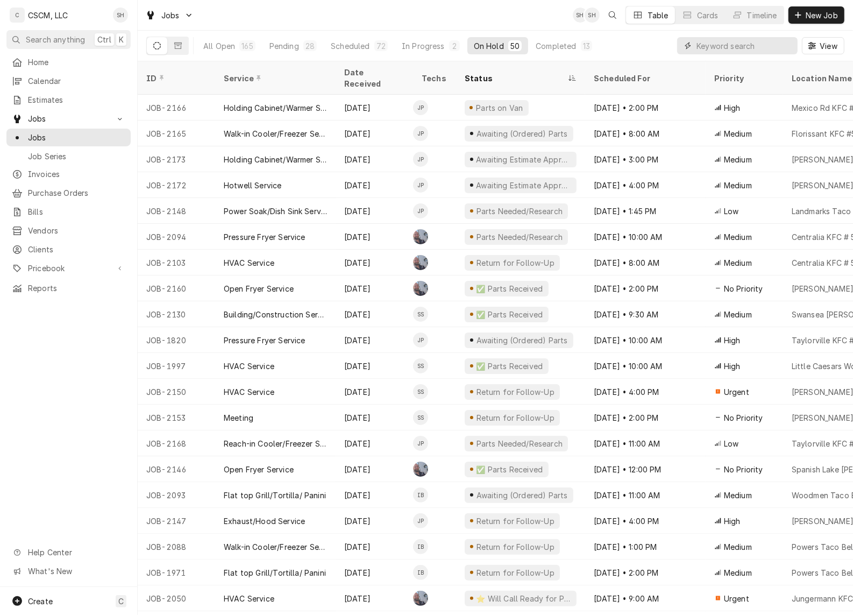
click at [742, 44] on input "Dynamic Content Wrapper" at bounding box center [744, 45] width 96 height 17
click at [229, 40] on div "All Open" at bounding box center [219, 45] width 32 height 11
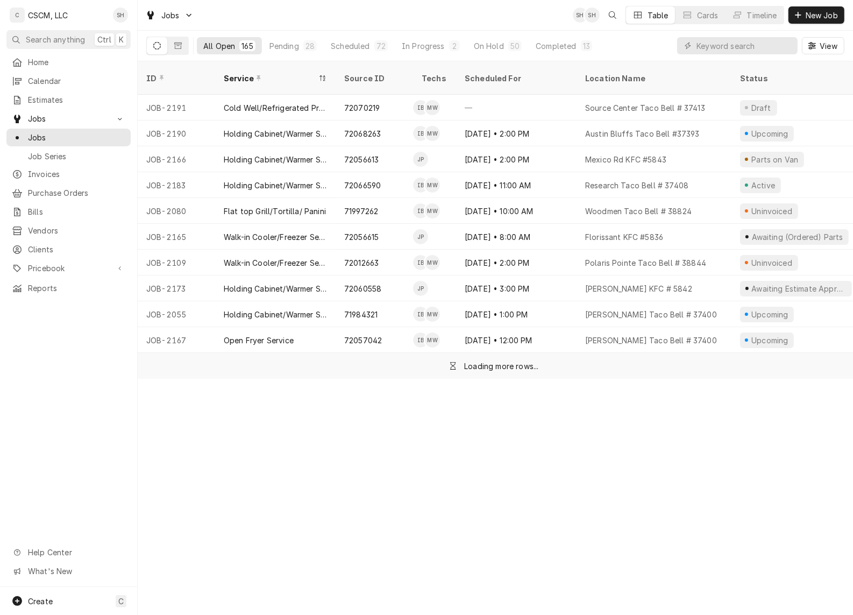
click at [550, 42] on div "Completed" at bounding box center [556, 45] width 40 height 11
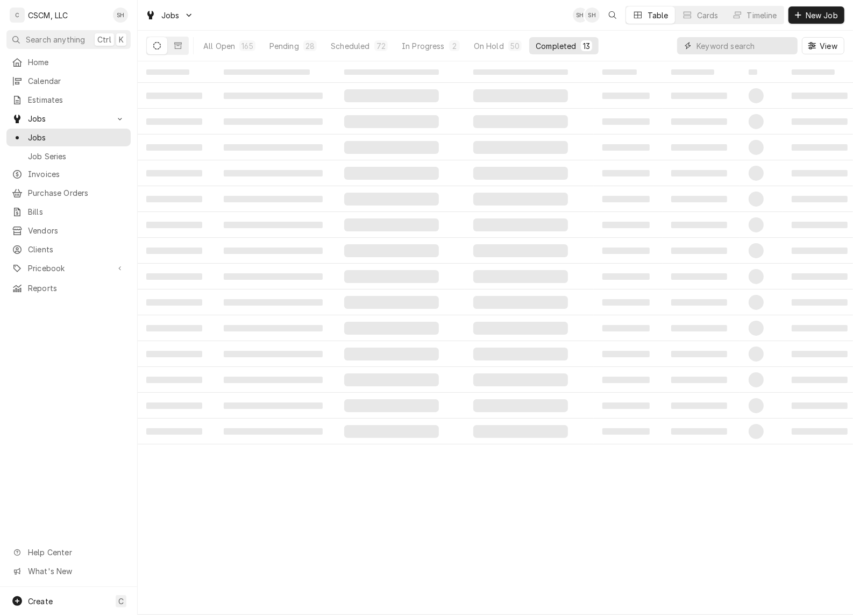
click at [734, 44] on input "Dynamic Content Wrapper" at bounding box center [744, 45] width 96 height 17
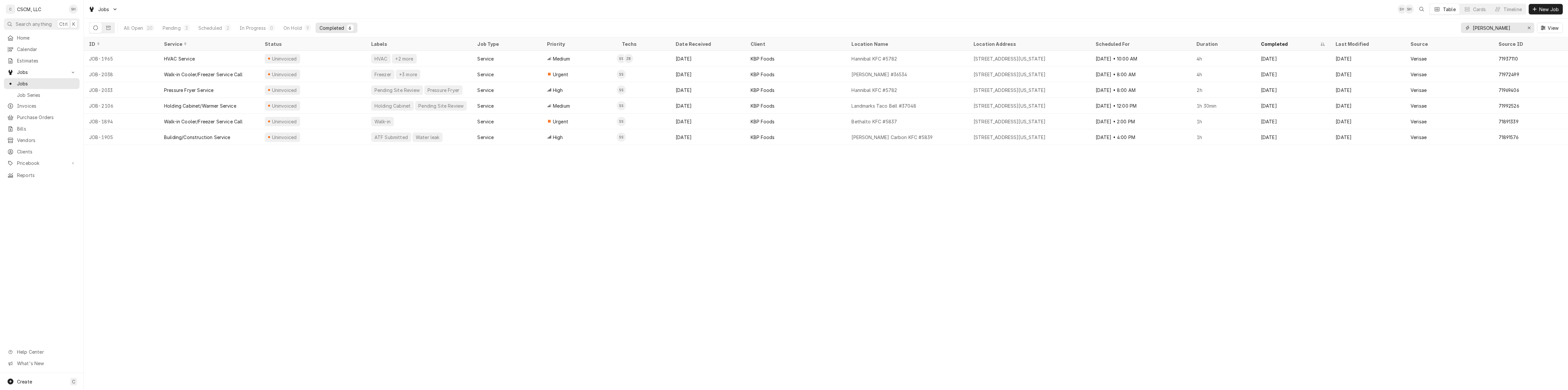
type input "sam"
click at [519, 74] on div "[STREET_ADDRESS][US_STATE]" at bounding box center [1009, 74] width 72 height 7
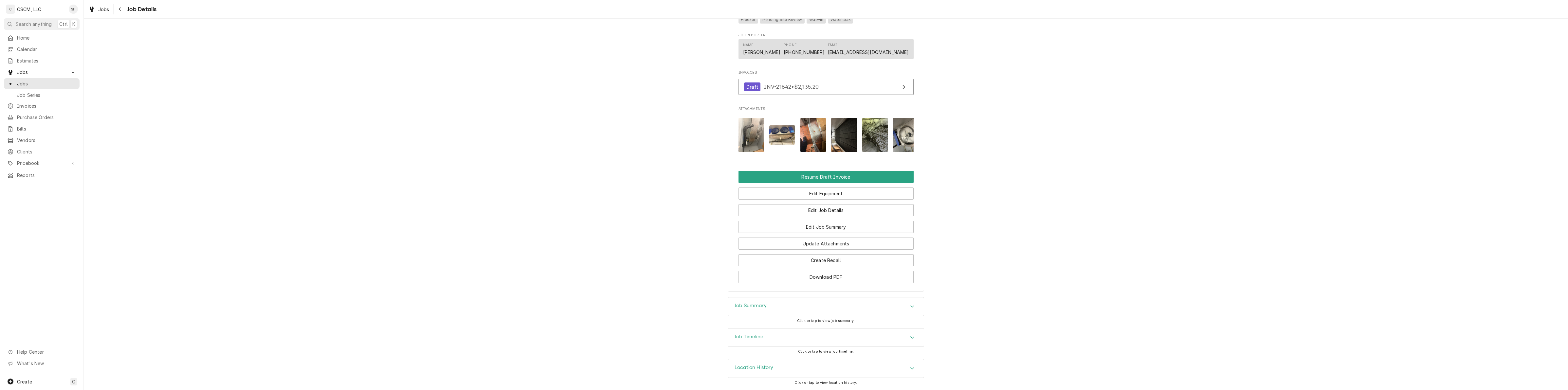
click at [777, 306] on div "Job Summary" at bounding box center [826, 307] width 196 height 18
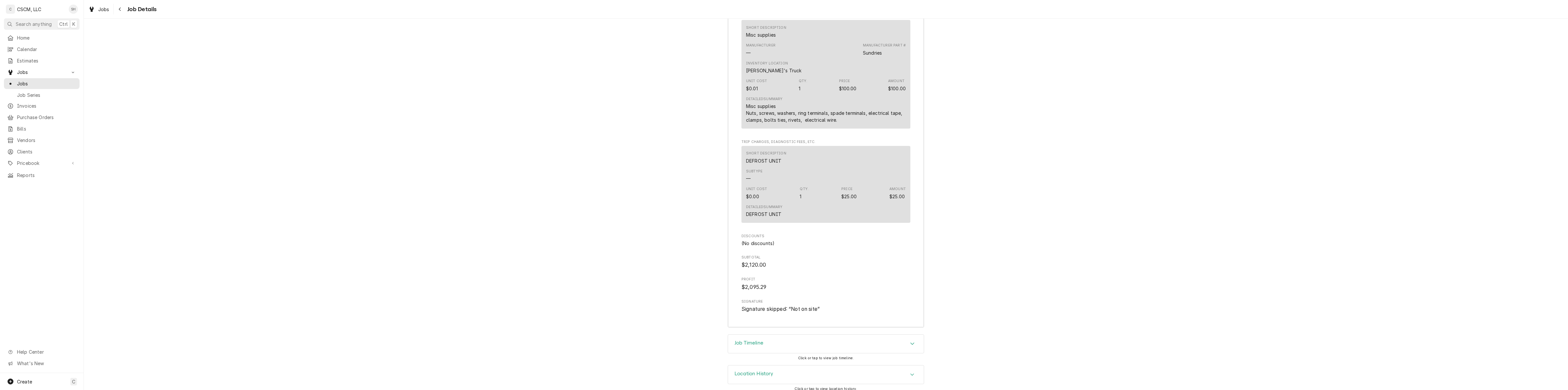
scroll to position [1501, 0]
click at [831, 341] on div "Job Timeline" at bounding box center [826, 338] width 196 height 18
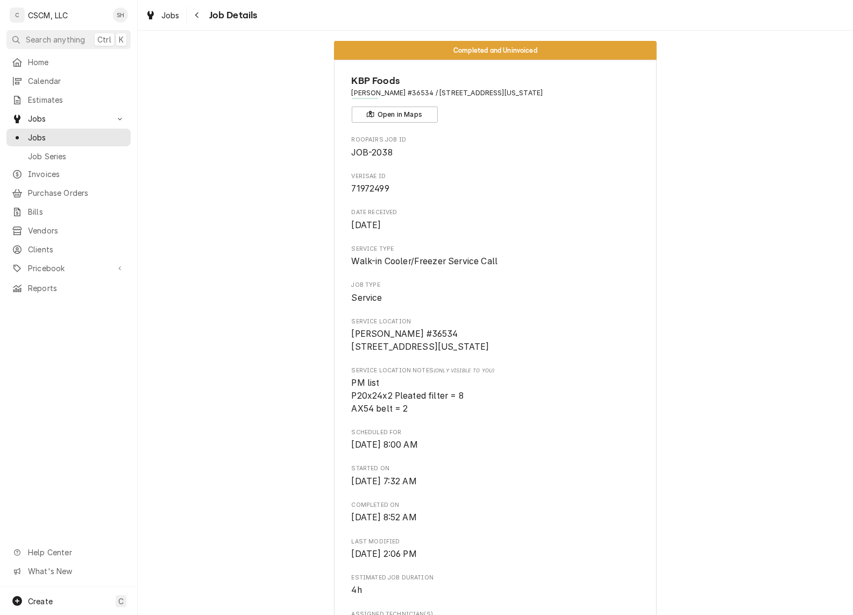
scroll to position [0, 0]
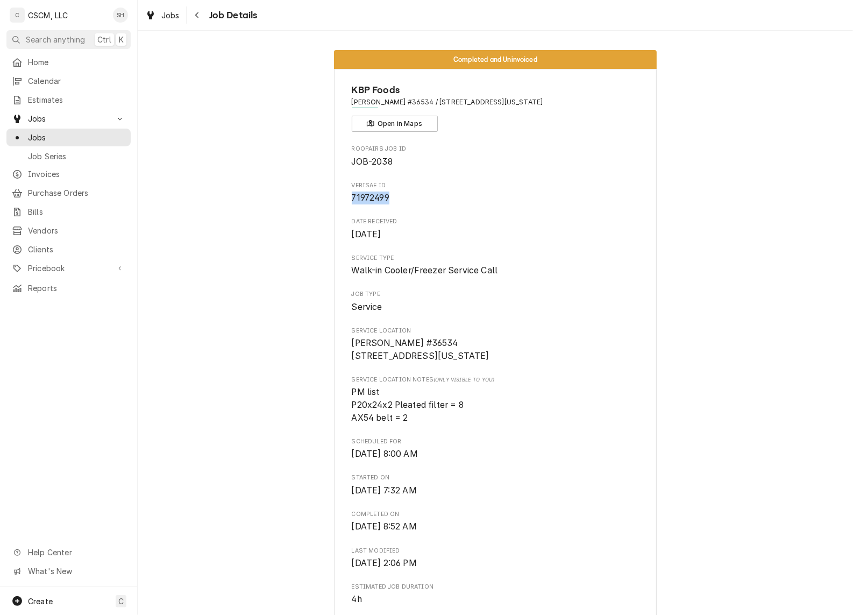
drag, startPoint x: 394, startPoint y: 200, endPoint x: 321, endPoint y: 200, distance: 73.1
copy span "71972499"
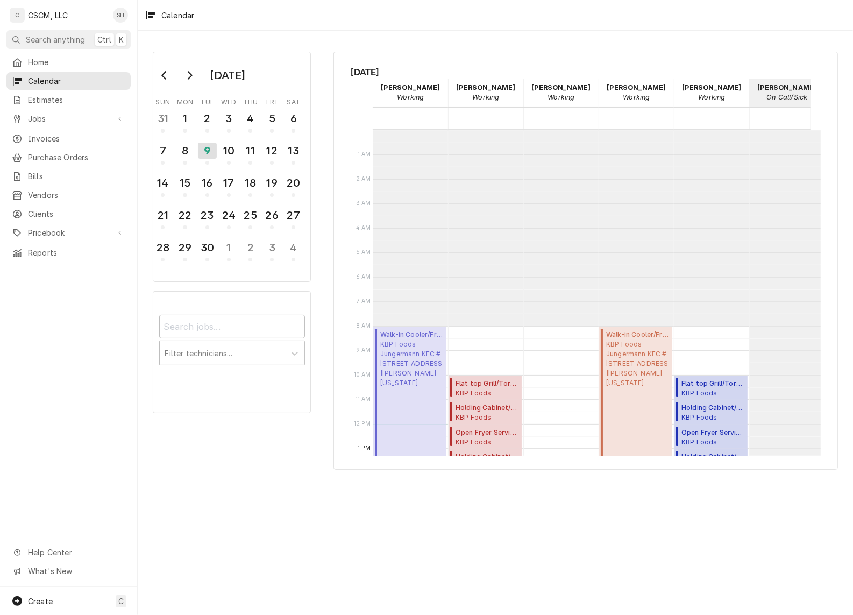
scroll to position [195, 0]
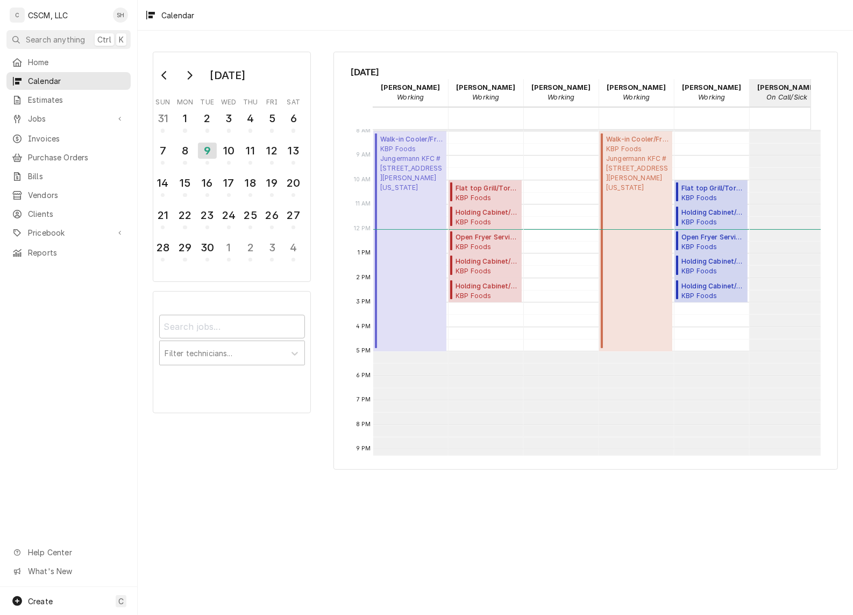
click at [65, 110] on link "Jobs" at bounding box center [68, 119] width 124 height 18
click at [68, 132] on span "Jobs" at bounding box center [76, 137] width 97 height 11
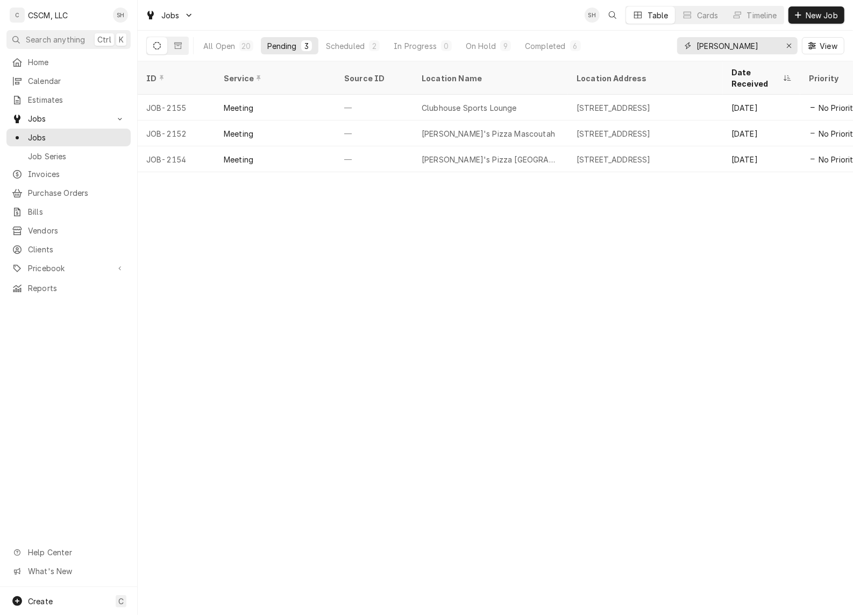
click at [786, 50] on div "Erase input" at bounding box center [789, 45] width 11 height 11
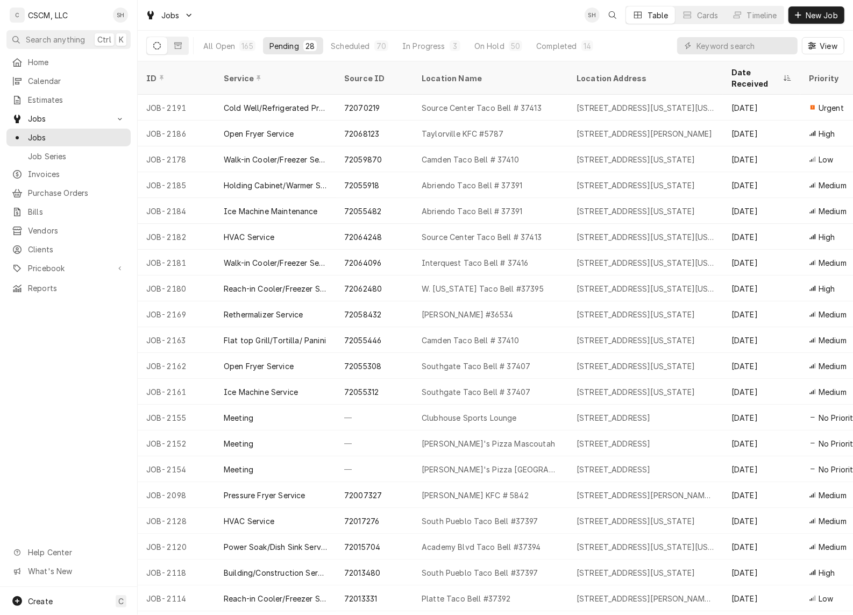
click at [220, 46] on div "All Open" at bounding box center [219, 45] width 32 height 11
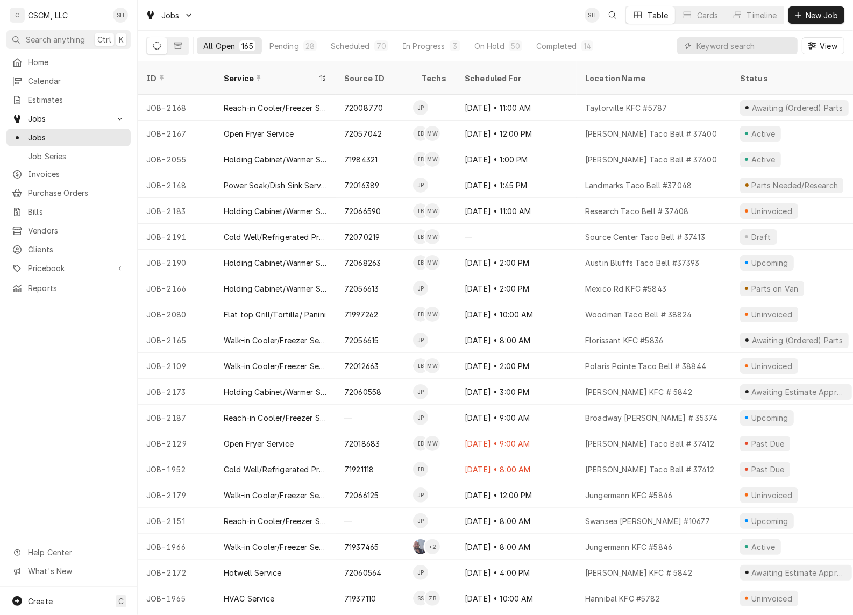
click at [51, 81] on span "Calendar" at bounding box center [76, 80] width 97 height 11
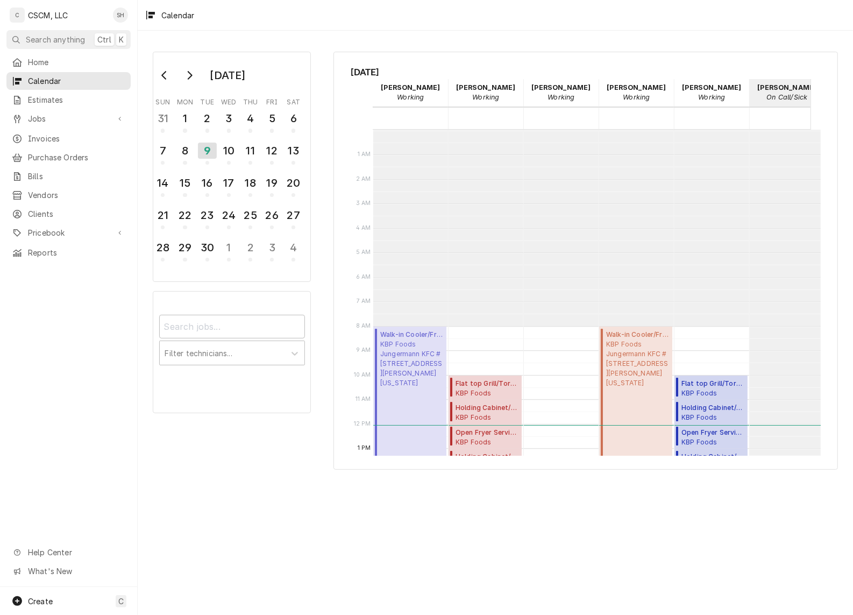
scroll to position [195, 0]
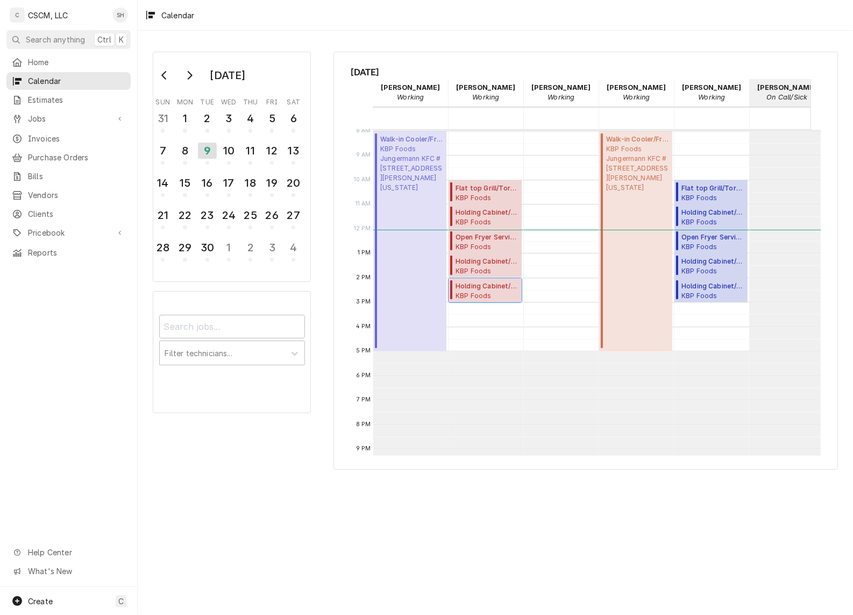
click at [474, 289] on span "Holding Cabinet/Warmer Service ( Upcoming )" at bounding box center [487, 286] width 63 height 10
click at [487, 238] on span "Open Fryer Service ( Active )" at bounding box center [487, 237] width 63 height 10
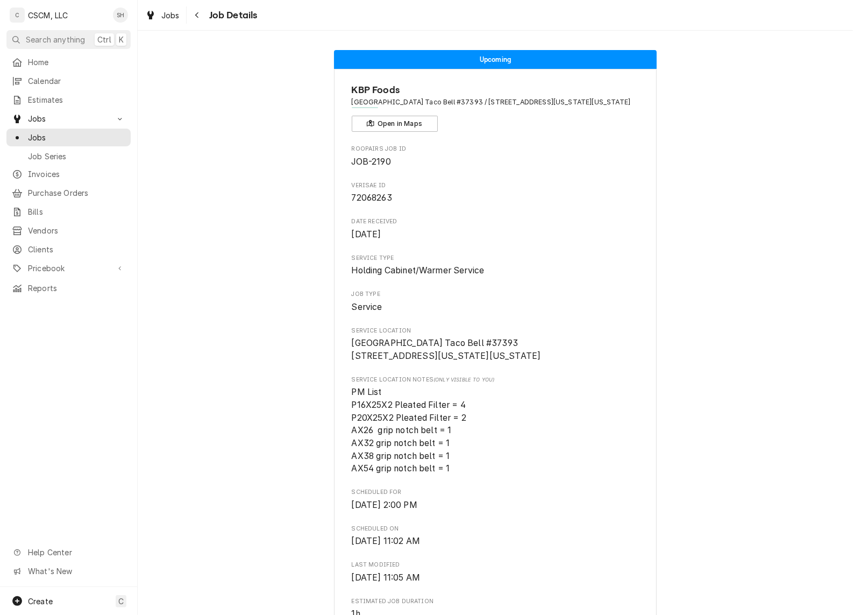
click at [203, 14] on button "Navigate back" at bounding box center [197, 14] width 17 height 17
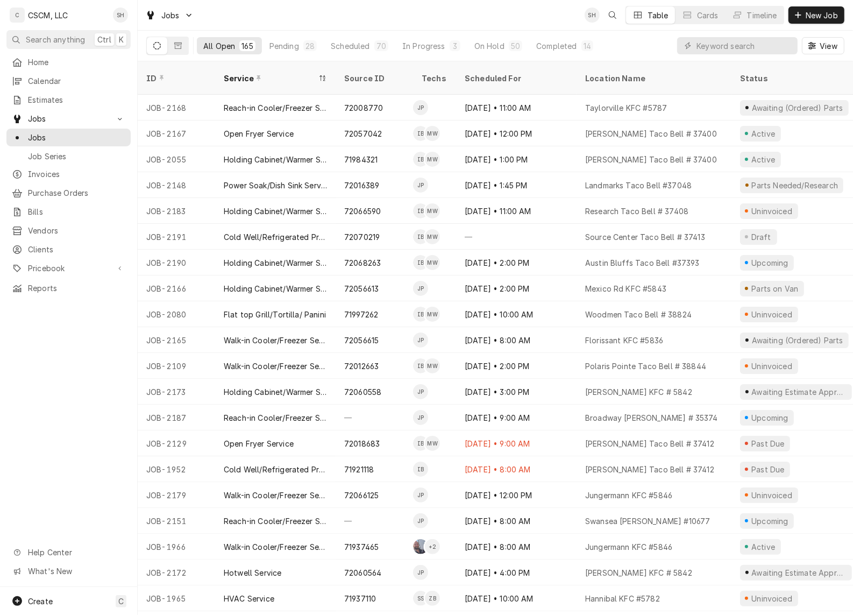
click at [285, 46] on div "Pending" at bounding box center [284, 45] width 30 height 11
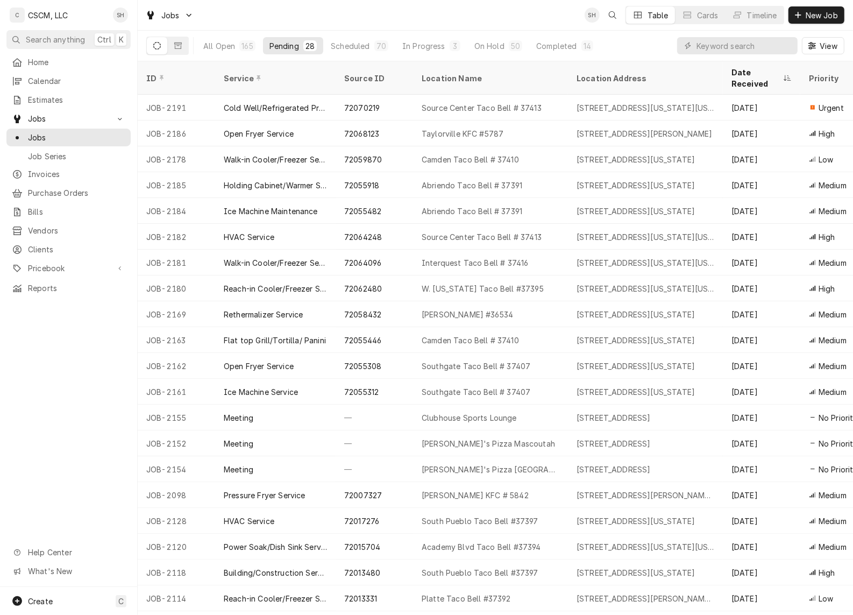
click at [398, 97] on div "72070219" at bounding box center [374, 108] width 77 height 26
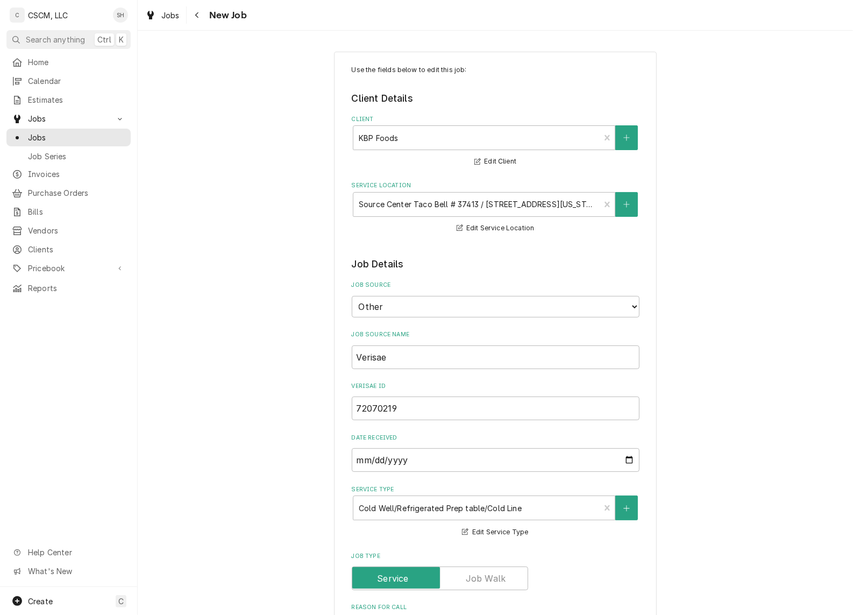
type textarea "x"
click at [195, 15] on icon "Navigate back" at bounding box center [197, 15] width 5 height 8
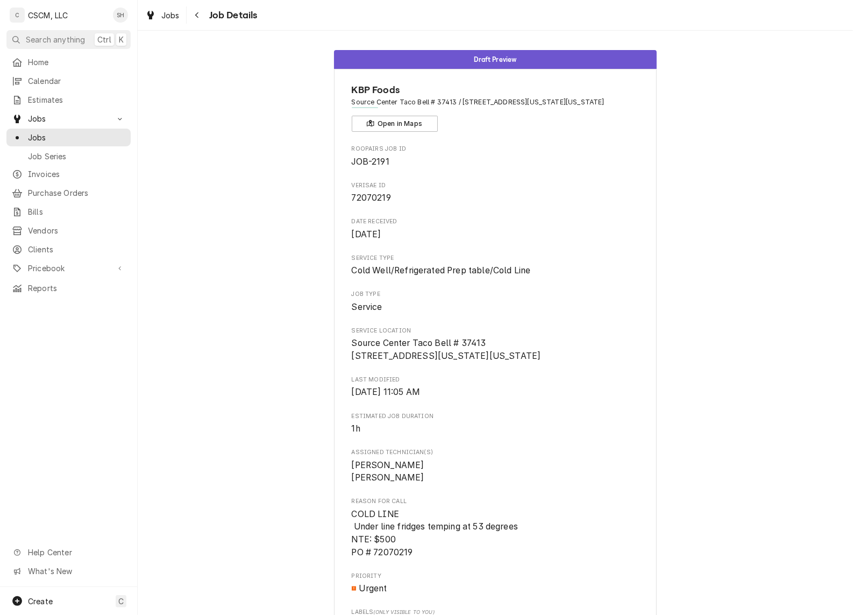
click at [73, 132] on span "Jobs" at bounding box center [76, 137] width 97 height 11
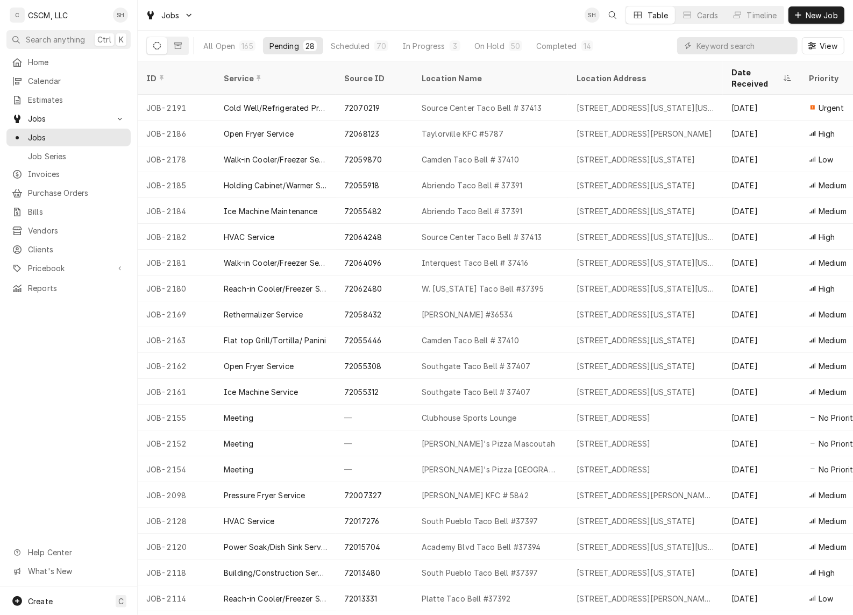
click at [514, 101] on div "Source Center Taco Bell # 37413" at bounding box center [490, 108] width 155 height 26
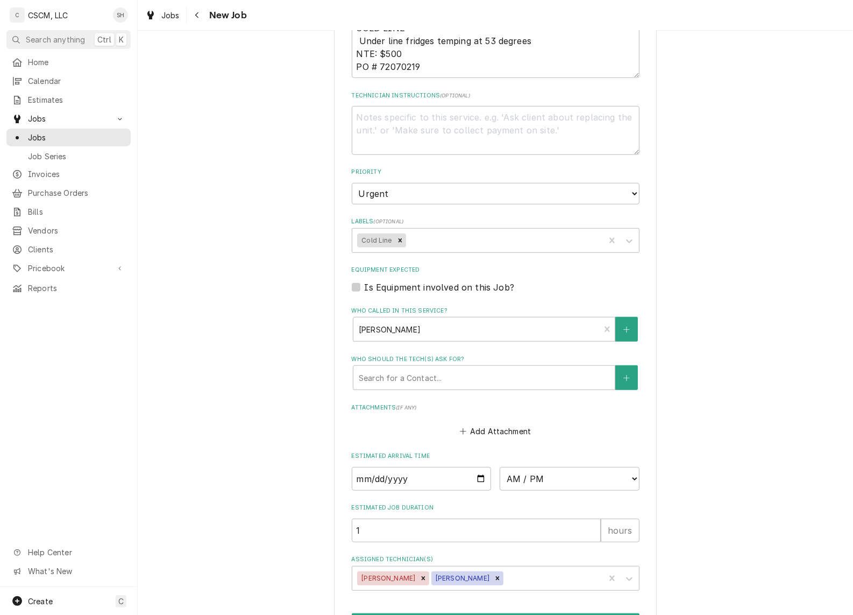
scroll to position [605, 0]
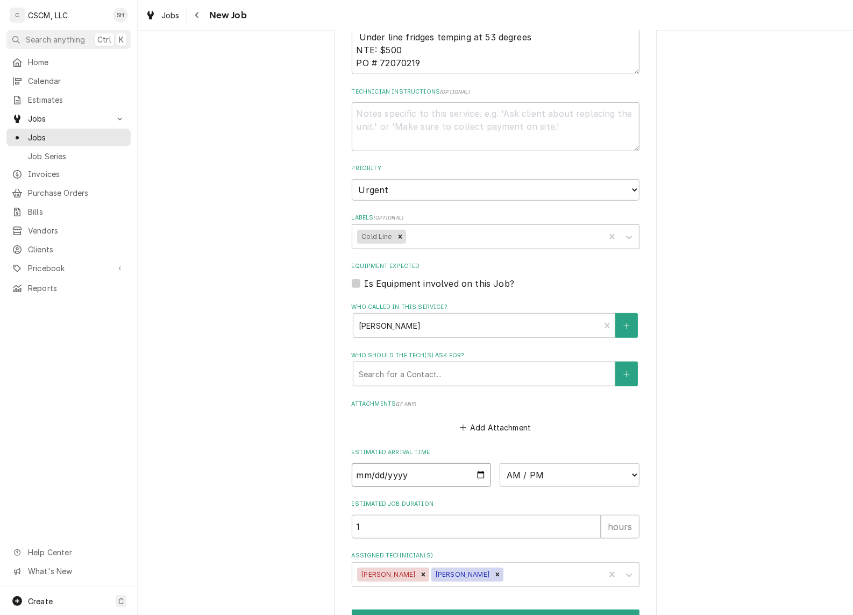
click at [478, 476] on input "Date" at bounding box center [422, 475] width 140 height 24
type textarea "x"
type input "2025-09-09"
drag, startPoint x: 533, startPoint y: 468, endPoint x: 533, endPoint y: 460, distance: 7.5
click at [533, 468] on select "AM / PM 6:00 AM 6:15 AM 6:30 AM 6:45 AM 7:00 AM 7:15 AM 7:30 AM 7:45 AM 8:00 AM…" at bounding box center [570, 475] width 140 height 24
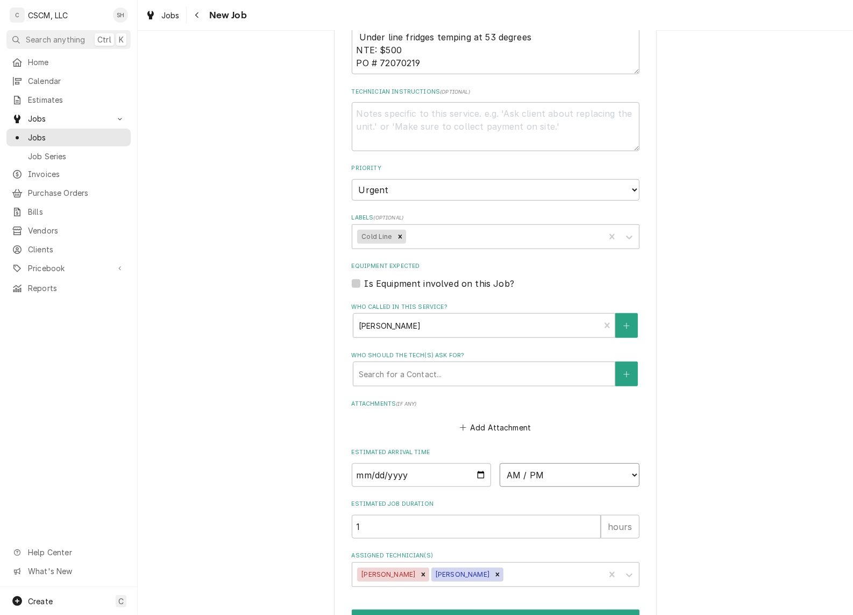
type textarea "x"
select select "15:00:00"
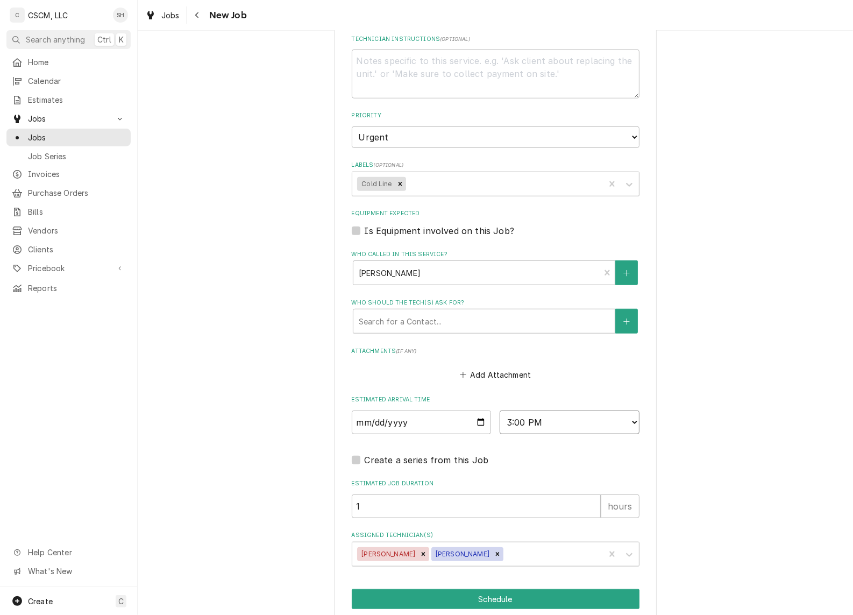
scroll to position [729, 0]
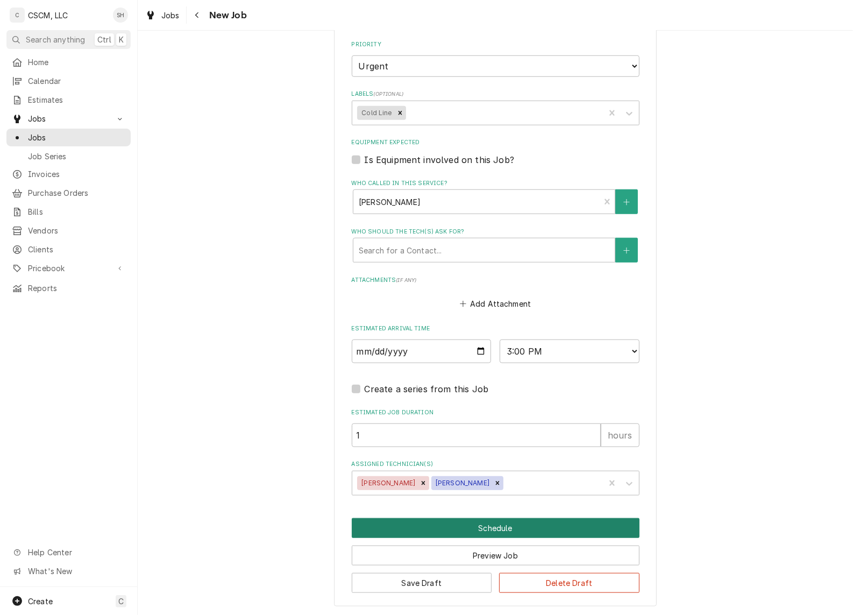
click at [475, 525] on button "Schedule" at bounding box center [496, 528] width 288 height 20
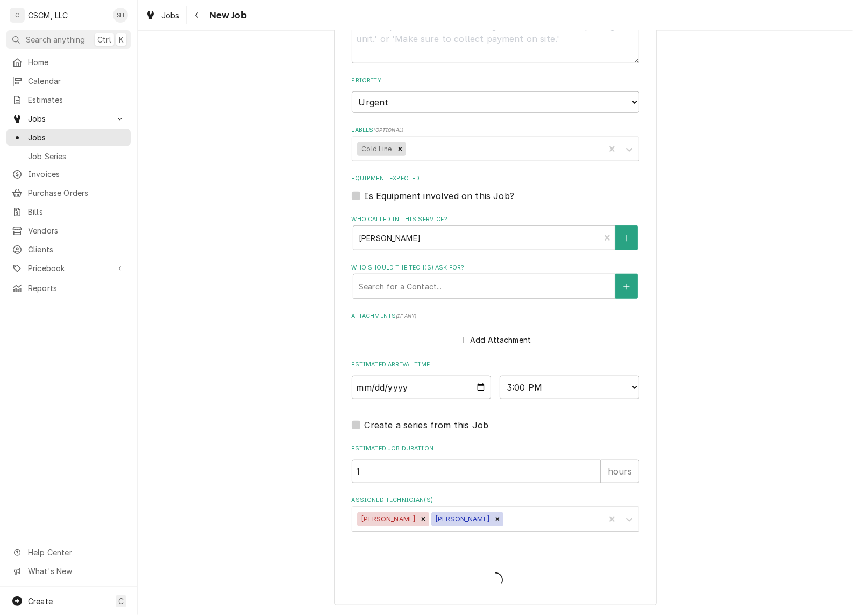
scroll to position [691, 0]
type textarea "x"
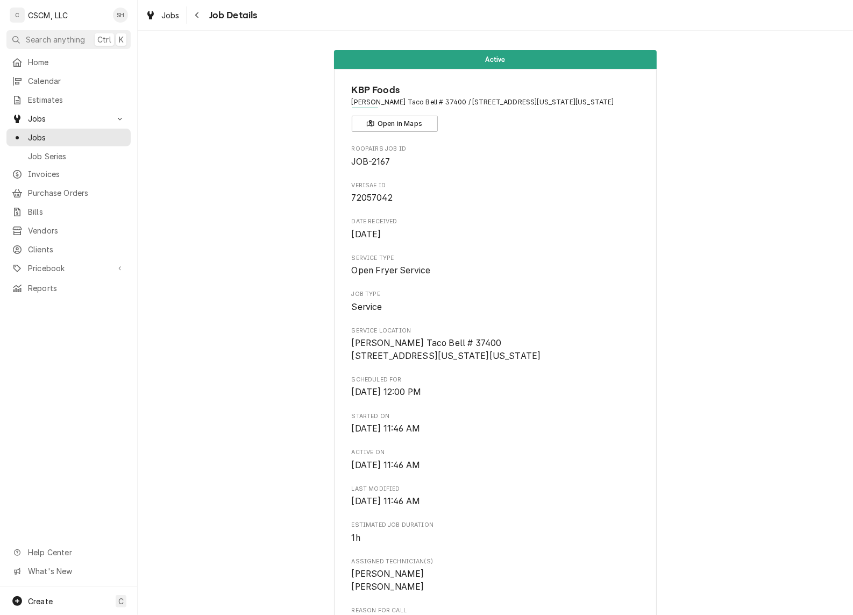
drag, startPoint x: 194, startPoint y: 19, endPoint x: 208, endPoint y: 17, distance: 14.1
click at [194, 19] on div "Navigate back" at bounding box center [197, 15] width 11 height 11
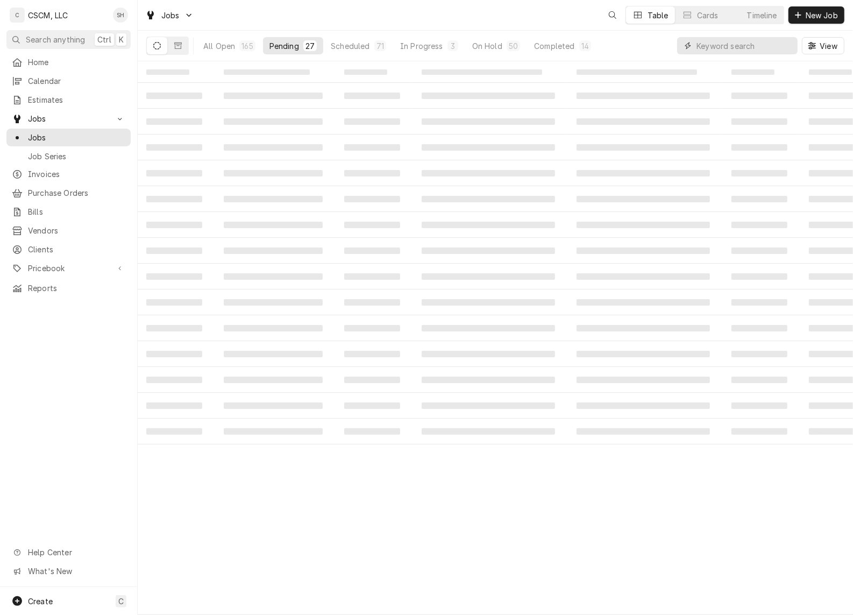
click at [753, 42] on input "Dynamic Content Wrapper" at bounding box center [744, 45] width 96 height 17
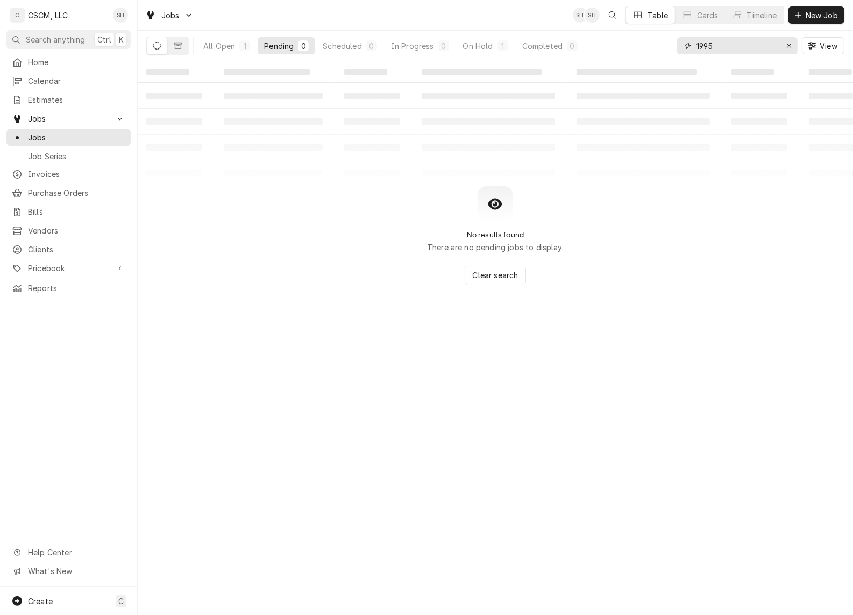
type input "1995"
click at [210, 38] on button "All Open 1" at bounding box center [227, 45] width 60 height 17
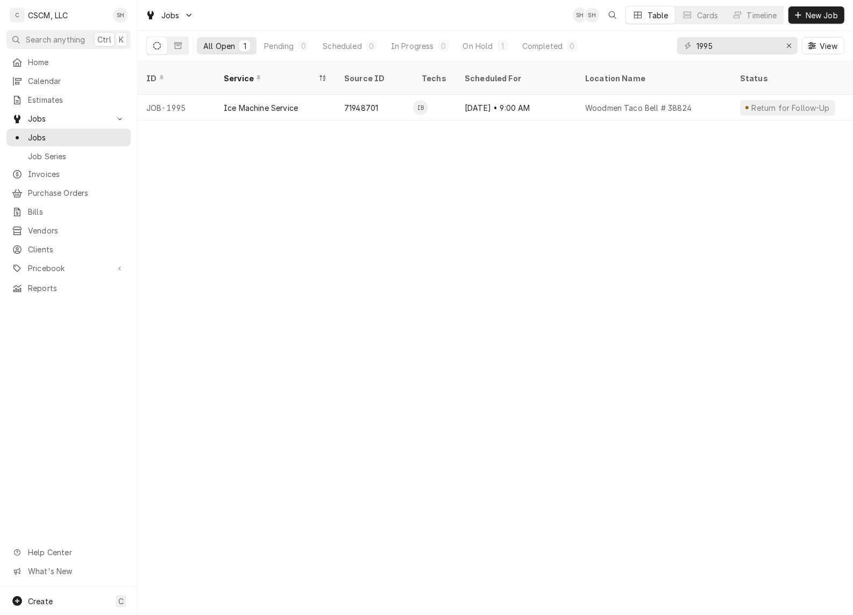
click at [240, 103] on div "Ice Machine Service" at bounding box center [275, 108] width 120 height 26
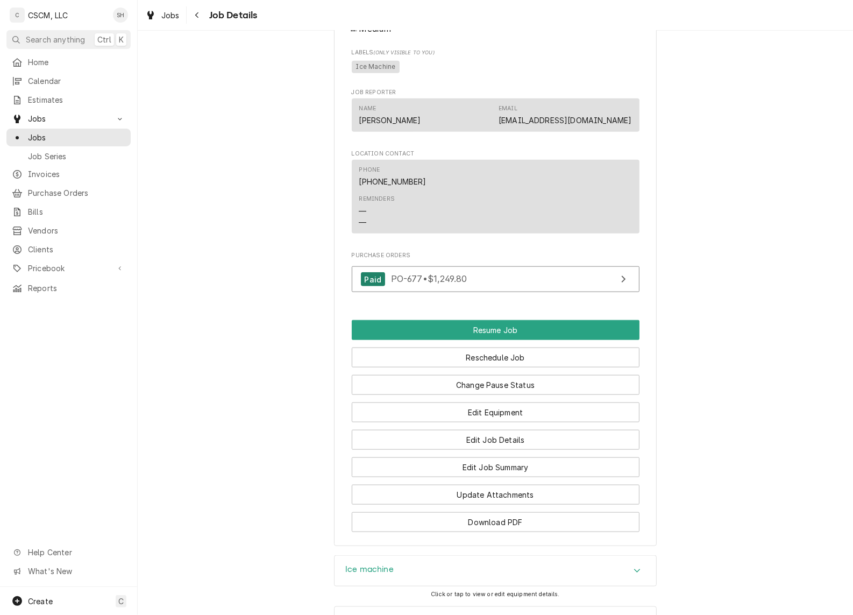
scroll to position [1093, 0]
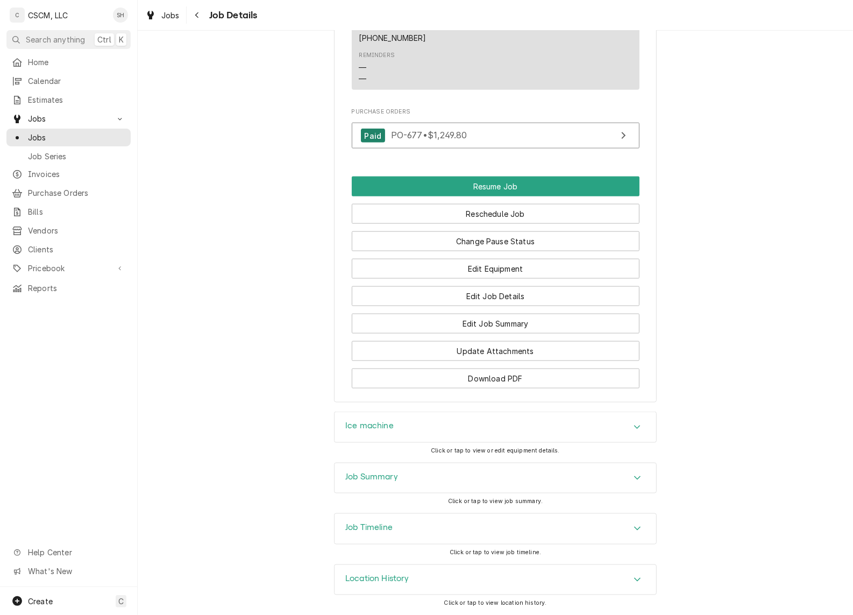
click at [487, 485] on div "Job Summary" at bounding box center [496, 478] width 322 height 30
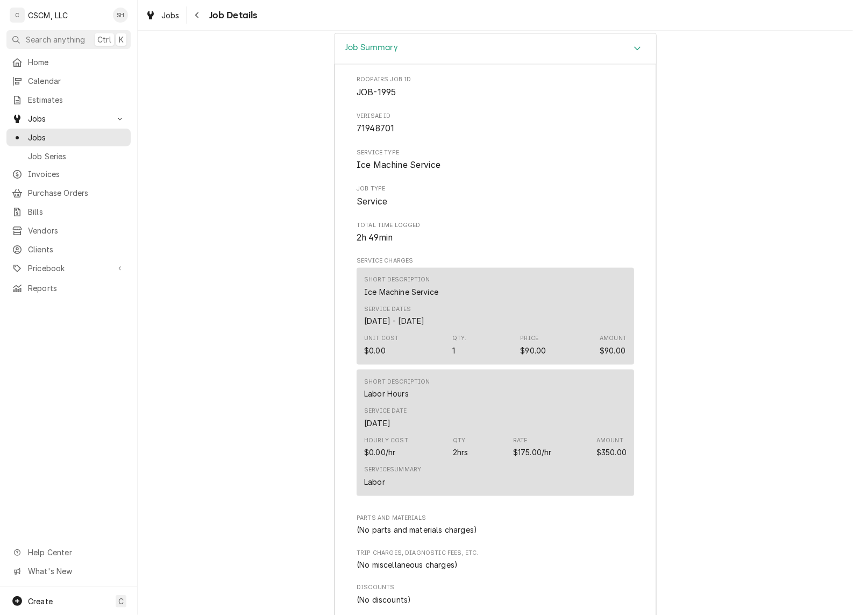
scroll to position [1723, 0]
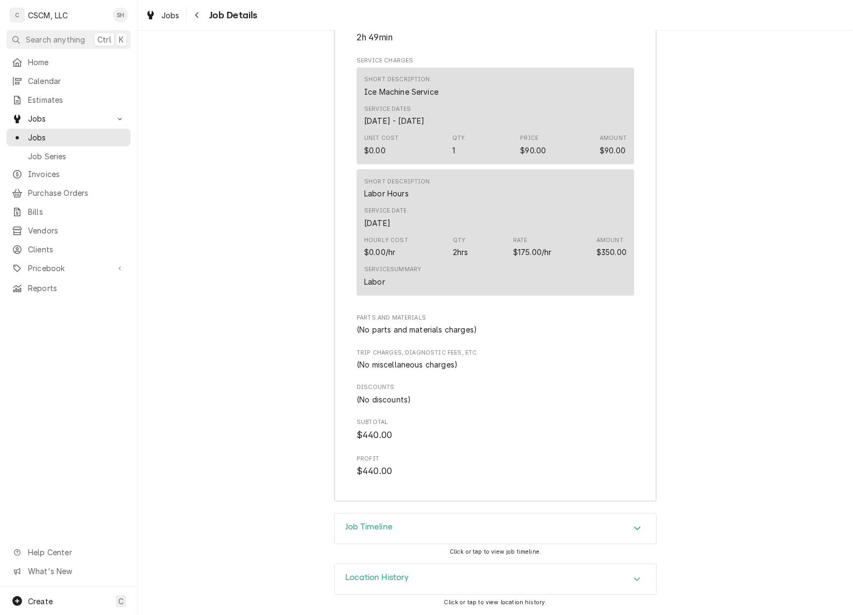
click at [490, 533] on div "Job Timeline" at bounding box center [496, 529] width 322 height 30
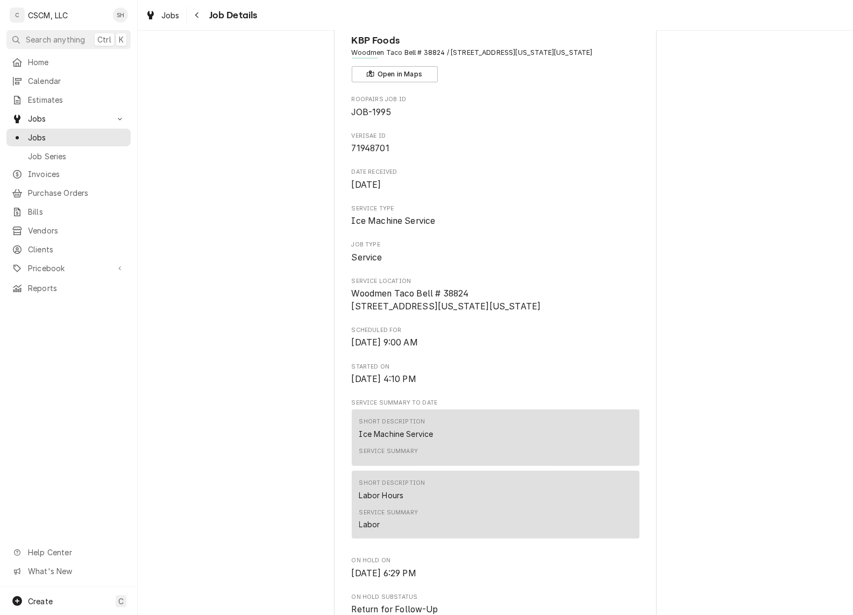
scroll to position [0, 0]
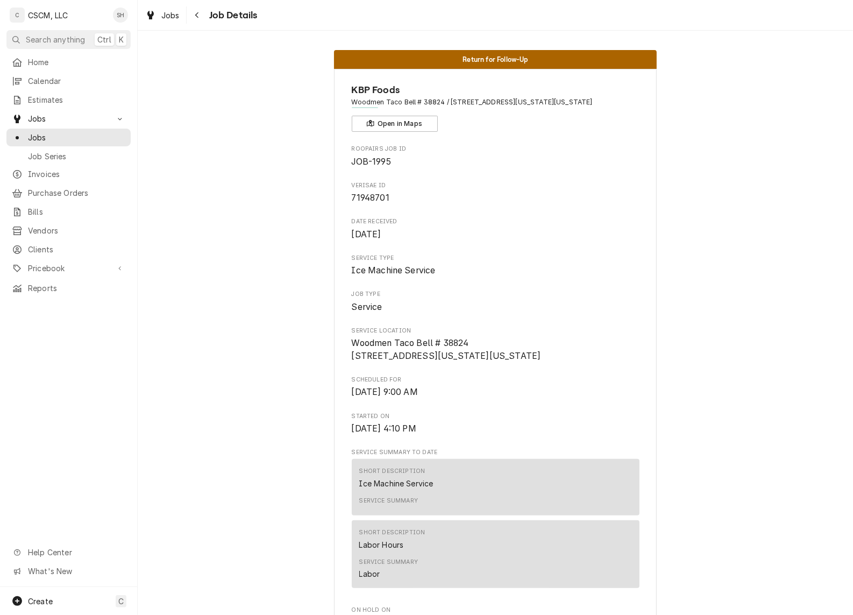
click at [203, 15] on button "Navigate back" at bounding box center [197, 14] width 17 height 17
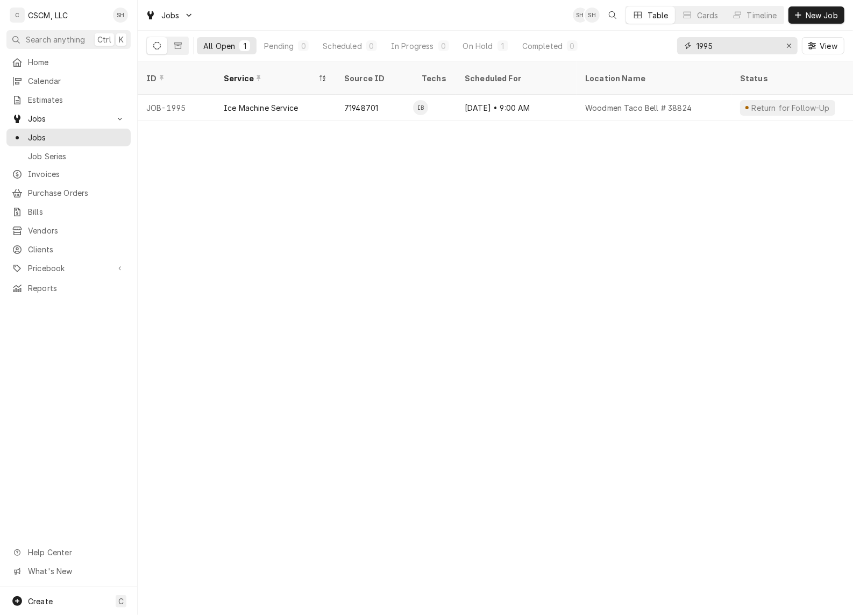
click at [792, 47] on div "Erase input" at bounding box center [789, 45] width 11 height 11
type input "2044"
click at [336, 95] on div "71973064" at bounding box center [374, 108] width 77 height 26
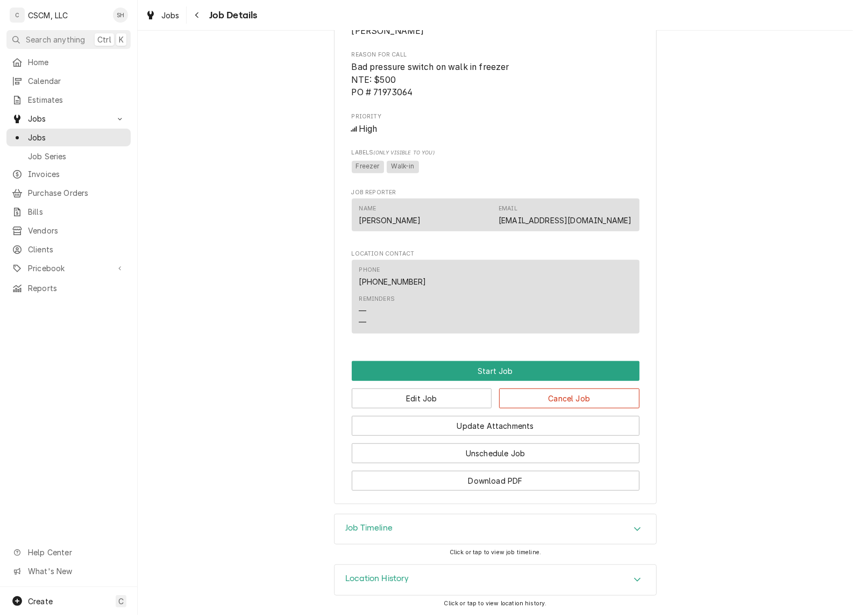
click at [630, 523] on div "Accordion Header" at bounding box center [637, 529] width 16 height 13
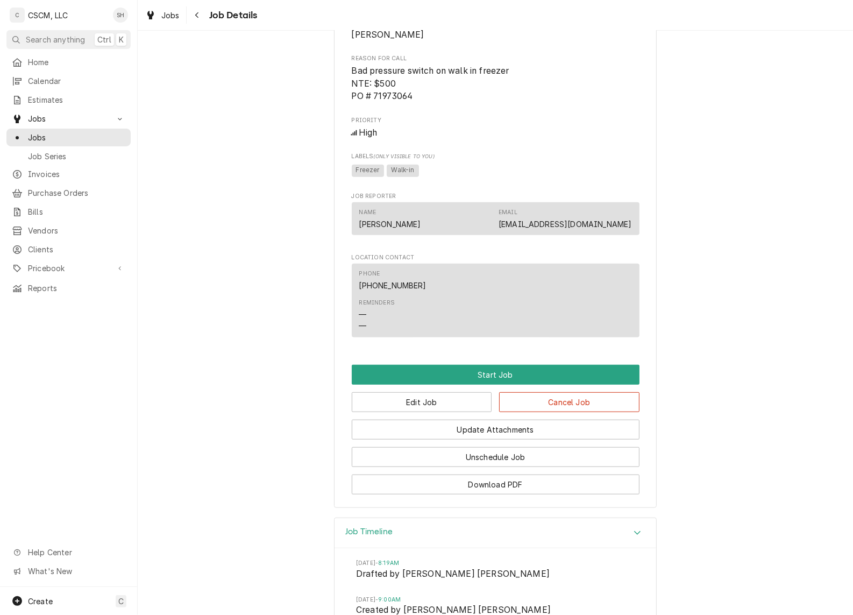
scroll to position [538, 0]
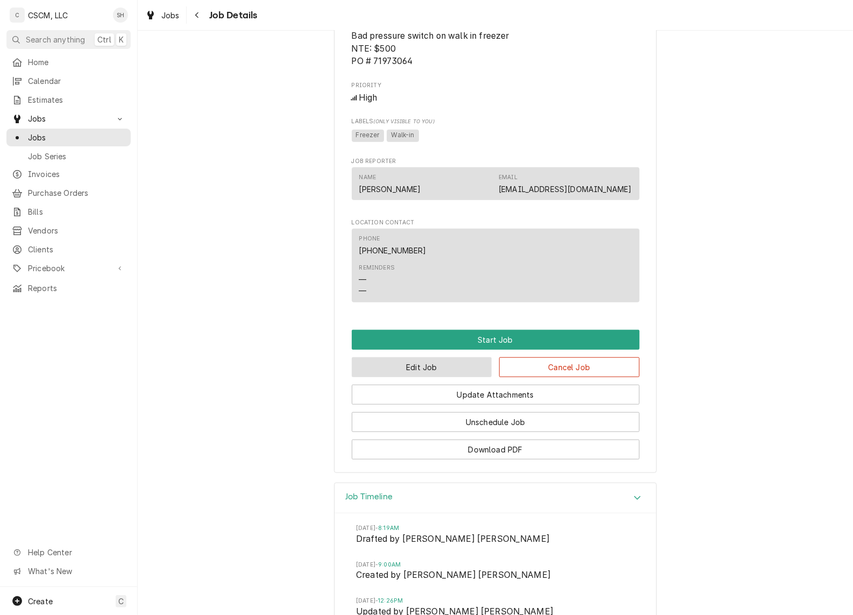
click at [426, 377] on button "Edit Job" at bounding box center [422, 367] width 140 height 20
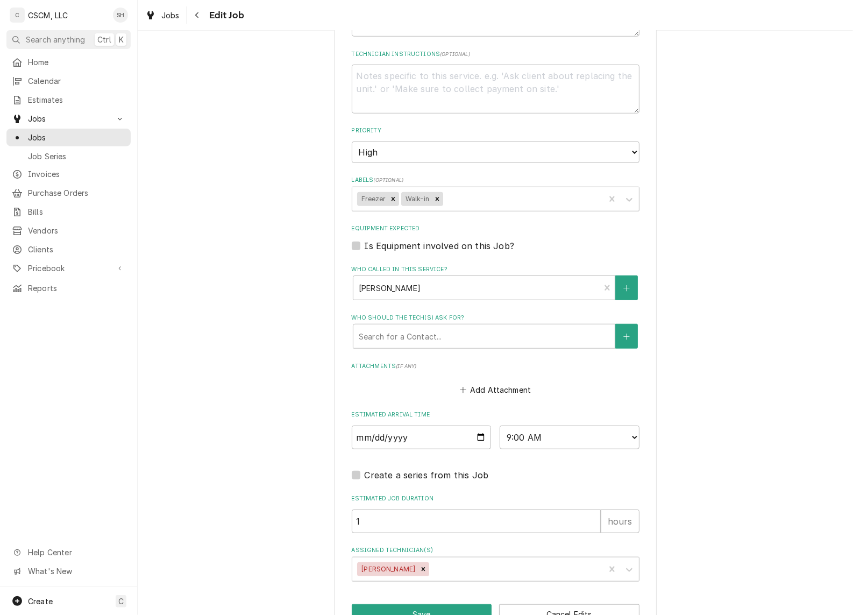
scroll to position [660, 0]
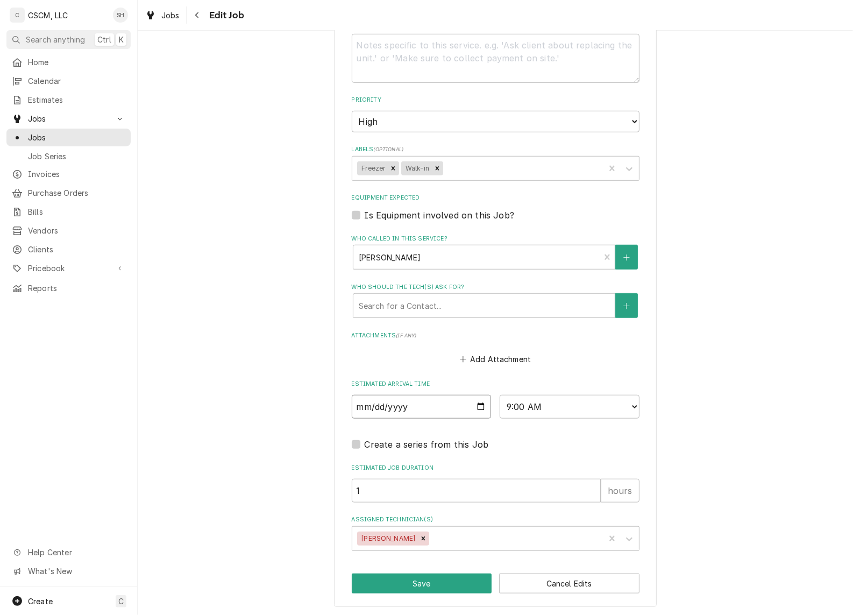
click at [476, 410] on input "[DATE]" at bounding box center [422, 407] width 140 height 24
click at [476, 403] on input "[DATE]" at bounding box center [422, 407] width 140 height 24
type textarea "x"
type input "[DATE]"
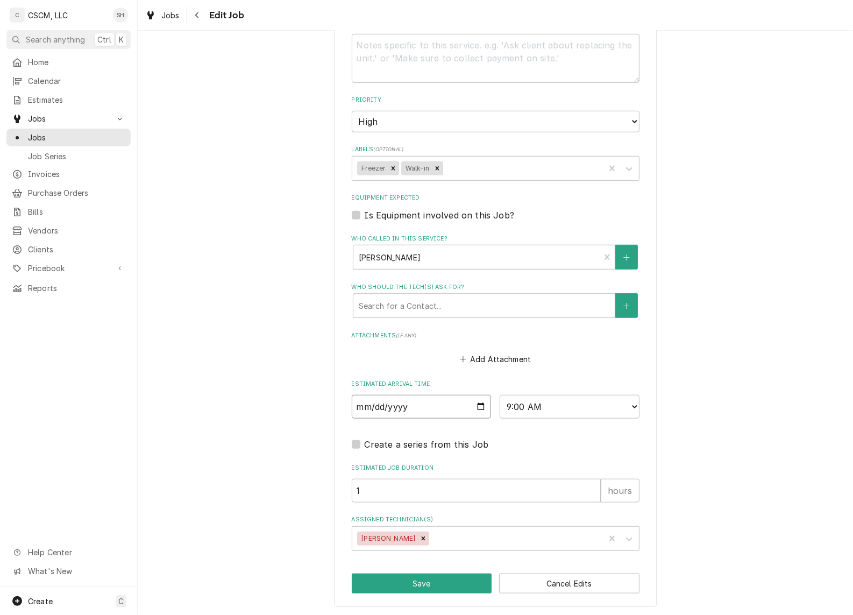
type textarea "x"
type input "[DATE]"
click at [512, 408] on select "AM / PM 6:00 AM 6:15 AM 6:30 AM 6:45 AM 7:00 AM 7:15 AM 7:30 AM 7:45 AM 8:00 AM…" at bounding box center [570, 407] width 140 height 24
type textarea "x"
select select "17:00:00"
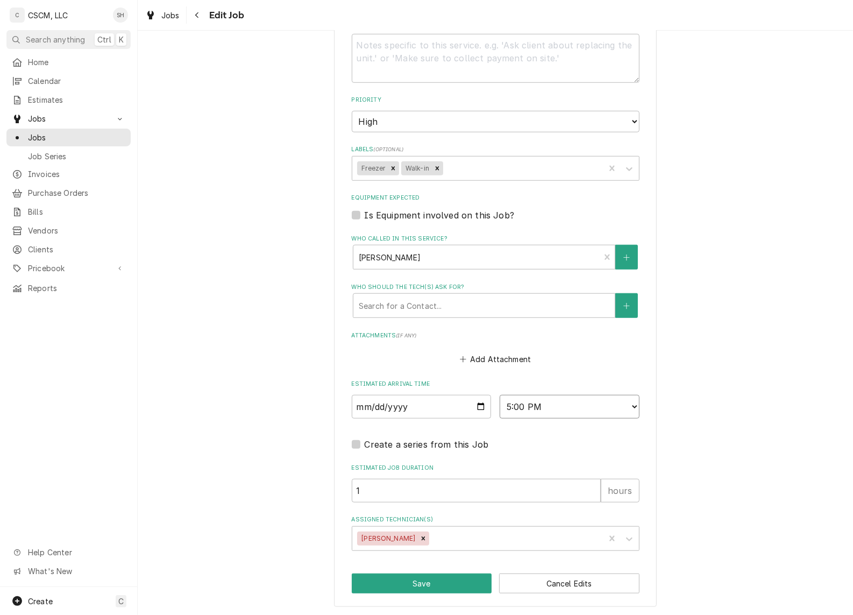
click at [500, 395] on select "AM / PM 6:00 AM 6:15 AM 6:30 AM 6:45 AM 7:00 AM 7:15 AM 7:30 AM 7:45 AM 8:00 AM…" at bounding box center [570, 407] width 140 height 24
click at [433, 582] on button "Save" at bounding box center [422, 583] width 140 height 20
type textarea "x"
